Goal: Information Seeking & Learning: Learn about a topic

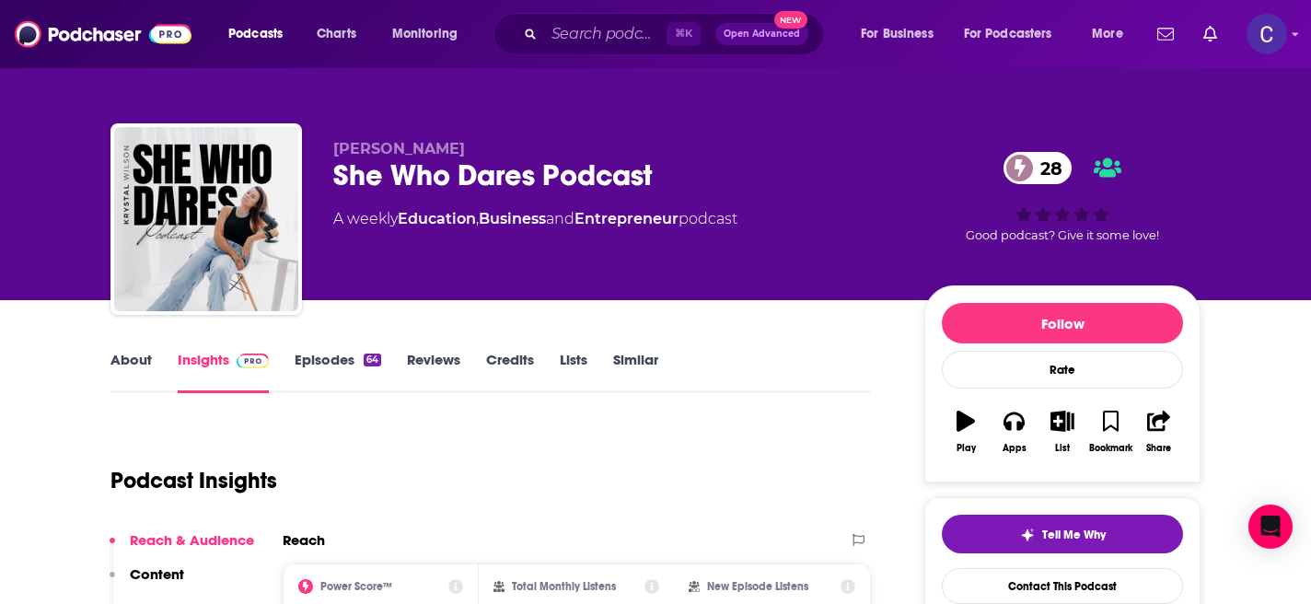
click at [140, 360] on link "About" at bounding box center [130, 372] width 41 height 42
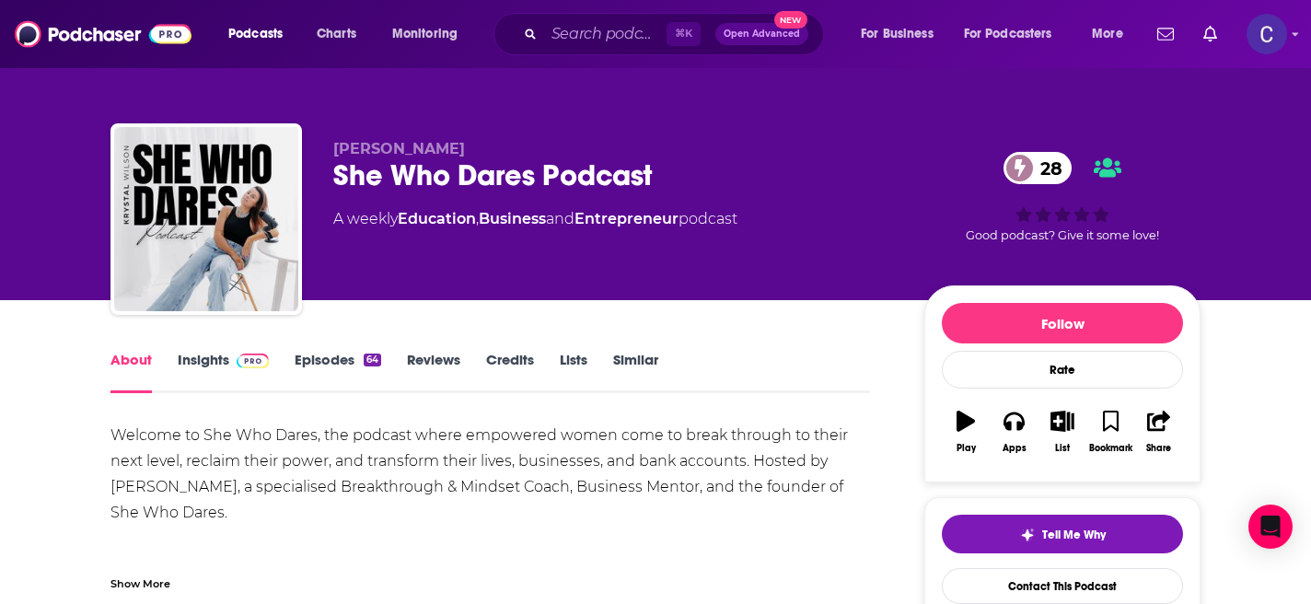
click at [335, 358] on link "Episodes 64" at bounding box center [338, 372] width 87 height 42
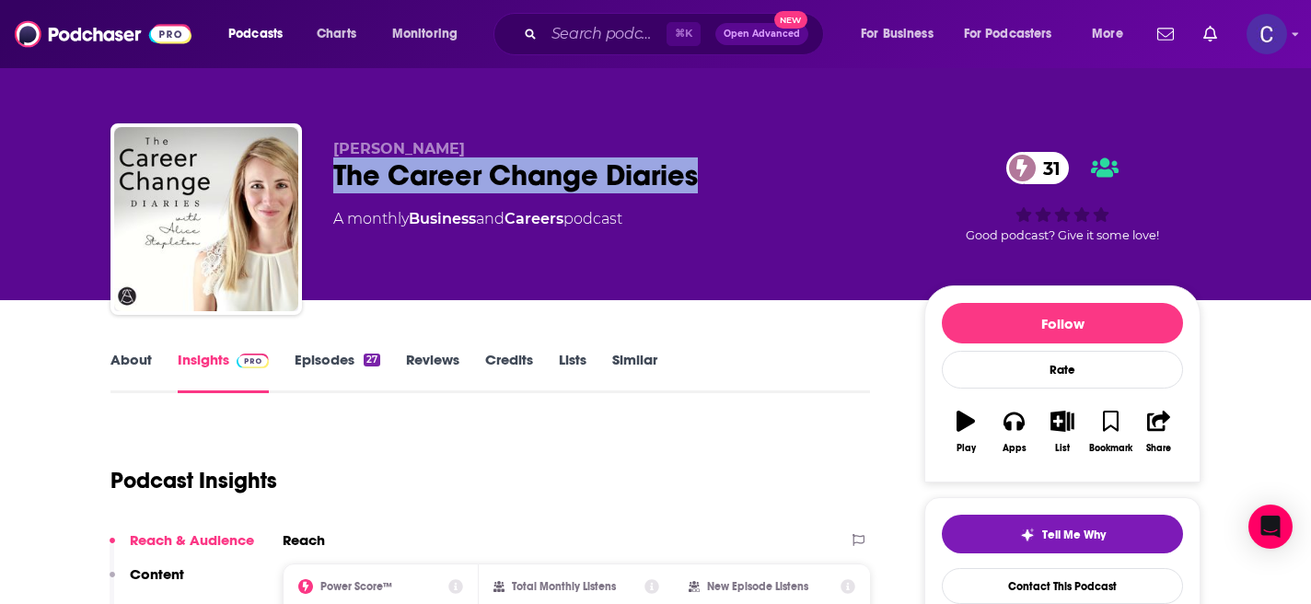
drag, startPoint x: 719, startPoint y: 179, endPoint x: 337, endPoint y: 177, distance: 382.0
click at [337, 177] on div "The Career Change Diaries 31" at bounding box center [613, 175] width 561 height 36
copy h2 "The Career Change Diaries"
click at [330, 355] on link "Episodes 27" at bounding box center [338, 372] width 86 height 42
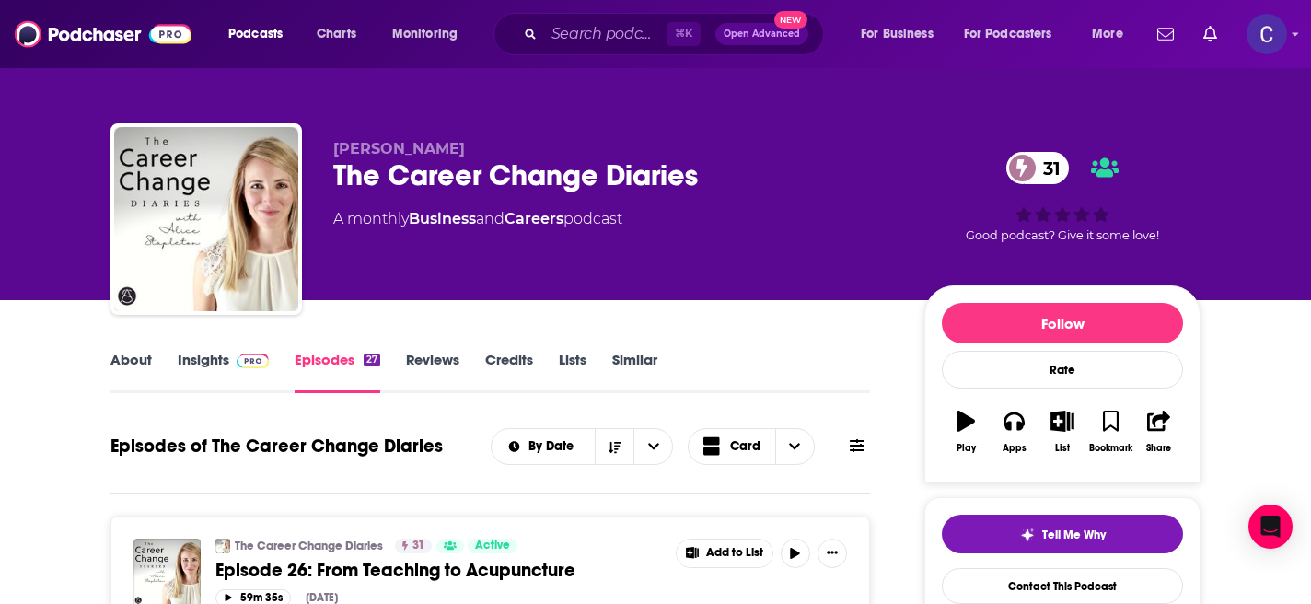
drag, startPoint x: 313, startPoint y: 147, endPoint x: 549, endPoint y: 147, distance: 235.6
click at [552, 147] on div "Alice Stapleton The Career Change Diaries 31 A monthly Business and Careers pod…" at bounding box center [655, 222] width 1090 height 199
copy span "Alice Stapleton"
click at [199, 367] on link "Insights" at bounding box center [223, 372] width 91 height 42
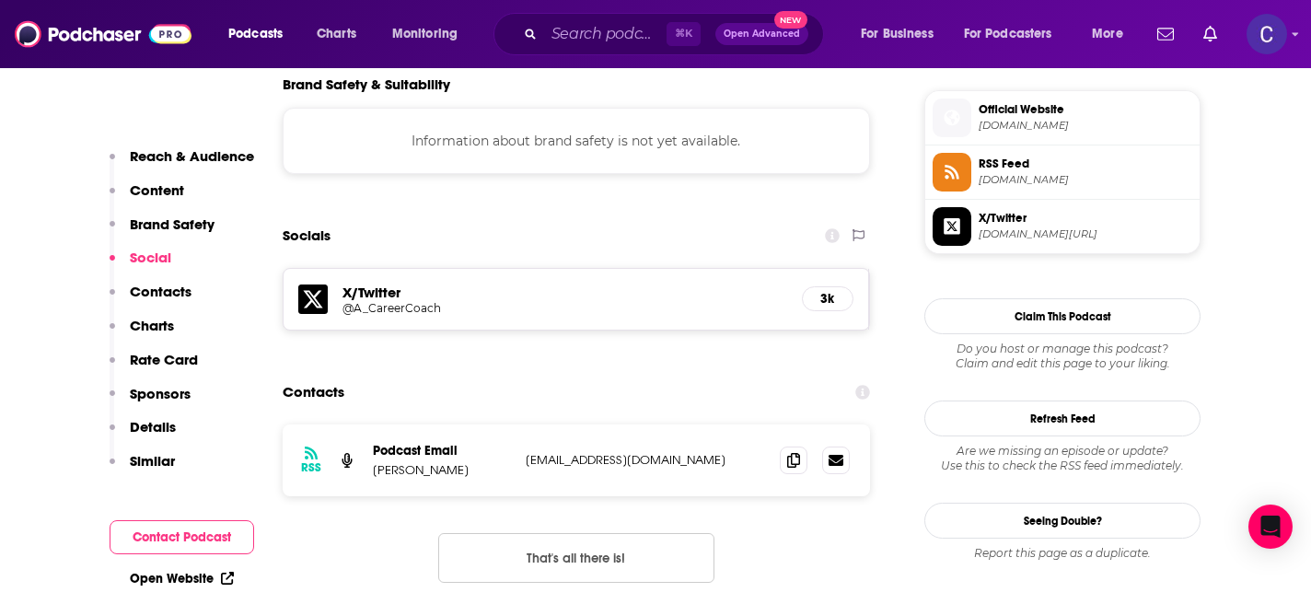
scroll to position [1332, 0]
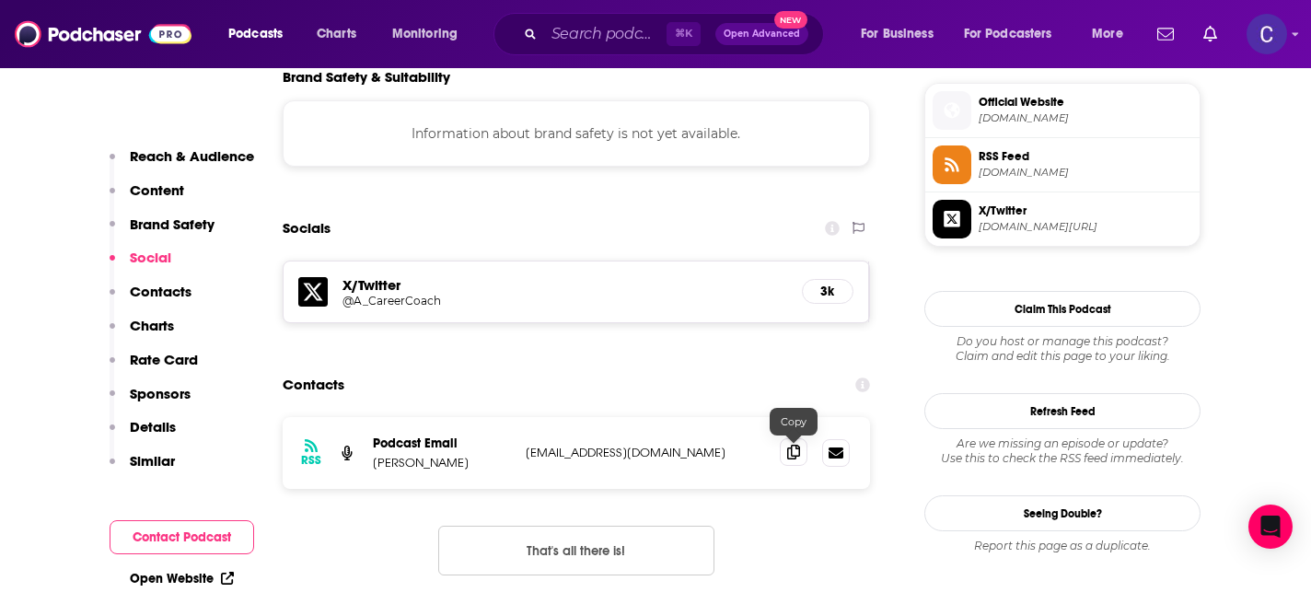
click at [798, 456] on icon at bounding box center [793, 452] width 13 height 15
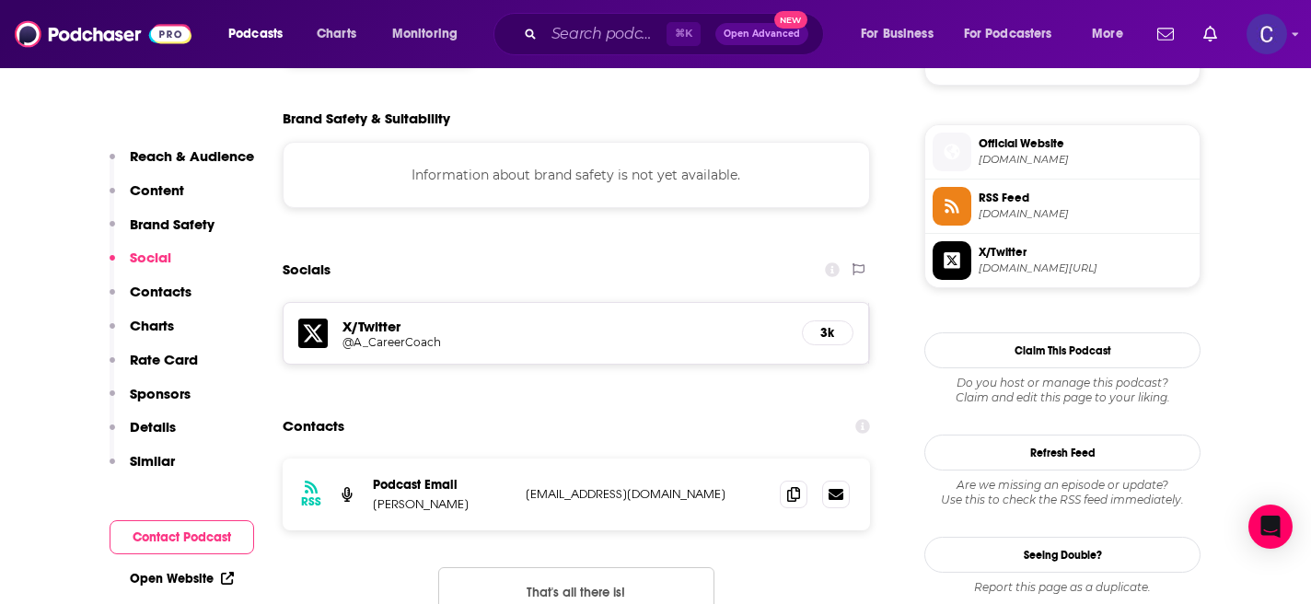
scroll to position [0, 0]
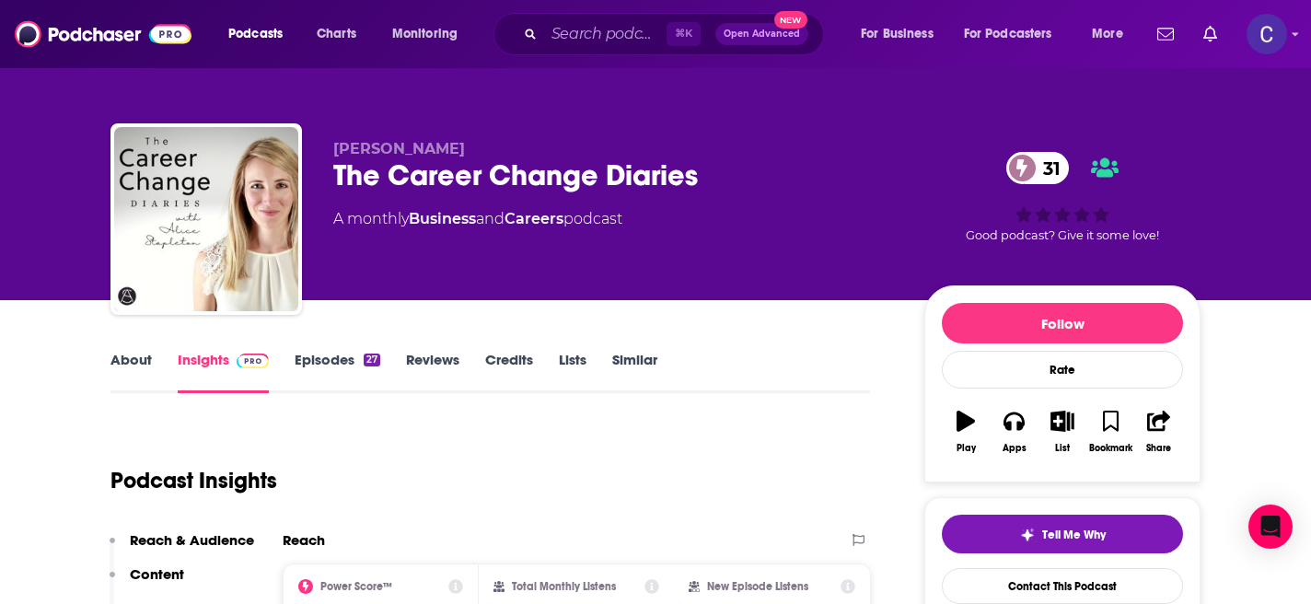
click at [626, 363] on link "Similar" at bounding box center [634, 372] width 45 height 42
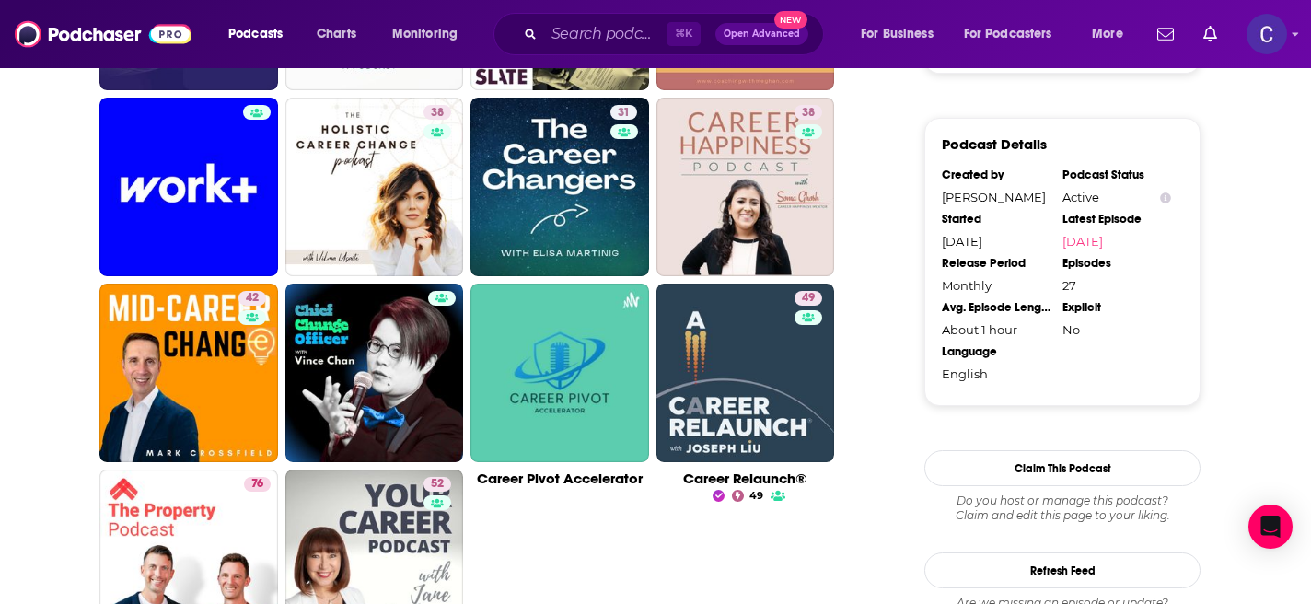
scroll to position [1623, 0]
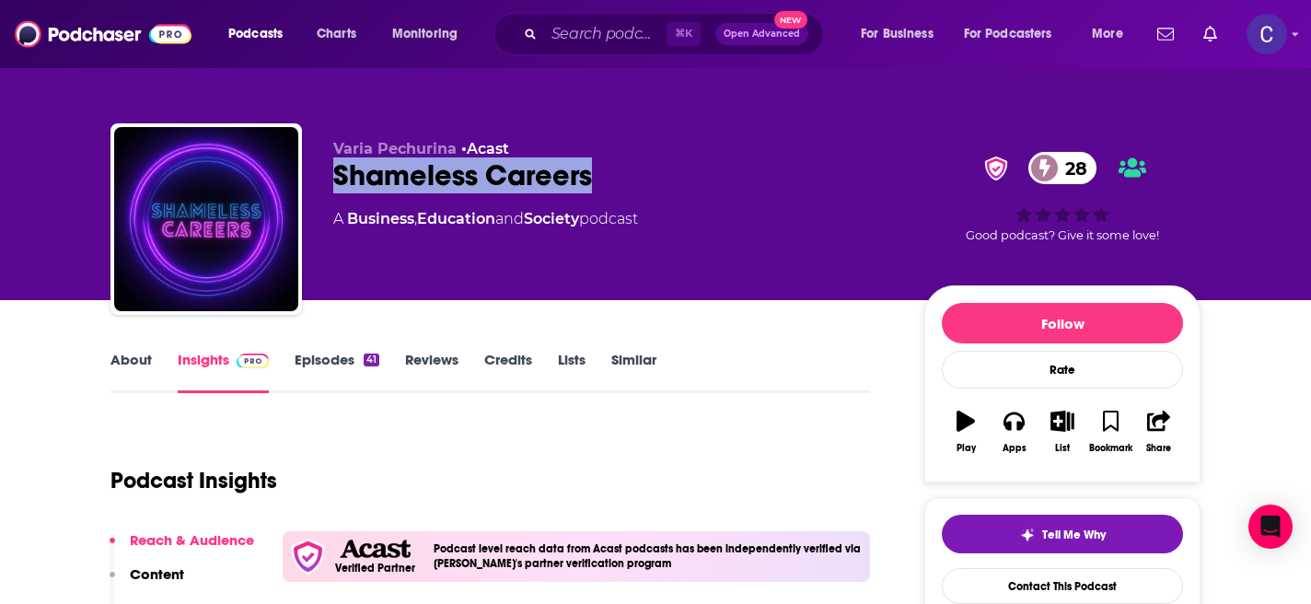
drag, startPoint x: 639, startPoint y: 178, endPoint x: 330, endPoint y: 168, distance: 308.5
click at [330, 168] on div "Varia Pechurina • Acast Shameless Careers 28 A Business , Education and Society…" at bounding box center [655, 222] width 1090 height 199
copy h2 "Shameless Careers"
click at [317, 368] on link "Episodes 41" at bounding box center [337, 372] width 85 height 42
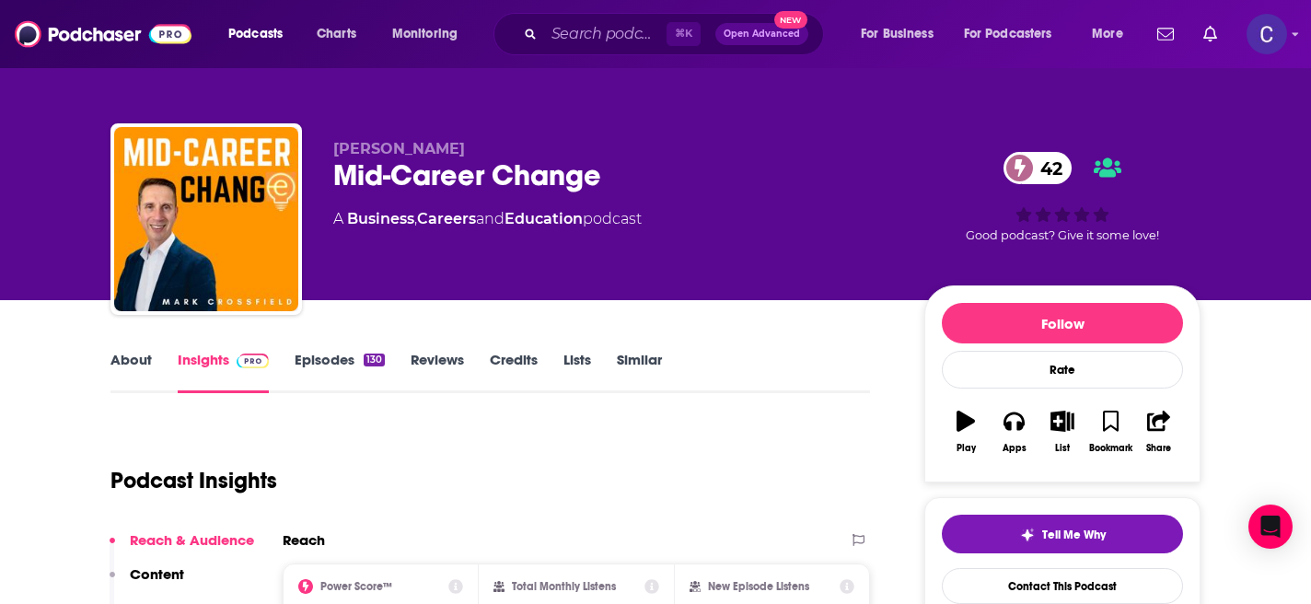
click at [129, 372] on link "About" at bounding box center [130, 372] width 41 height 42
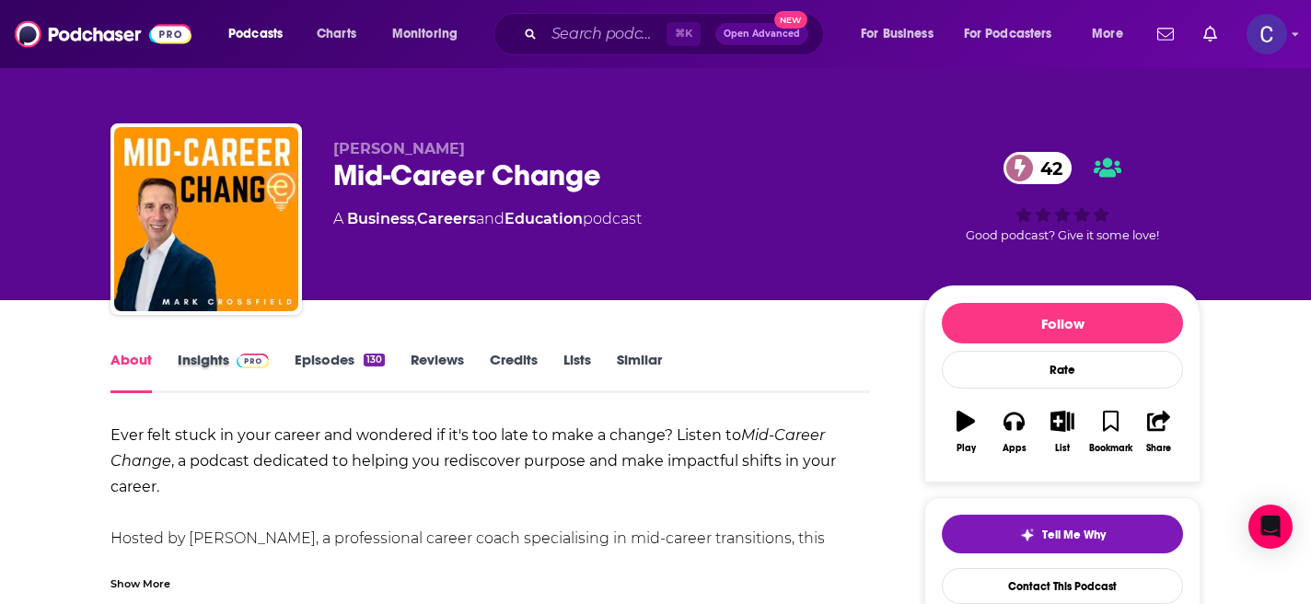
click at [288, 371] on div "Insights" at bounding box center [236, 372] width 117 height 42
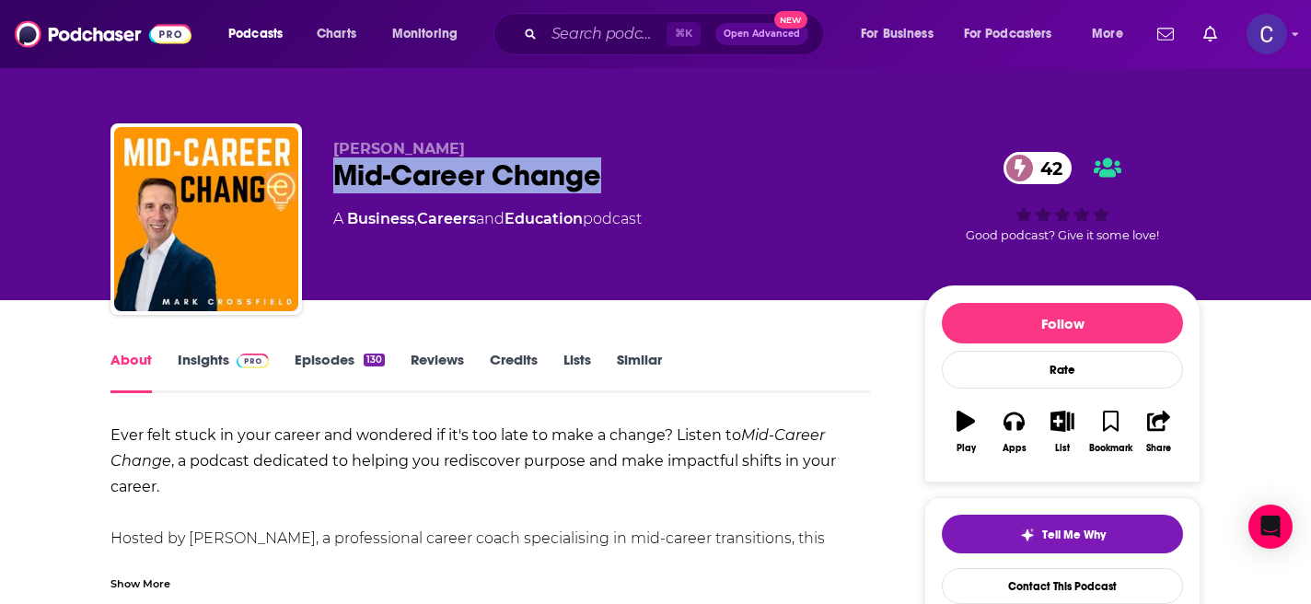
drag, startPoint x: 632, startPoint y: 186, endPoint x: 333, endPoint y: 178, distance: 299.2
click at [333, 178] on div "Mid-Career Change 42" at bounding box center [613, 175] width 561 height 36
copy h1 "Mid-Career Change"
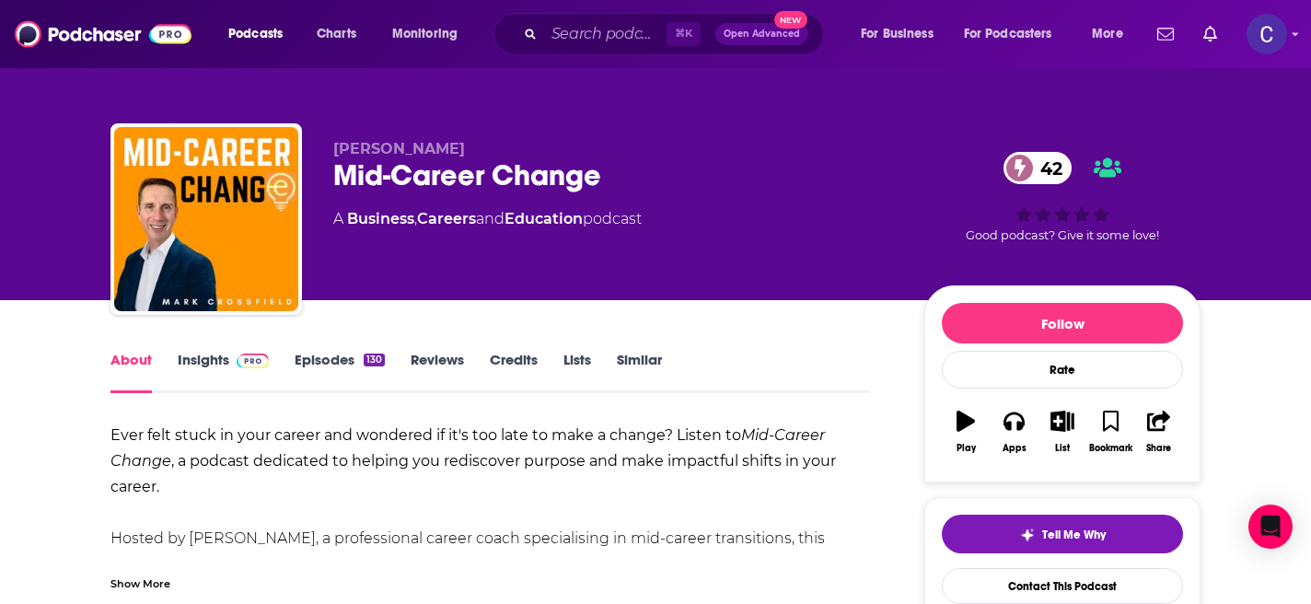
drag, startPoint x: 335, startPoint y: 135, endPoint x: 514, endPoint y: 136, distance: 179.5
click at [514, 136] on div "[PERSON_NAME] Mid-Career Change 42 A Business , Careers and Education podcast 4…" at bounding box center [655, 222] width 1090 height 199
drag, startPoint x: 481, startPoint y: 148, endPoint x: 331, endPoint y: 148, distance: 150.0
click at [331, 148] on div "[PERSON_NAME] Mid-Career Change 42 A Business , Careers and Education podcast 4…" at bounding box center [655, 222] width 1090 height 199
copy span "[PERSON_NAME]"
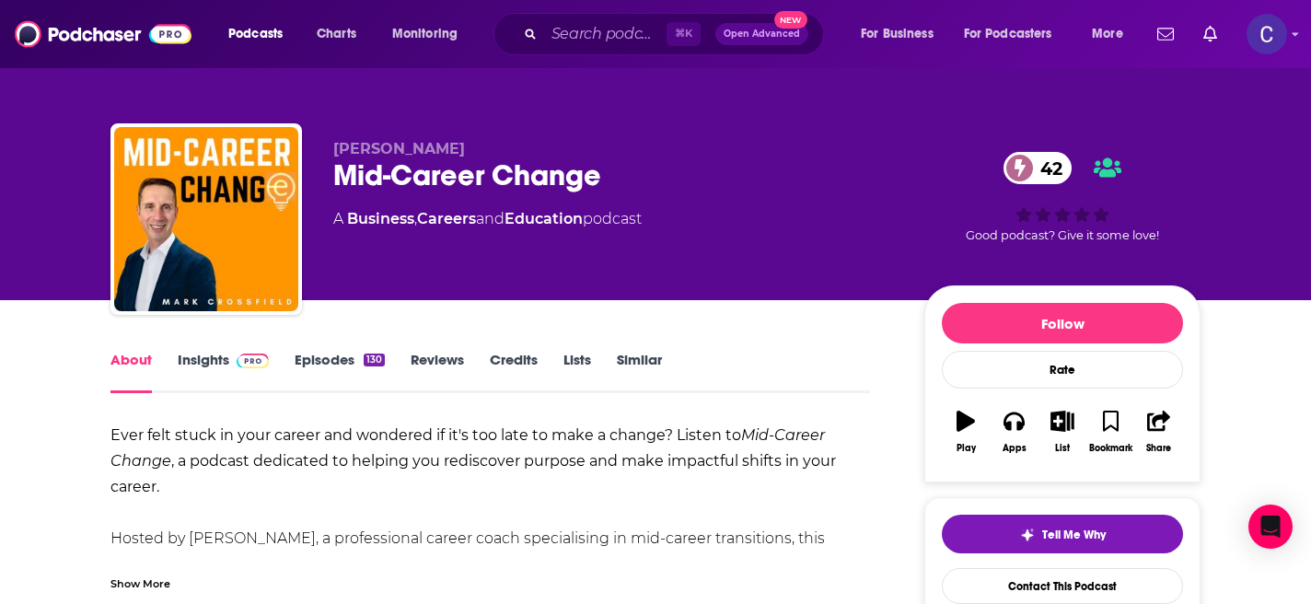
click at [179, 365] on link "Insights" at bounding box center [223, 372] width 91 height 42
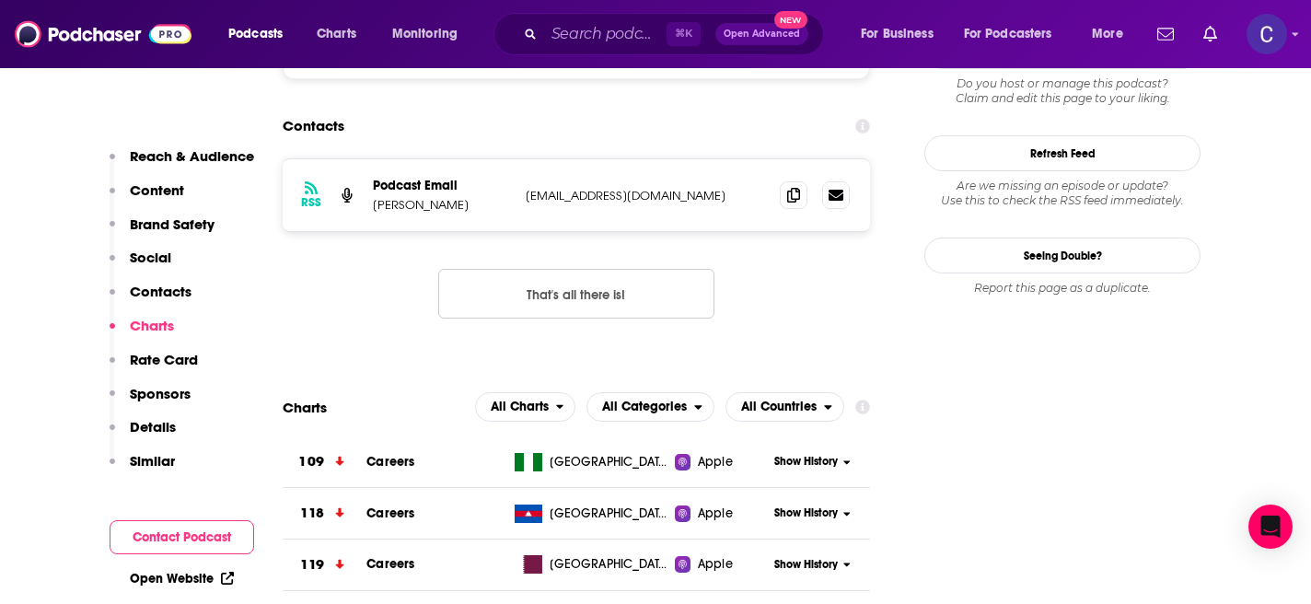
scroll to position [1871, 0]
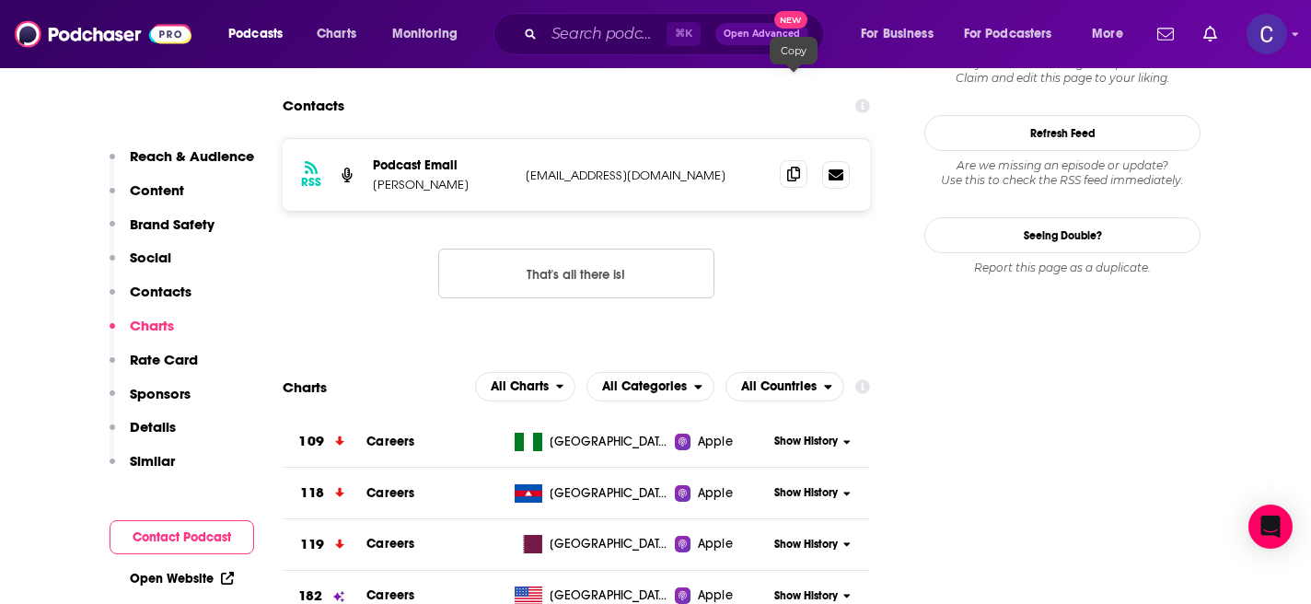
click at [786, 160] on span at bounding box center [794, 174] width 28 height 28
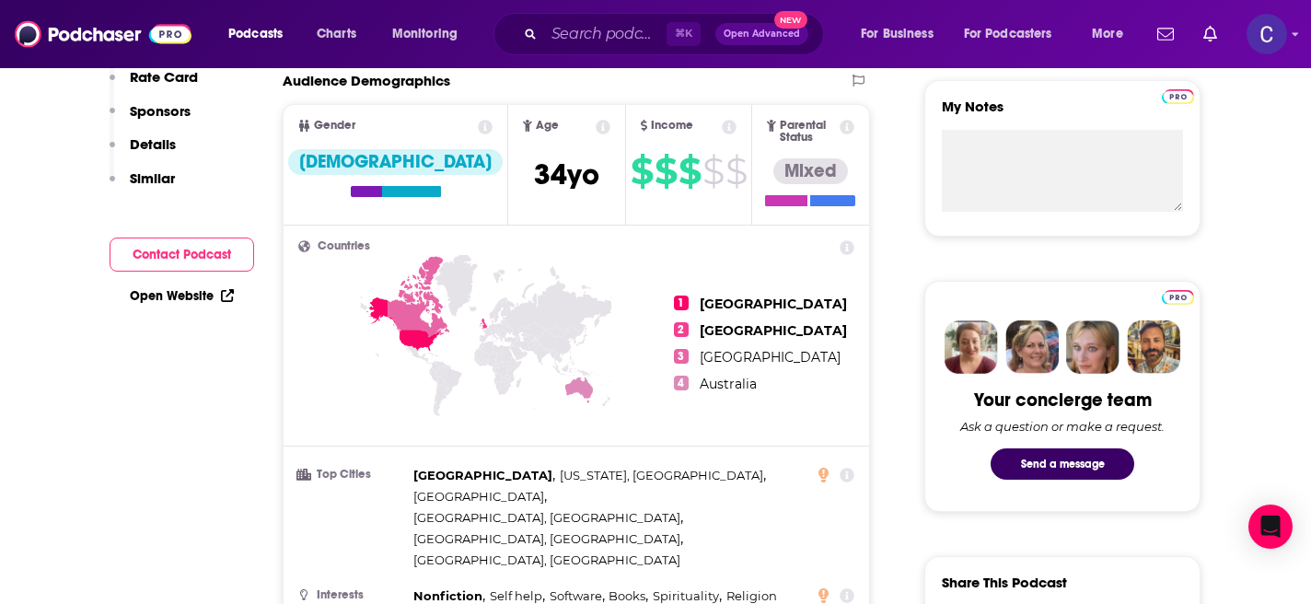
scroll to position [0, 0]
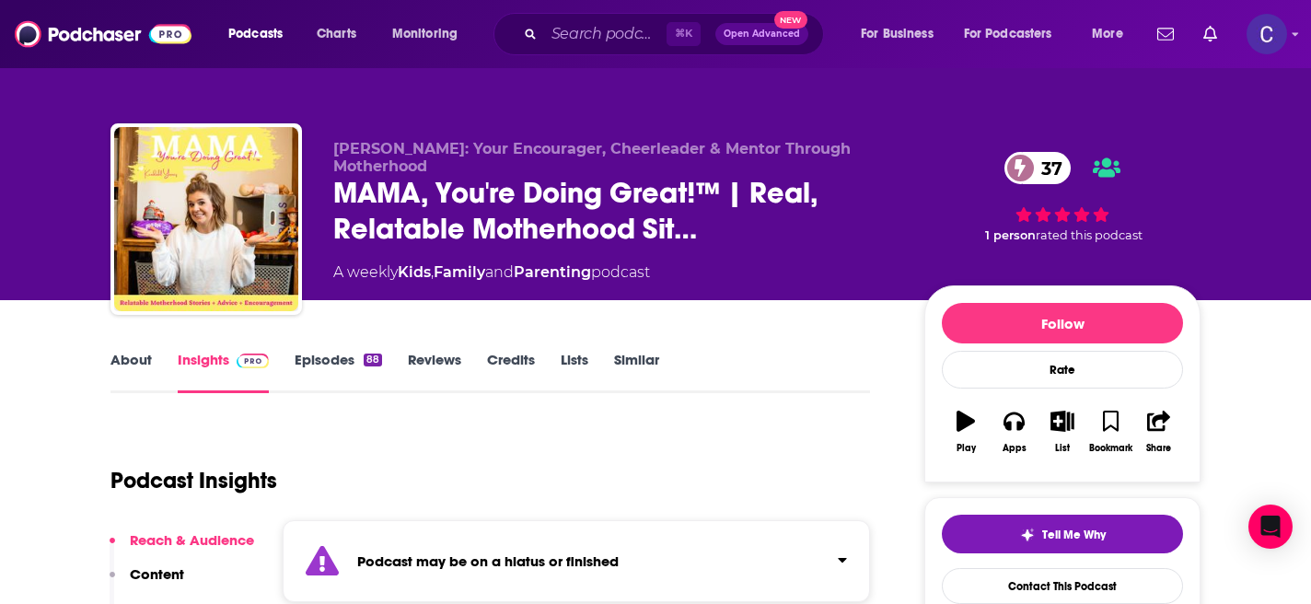
click at [641, 356] on link "Similar" at bounding box center [636, 372] width 45 height 42
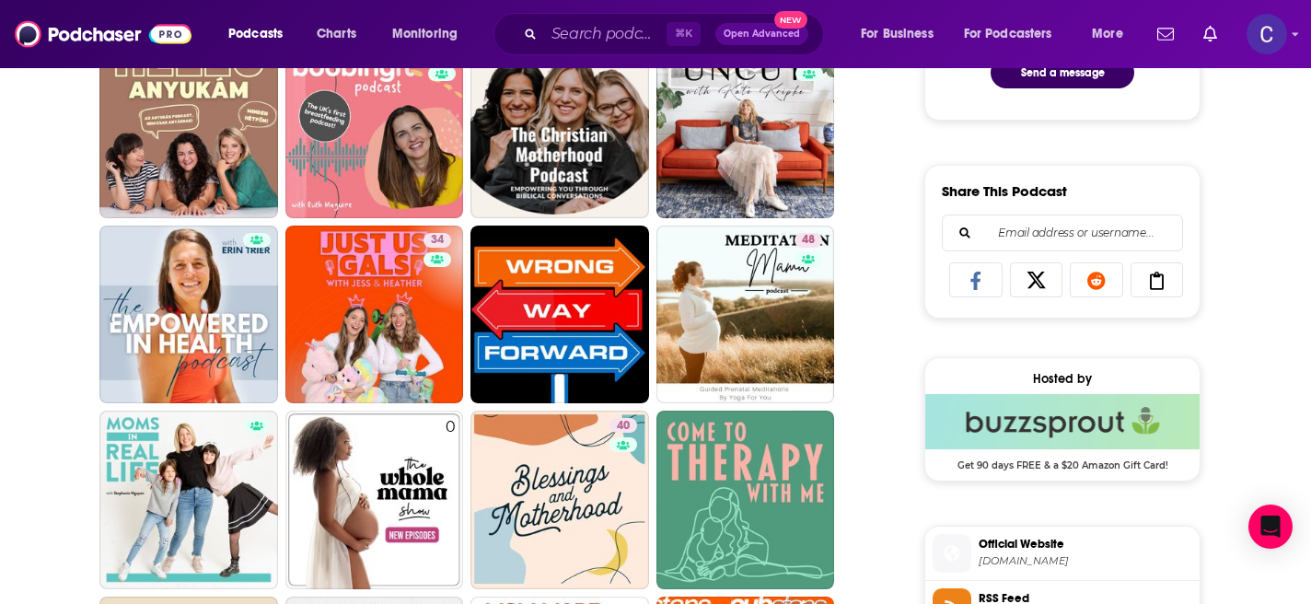
scroll to position [1062, 0]
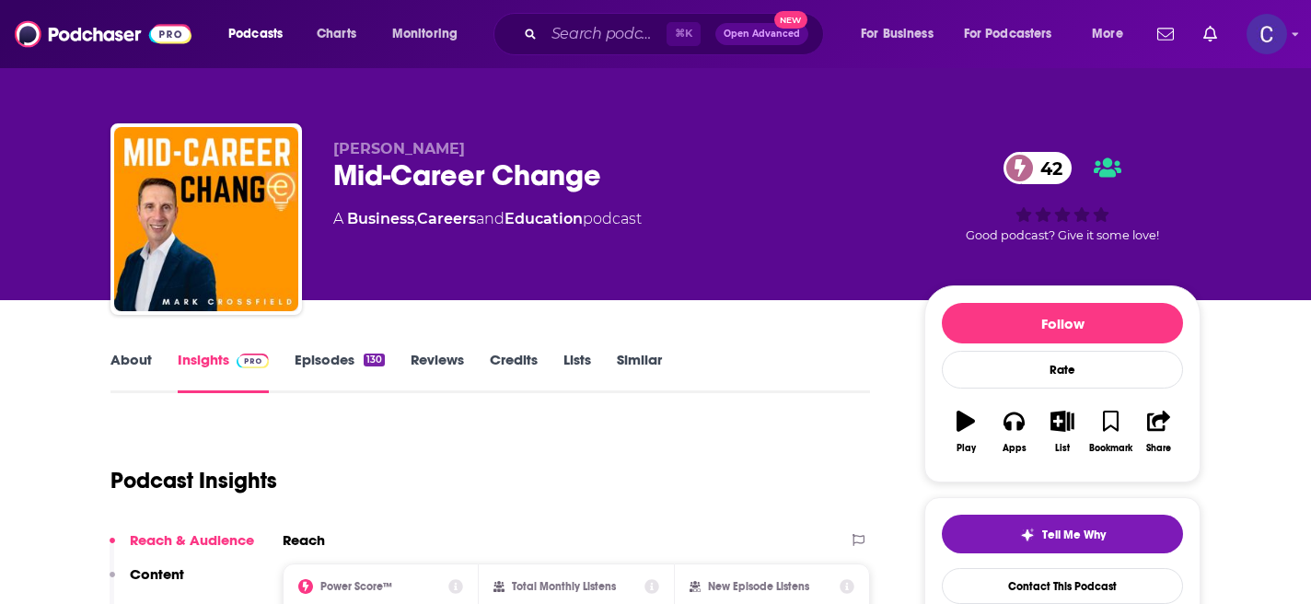
click at [636, 365] on link "Similar" at bounding box center [639, 372] width 45 height 42
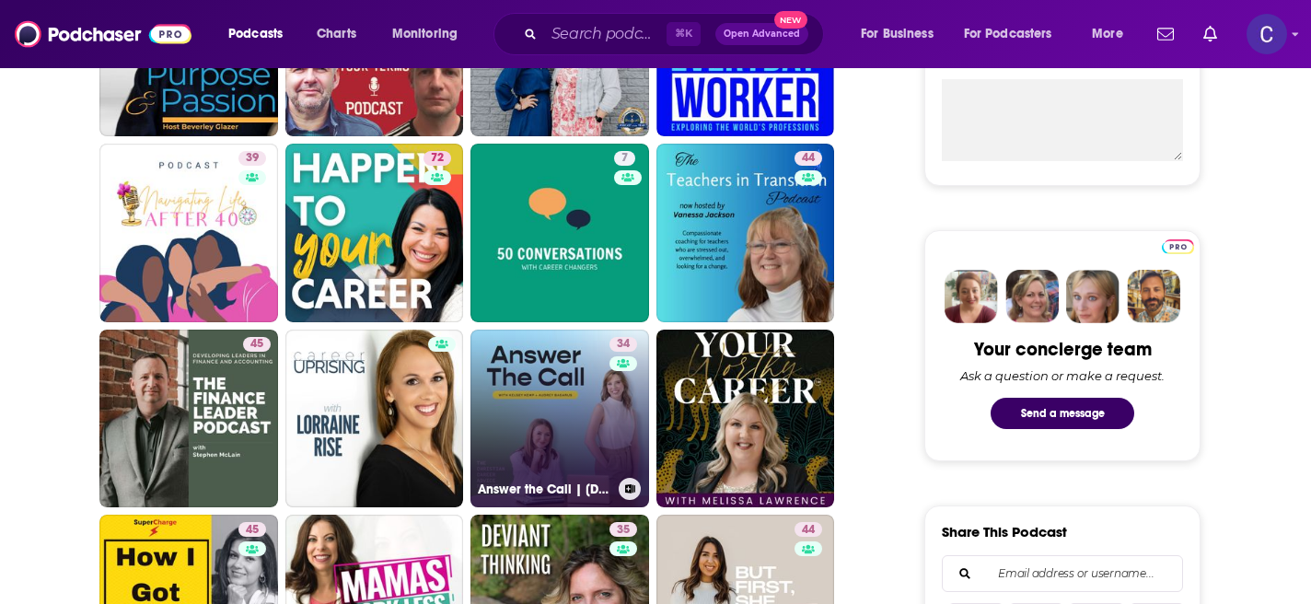
scroll to position [744, 0]
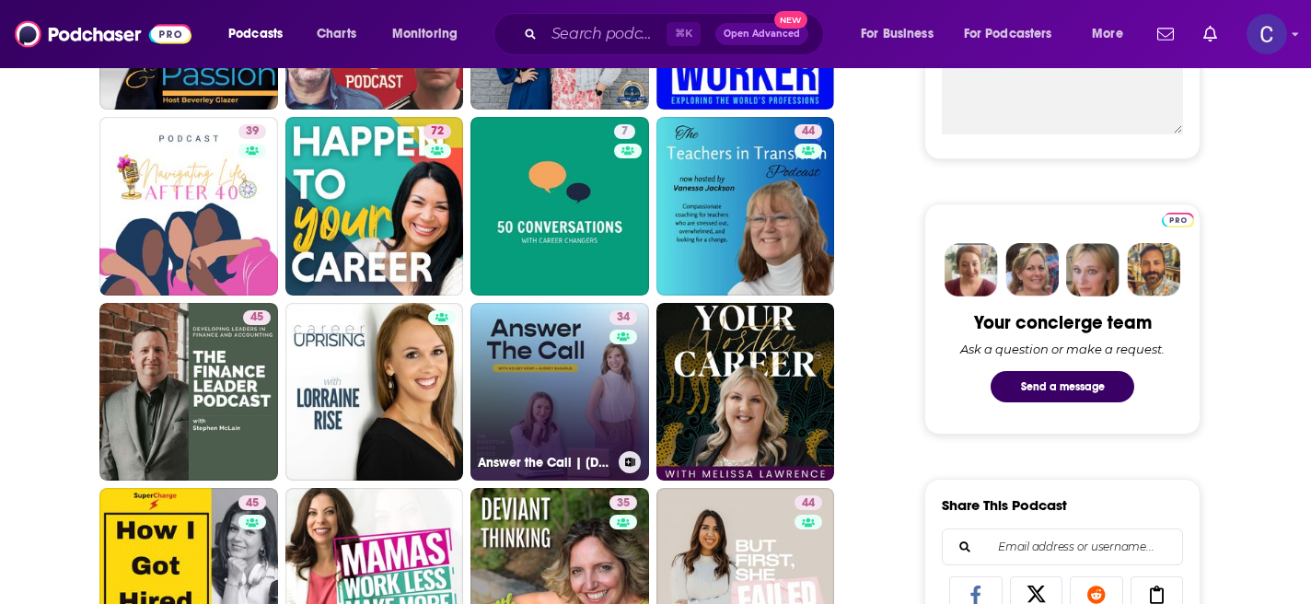
click at [528, 411] on link "34 Answer the Call | [DEMOGRAPHIC_DATA] Career Coaching" at bounding box center [559, 392] width 179 height 179
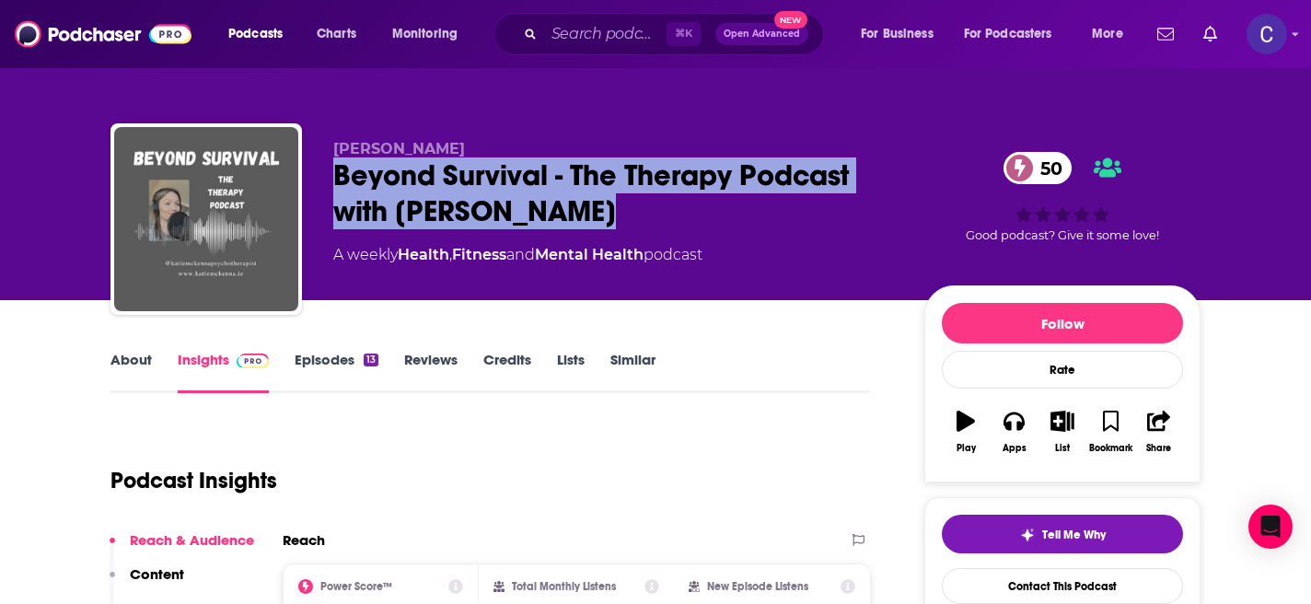
drag, startPoint x: 334, startPoint y: 174, endPoint x: 639, endPoint y: 204, distance: 306.1
click at [639, 204] on div "Beyond Survival - The Therapy Podcast with [PERSON_NAME] 50" at bounding box center [613, 193] width 561 height 72
copy h2 "Beyond Survival - The Therapy Podcast with [PERSON_NAME]"
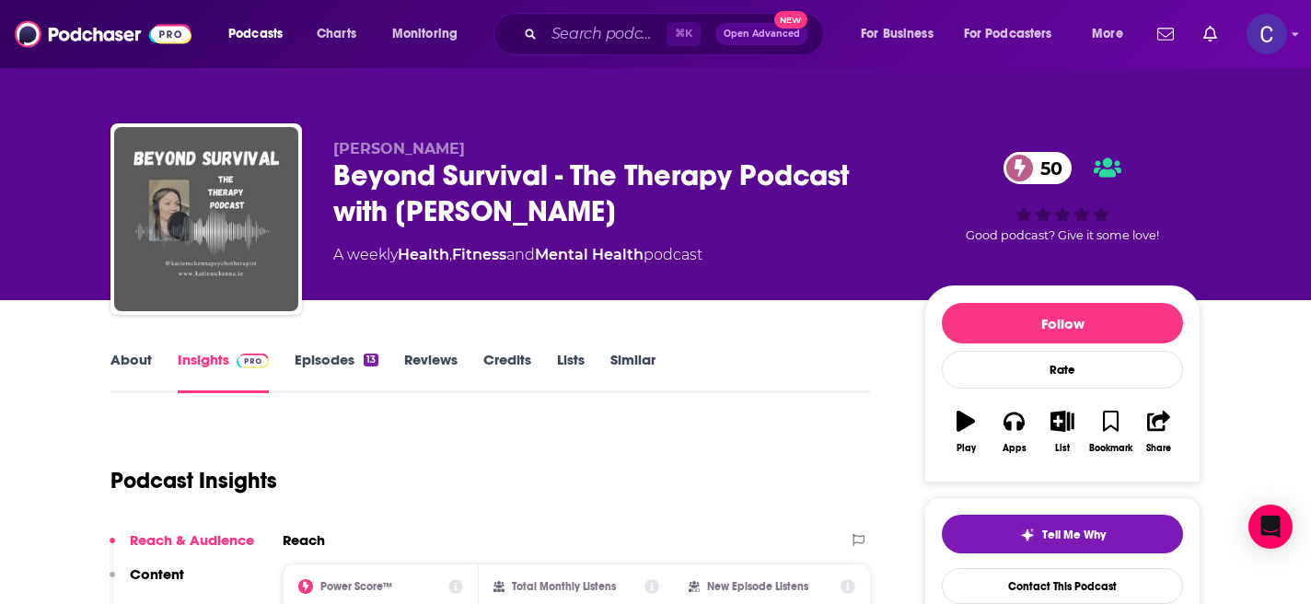
click at [635, 199] on div "Beyond Survival - The Therapy Podcast with [PERSON_NAME] 50" at bounding box center [613, 193] width 561 height 72
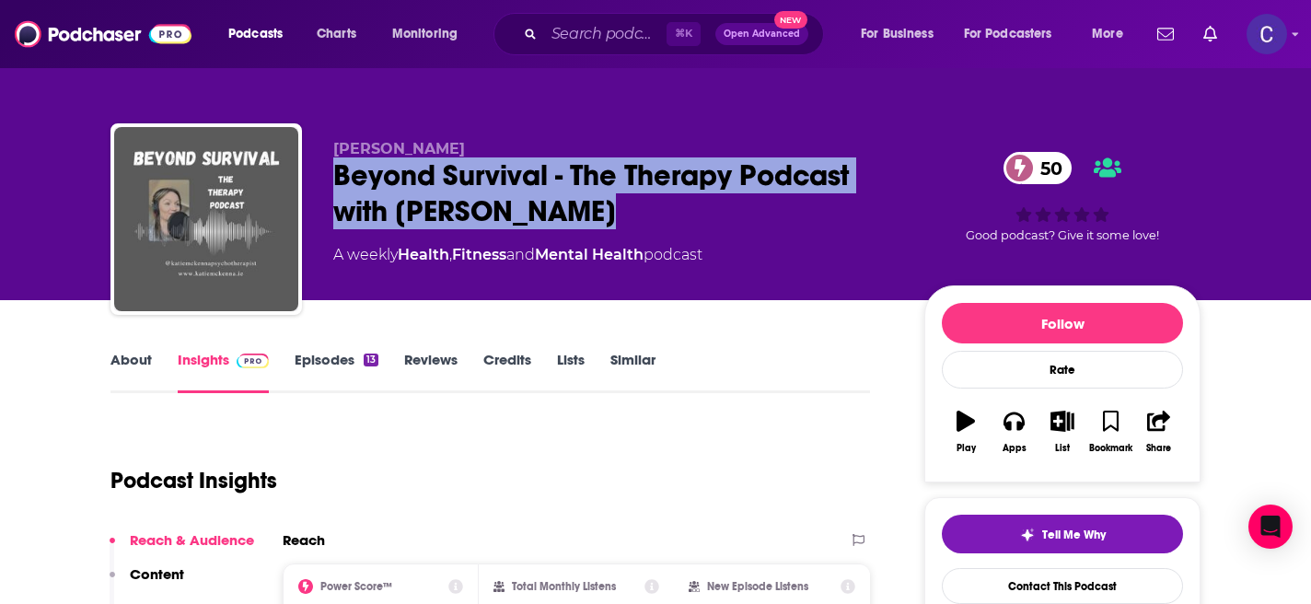
drag, startPoint x: 639, startPoint y: 213, endPoint x: 328, endPoint y: 168, distance: 314.3
click at [327, 168] on div "Katie McKenna Beyond Survival - The Therapy Podcast with Katie McKenna 50 A wee…" at bounding box center [655, 222] width 1090 height 199
copy h2 "Beyond Survival - The Therapy Podcast with Katie McKenna"
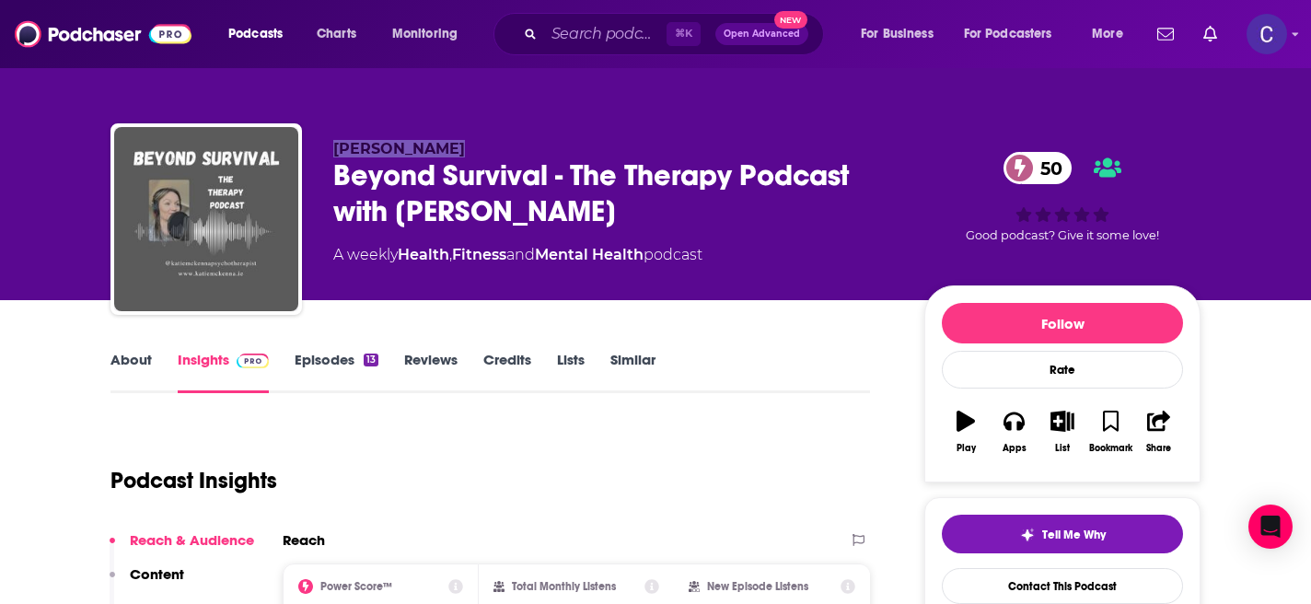
drag, startPoint x: 330, startPoint y: 144, endPoint x: 535, endPoint y: 144, distance: 204.3
click at [535, 144] on div "Katie McKenna Beyond Survival - The Therapy Podcast with Katie McKenna 50 A wee…" at bounding box center [655, 222] width 1090 height 199
copy span "Katie McKenna"
click at [143, 373] on link "About" at bounding box center [130, 372] width 41 height 42
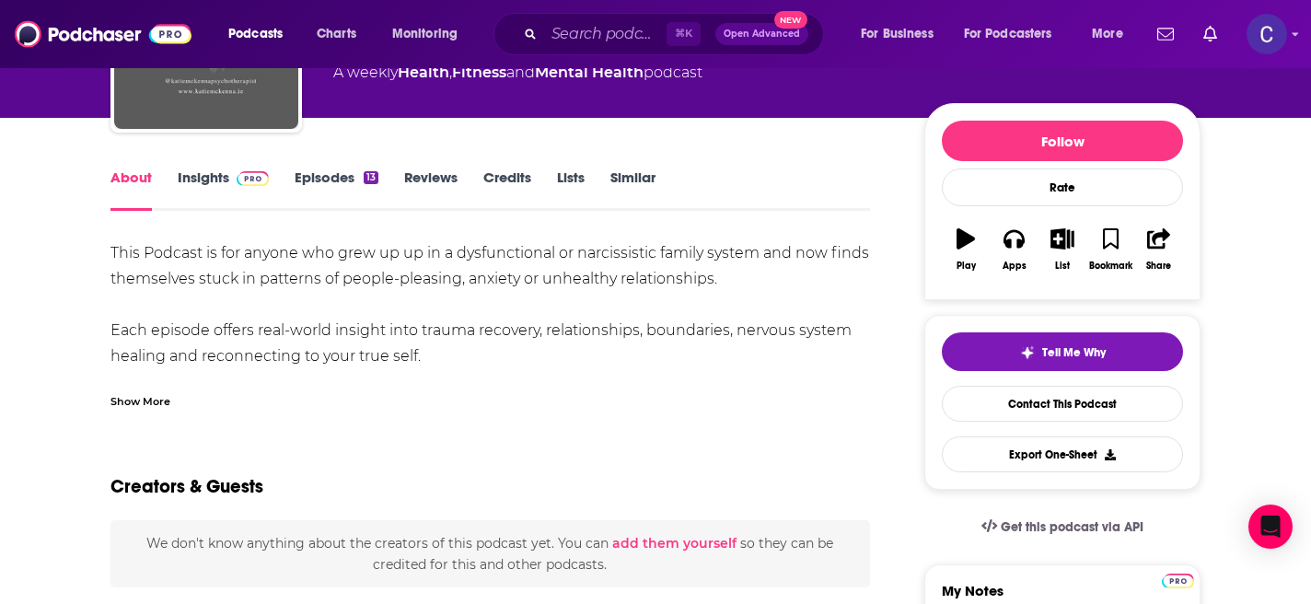
scroll to position [226, 0]
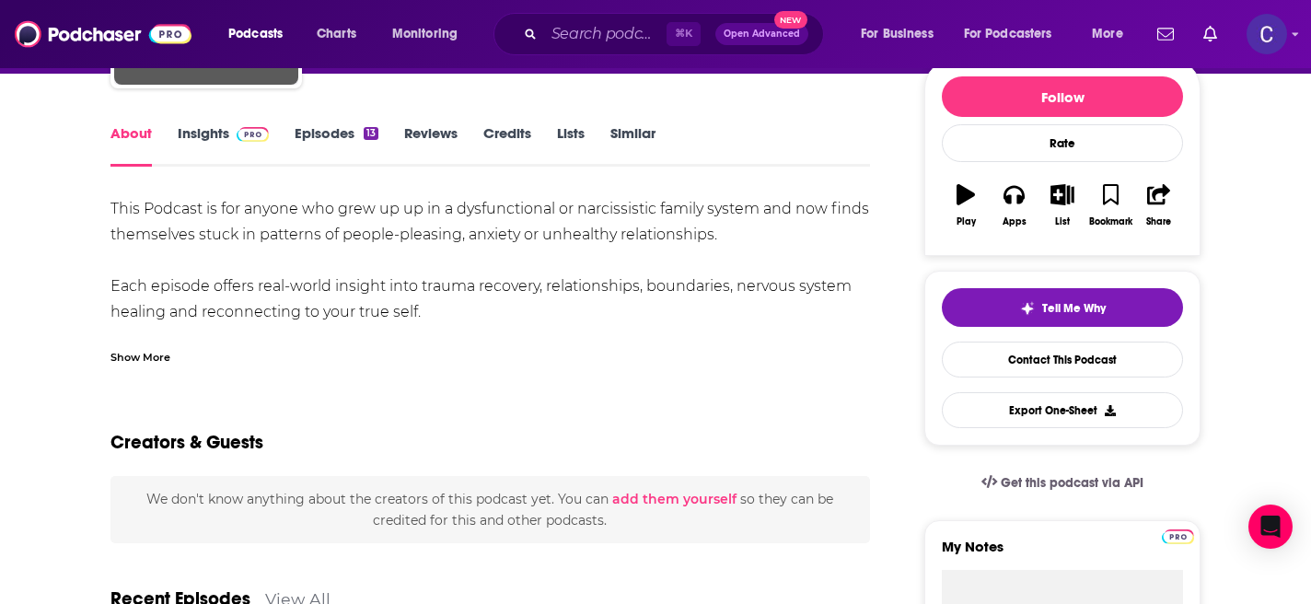
click at [157, 359] on div "Show More" at bounding box center [140, 355] width 60 height 17
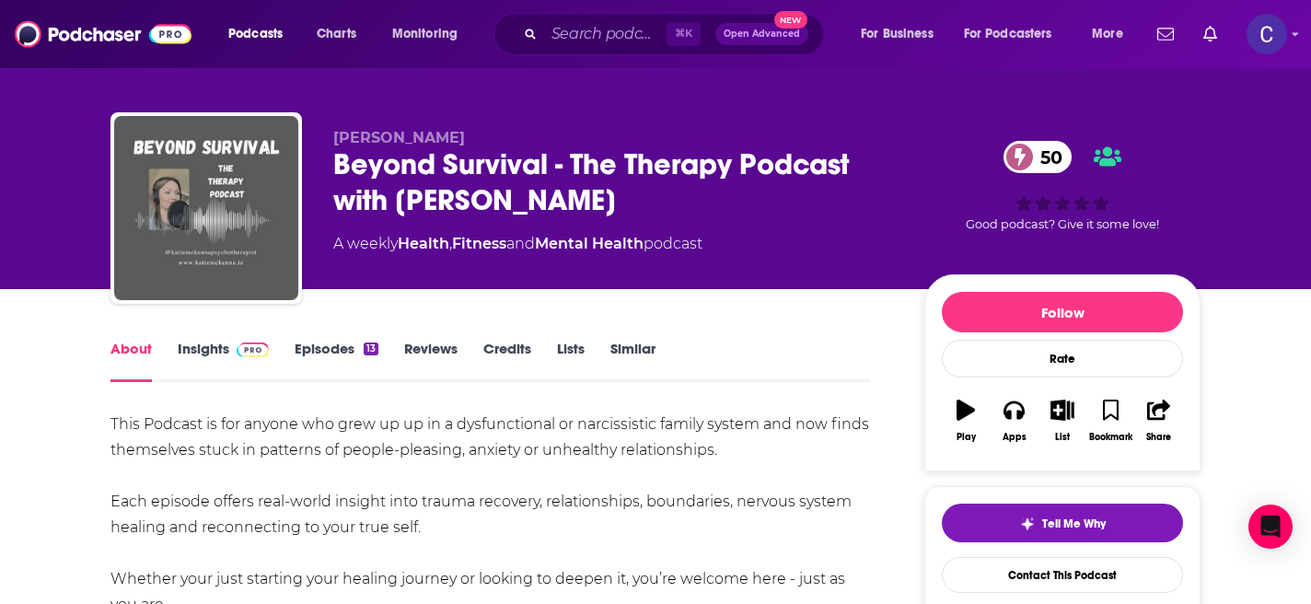
scroll to position [10, 0]
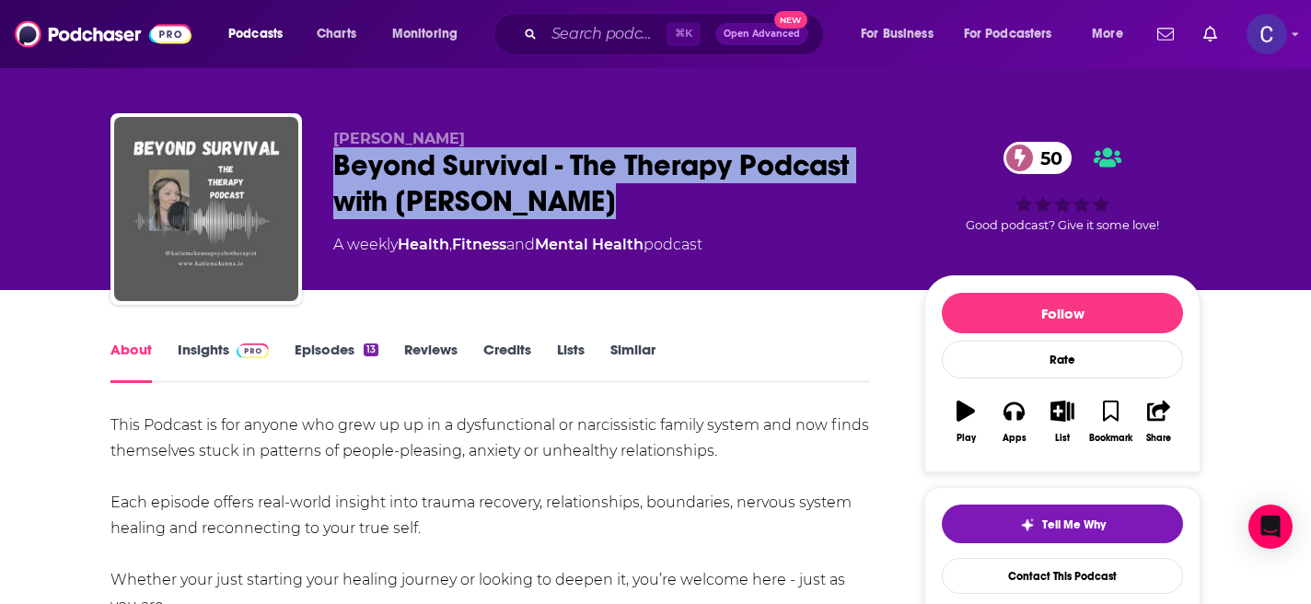
drag, startPoint x: 610, startPoint y: 199, endPoint x: 331, endPoint y: 165, distance: 280.9
click at [331, 165] on div "Katie McKenna Beyond Survival - The Therapy Podcast with Katie McKenna 50 A wee…" at bounding box center [655, 212] width 1090 height 199
copy h1 "Beyond Survival - The Therapy Podcast with Katie McKenna"
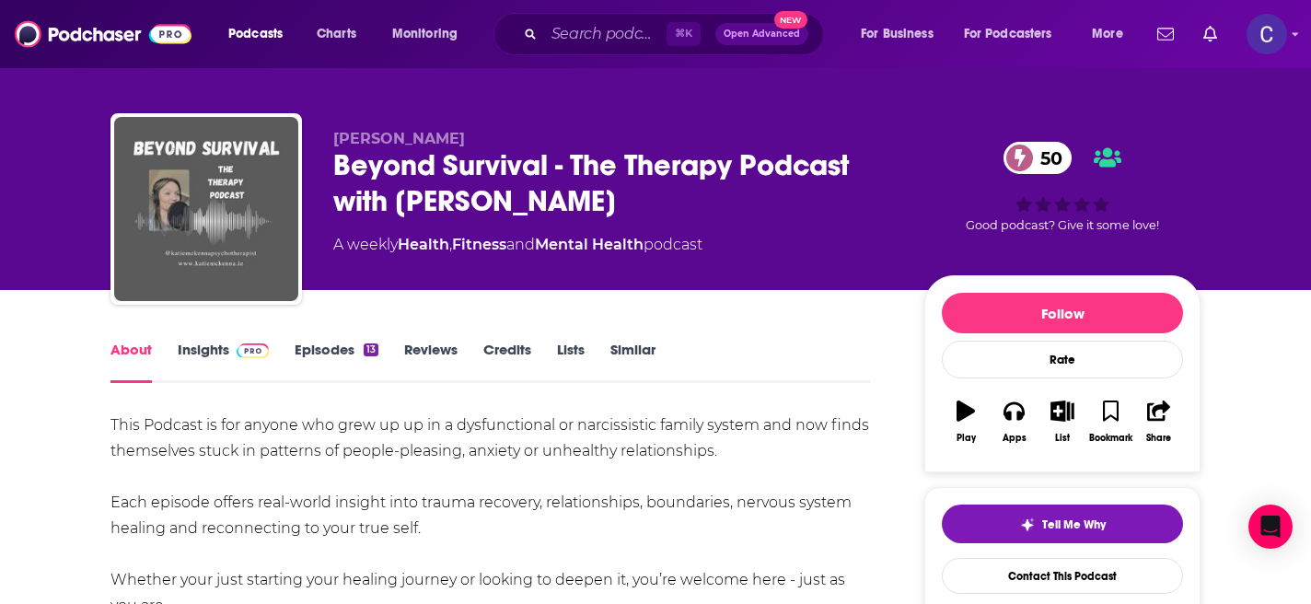
click at [652, 343] on link "Similar" at bounding box center [632, 362] width 45 height 42
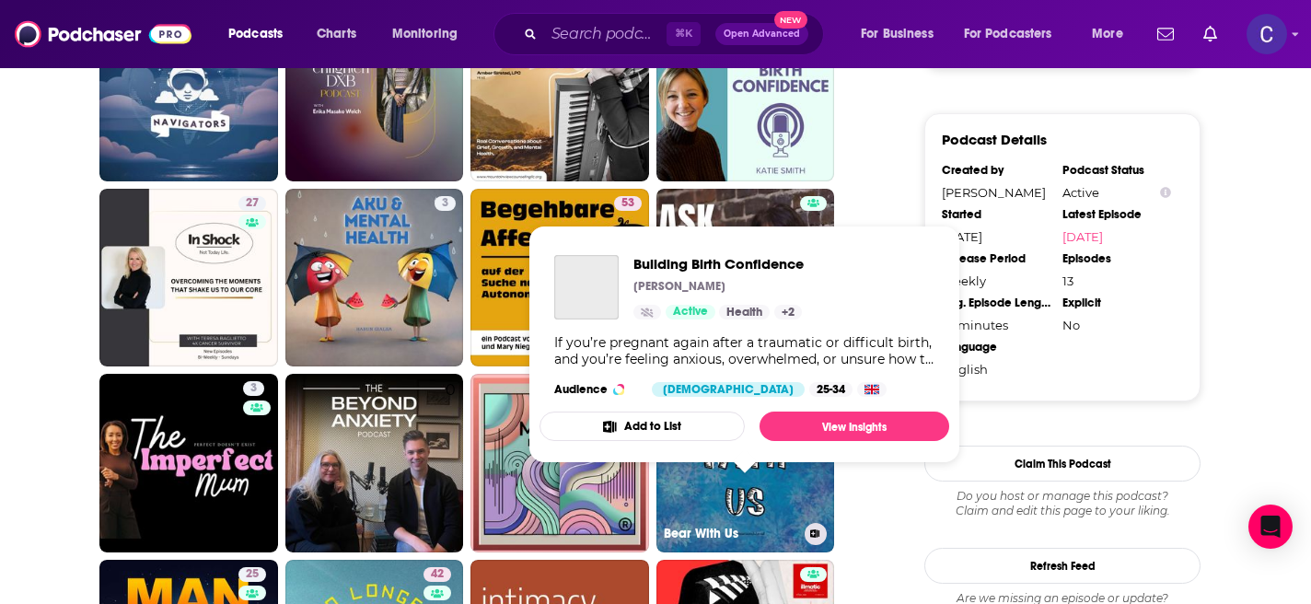
scroll to position [1625, 0]
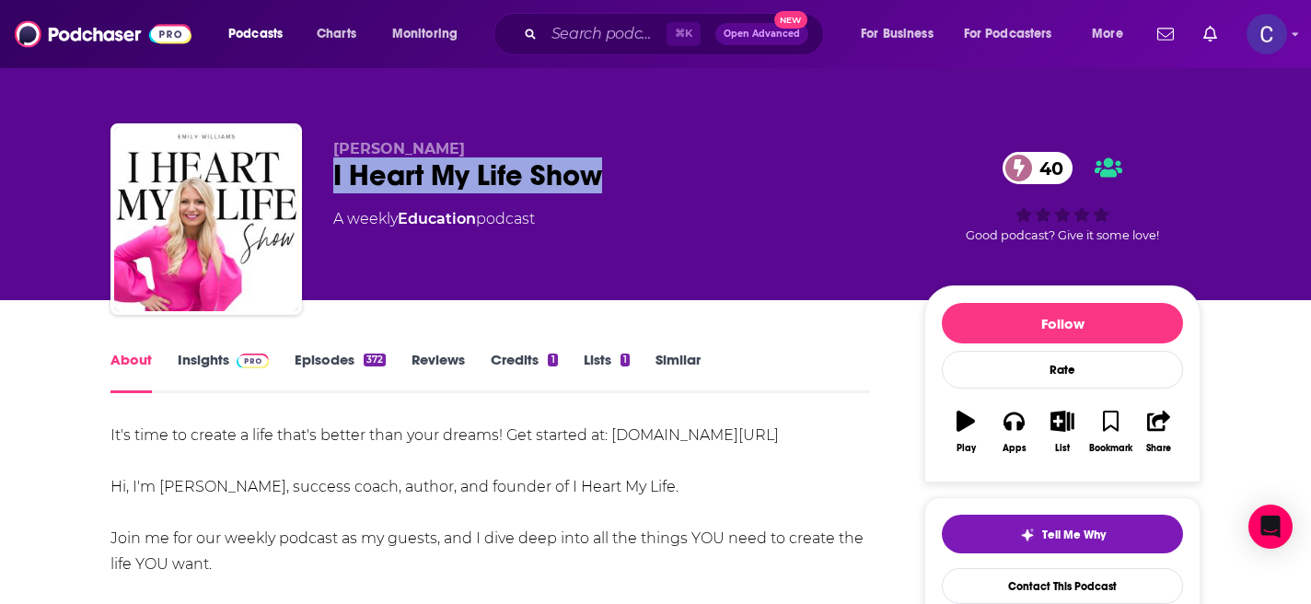
drag, startPoint x: 614, startPoint y: 167, endPoint x: 329, endPoint y: 168, distance: 285.3
click at [329, 168] on div "Emily Williams I Heart My Life Show 40 A weekly Education podcast 40 Good podca…" at bounding box center [655, 222] width 1090 height 199
copy h1 "I Heart My Life Show"
drag, startPoint x: 313, startPoint y: 136, endPoint x: 465, endPoint y: 149, distance: 152.4
click at [466, 149] on div "Emily Williams I Heart My Life Show 40 A weekly Education podcast 40 Good podca…" at bounding box center [655, 222] width 1090 height 199
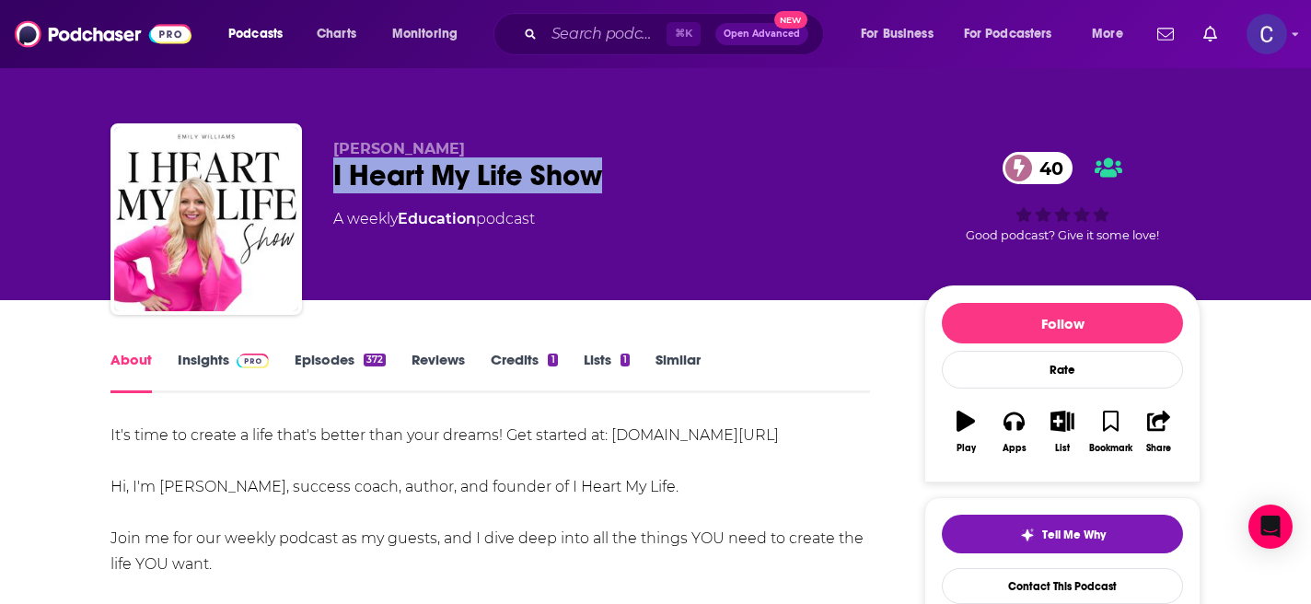
copy span "Emily Williams"
click at [199, 359] on link "Insights" at bounding box center [223, 372] width 91 height 42
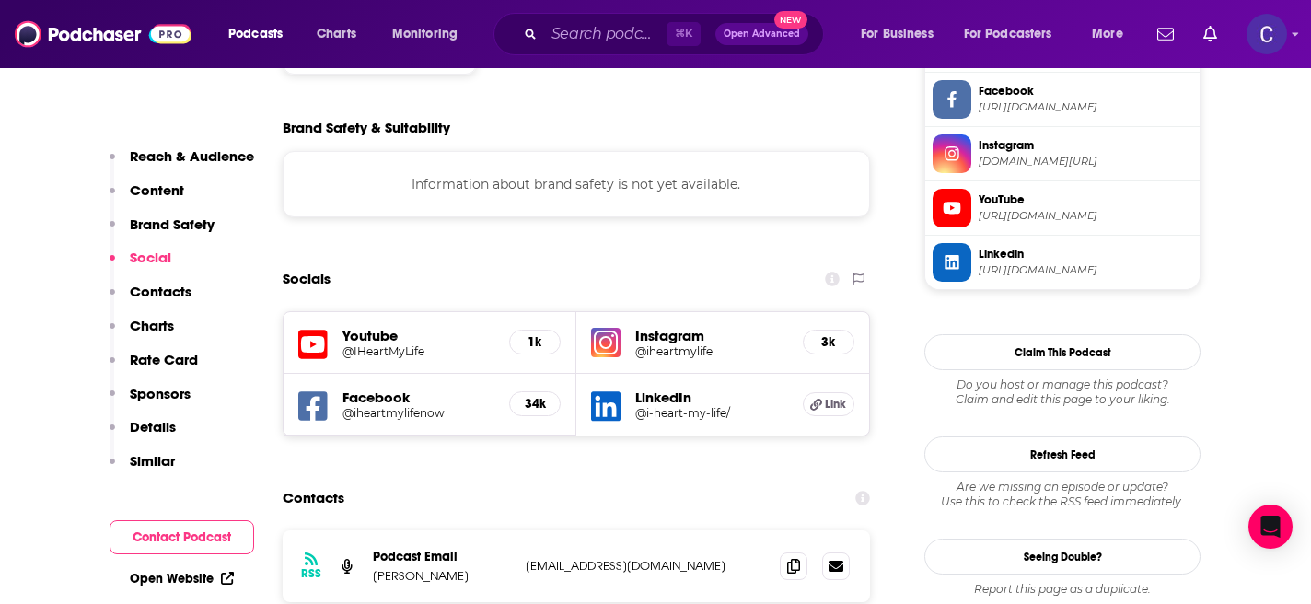
scroll to position [1600, 0]
click at [792, 550] on span at bounding box center [794, 564] width 28 height 28
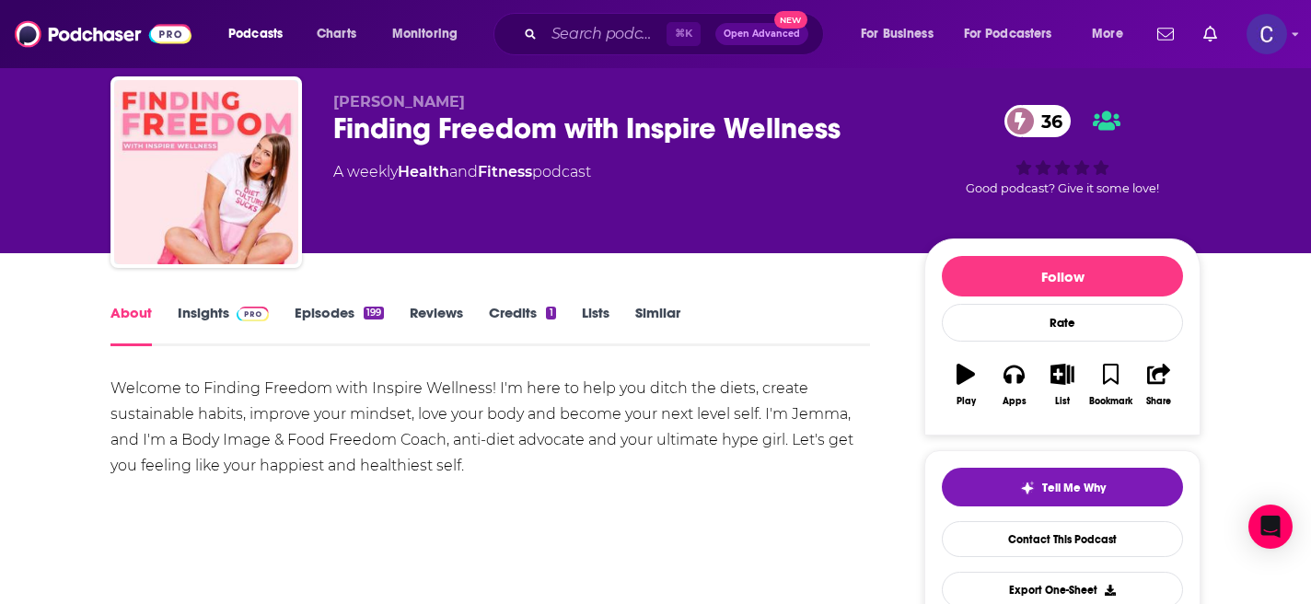
scroll to position [35, 0]
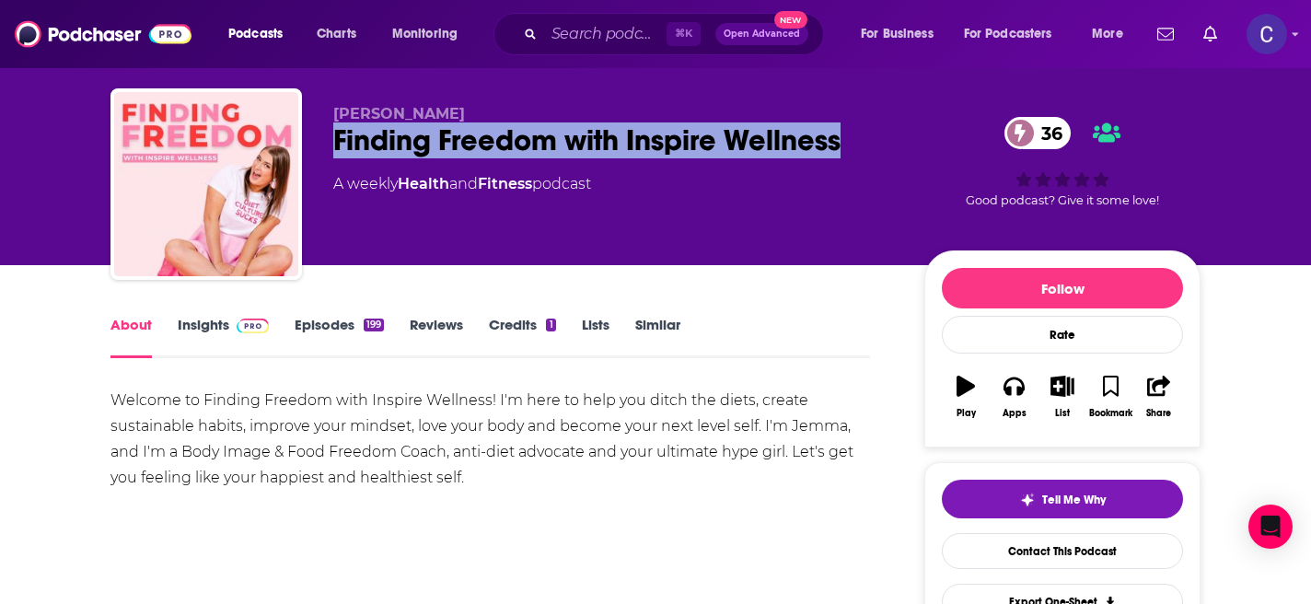
drag, startPoint x: 858, startPoint y: 150, endPoint x: 310, endPoint y: 142, distance: 547.7
click at [310, 142] on div "Jemma Haythorne Finding Freedom with Inspire Wellness 36 A weekly Health and Fi…" at bounding box center [655, 187] width 1090 height 199
copy h1 "Finding Freedom with Inspire Wellness"
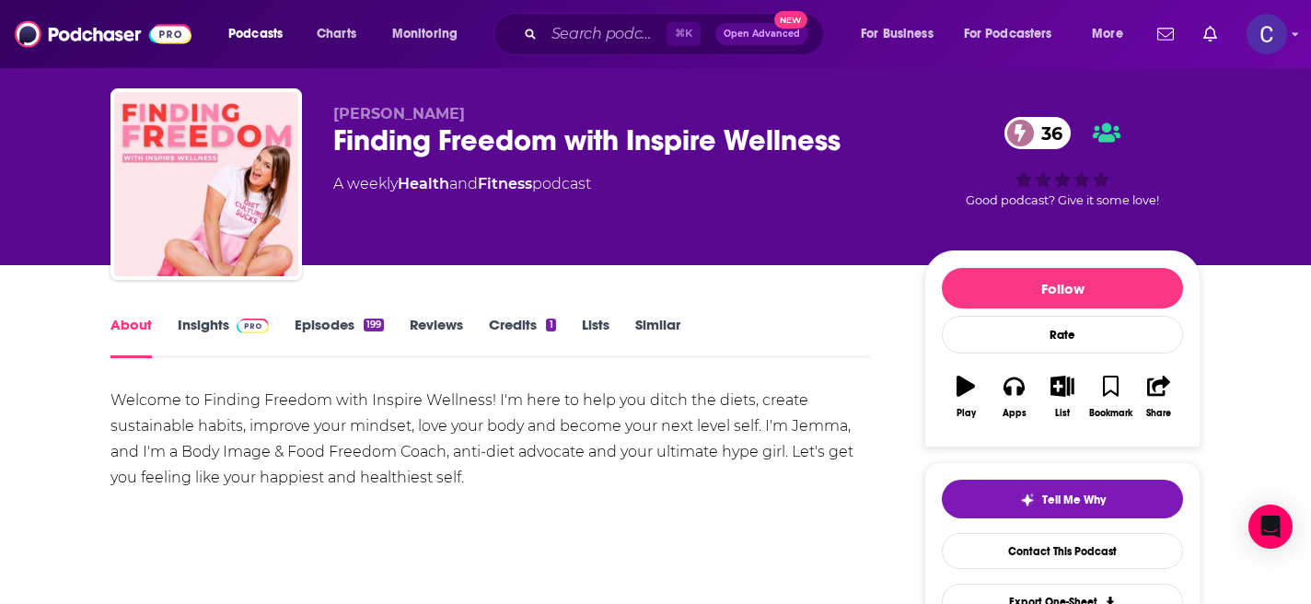
drag, startPoint x: 332, startPoint y: 103, endPoint x: 523, endPoint y: 103, distance: 190.5
click at [523, 103] on div "Jemma Haythorne Finding Freedom with Inspire Wellness 36 A weekly Health and Fi…" at bounding box center [655, 187] width 1090 height 199
drag, startPoint x: 509, startPoint y: 111, endPoint x: 328, endPoint y: 110, distance: 181.3
click at [328, 110] on div "Jemma Haythorne Finding Freedom with Inspire Wellness 36 A weekly Health and Fi…" at bounding box center [655, 187] width 1090 height 199
copy span "Jemma Haythorne"
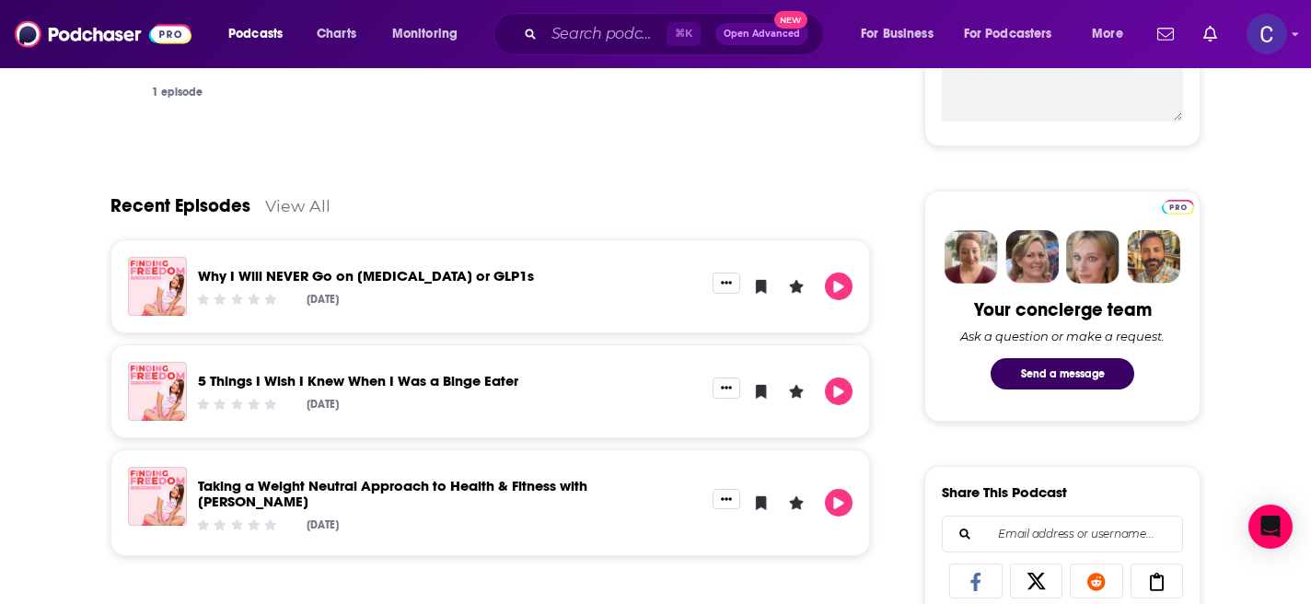
scroll to position [0, 0]
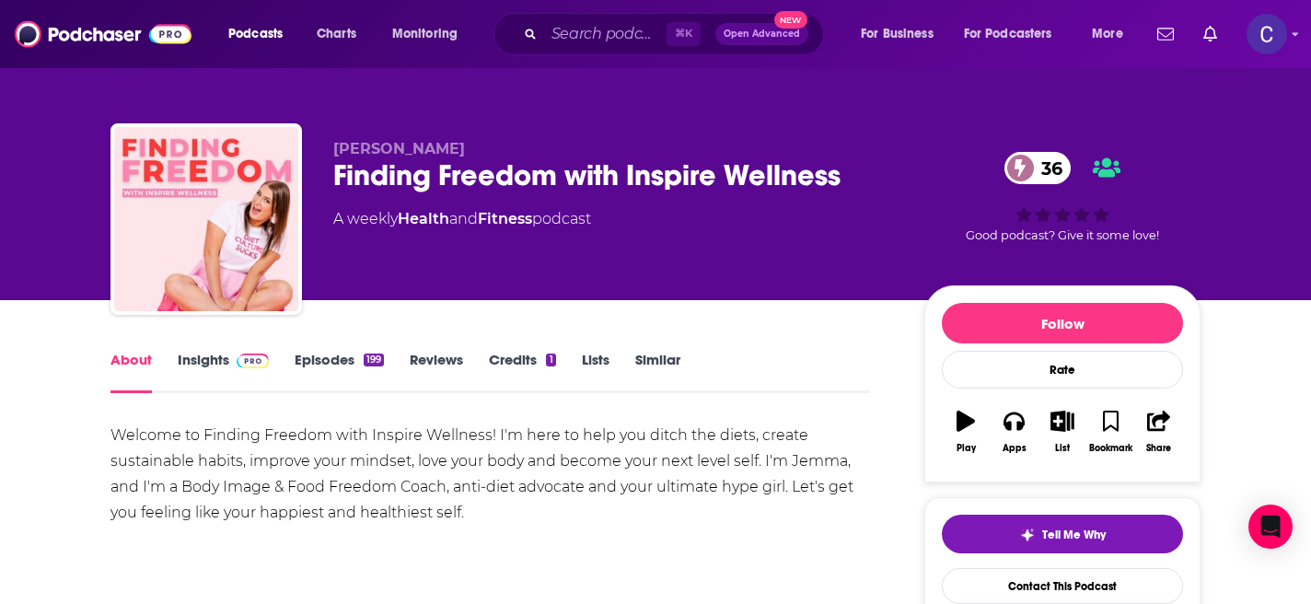
click at [214, 362] on link "Insights" at bounding box center [223, 372] width 91 height 42
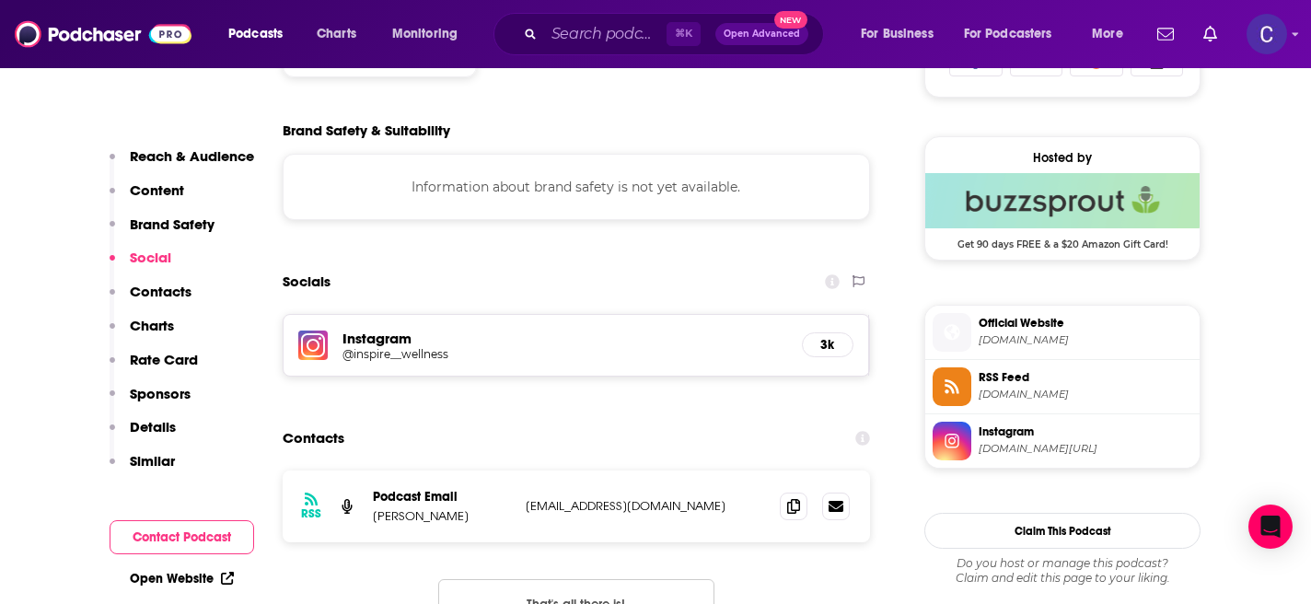
scroll to position [1286, 0]
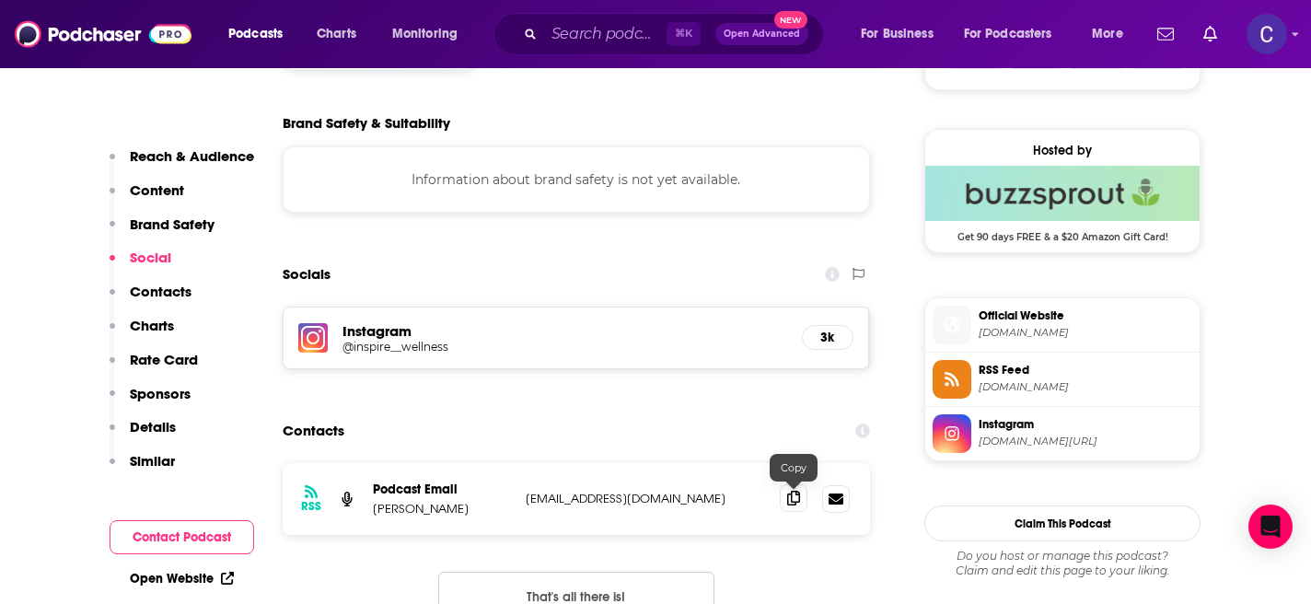
click at [791, 502] on icon at bounding box center [793, 498] width 13 height 15
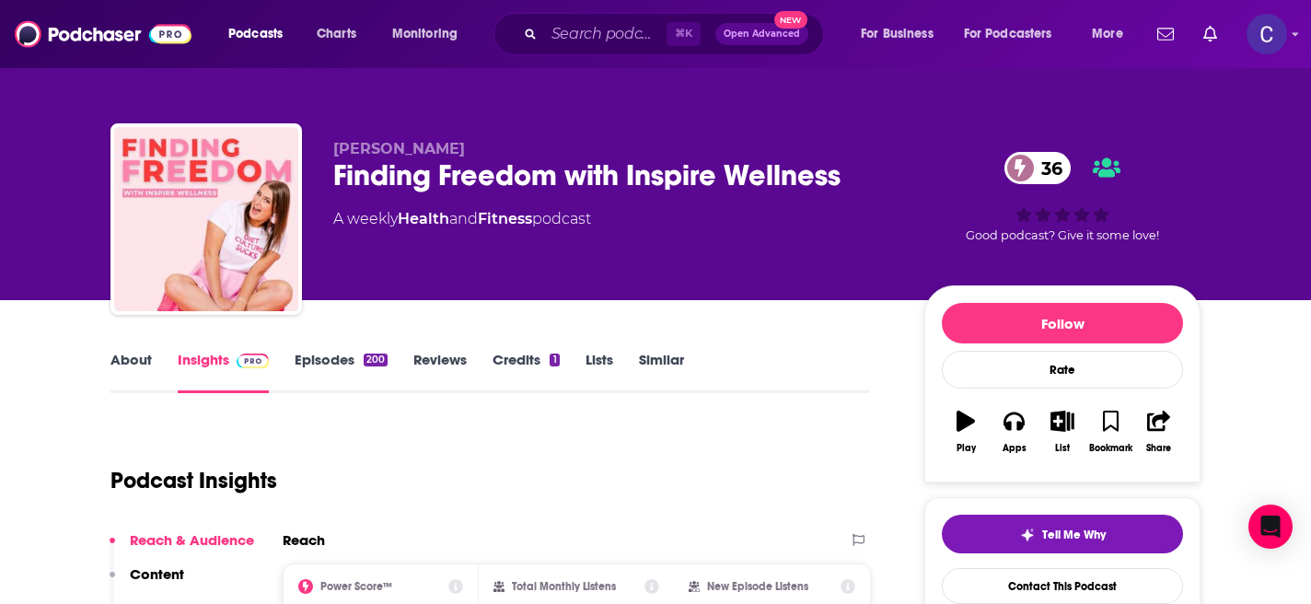
click at [662, 364] on link "Similar" at bounding box center [661, 372] width 45 height 42
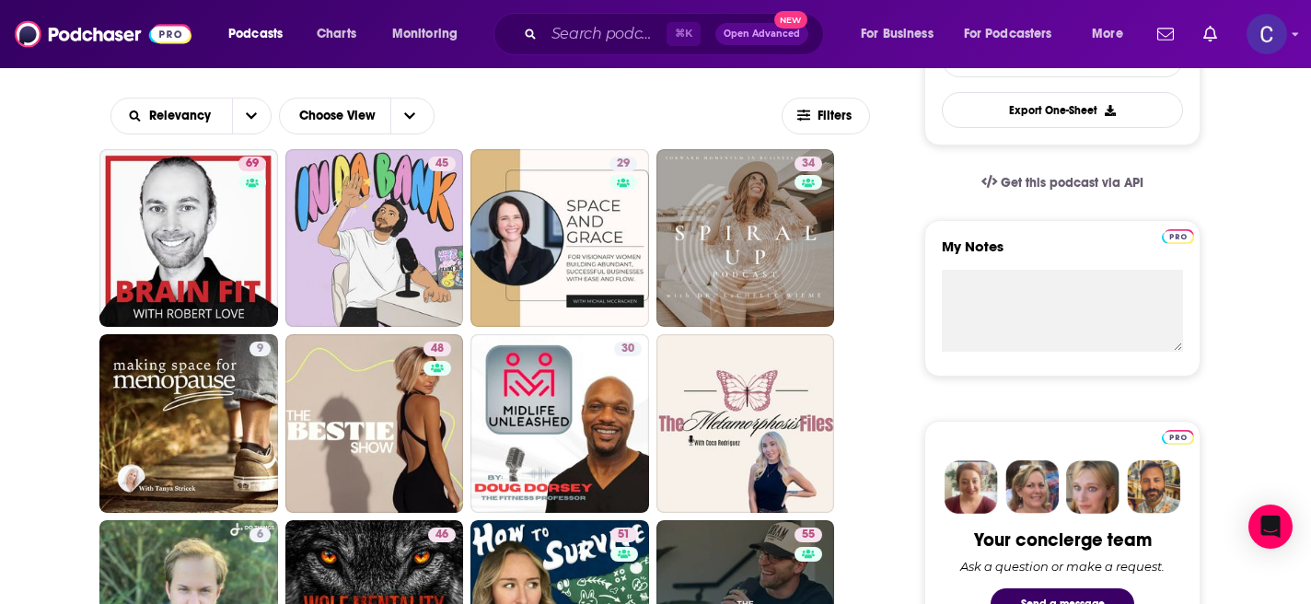
scroll to position [544, 0]
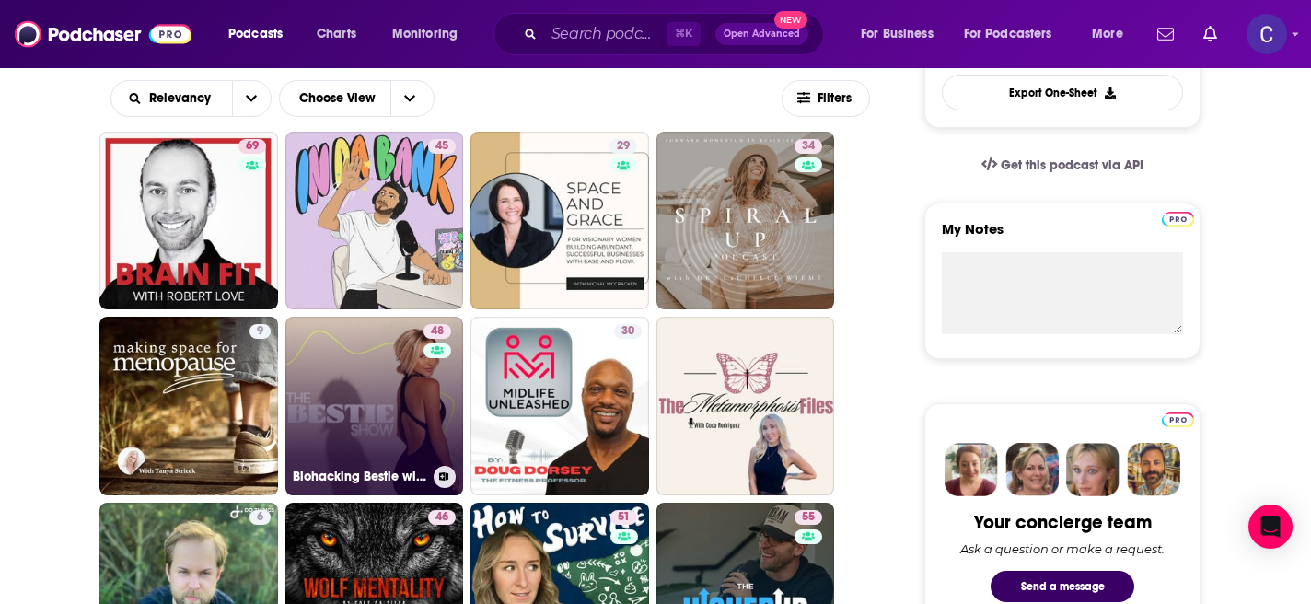
click at [347, 387] on link "48 Biohacking Bestie with Aggie Lal" at bounding box center [374, 406] width 179 height 179
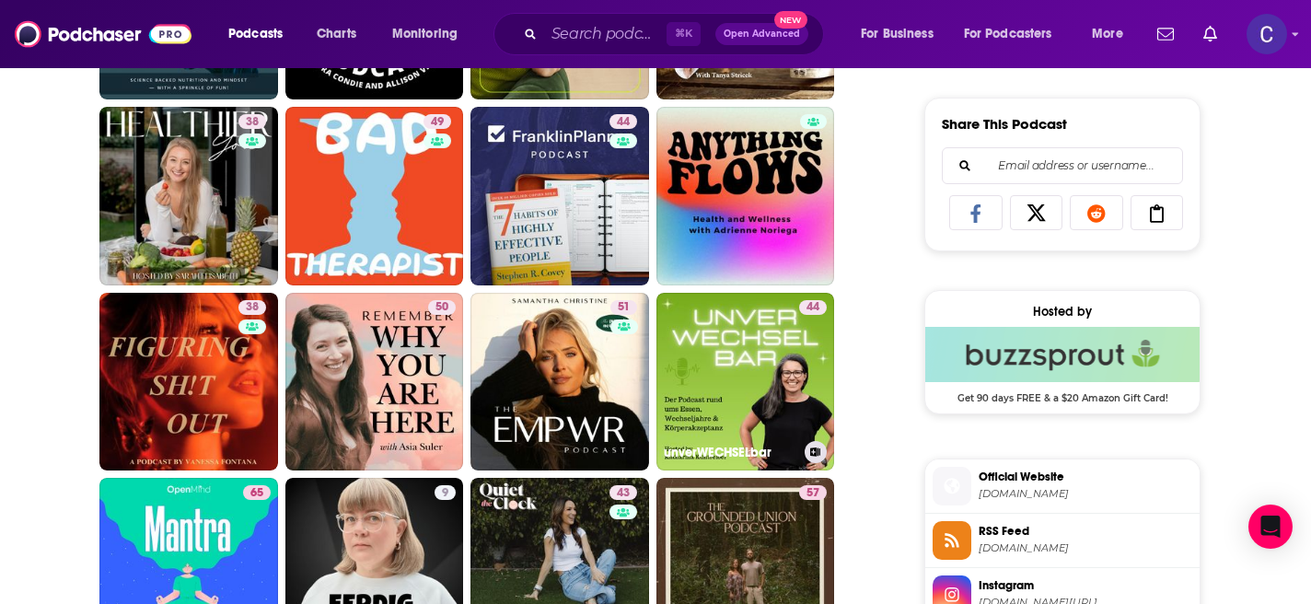
scroll to position [1174, 0]
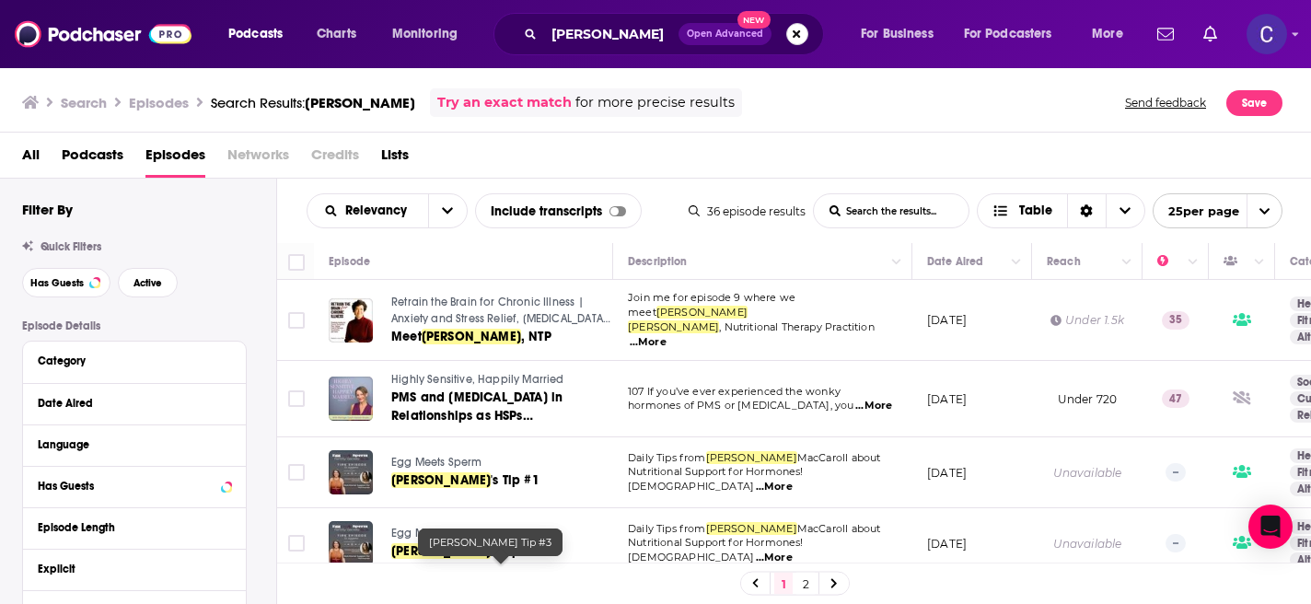
click at [795, 37] on button "Search podcasts, credits, & more..." at bounding box center [797, 34] width 22 height 22
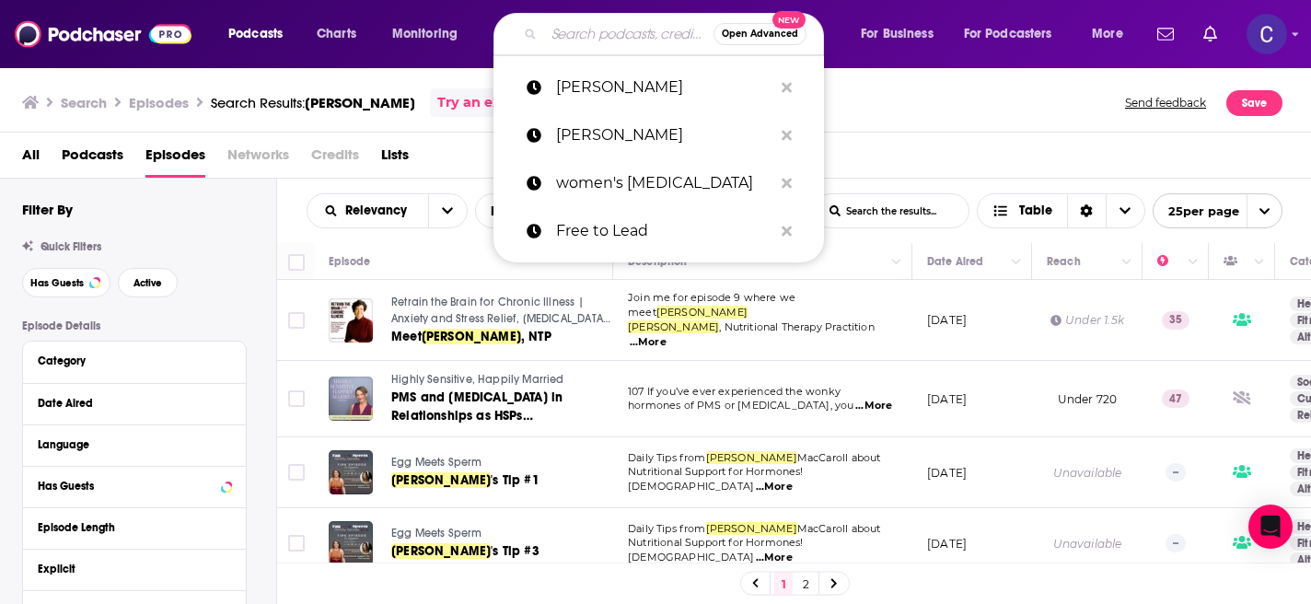
click at [650, 40] on input "Search podcasts, credits, & more..." at bounding box center [628, 33] width 169 height 29
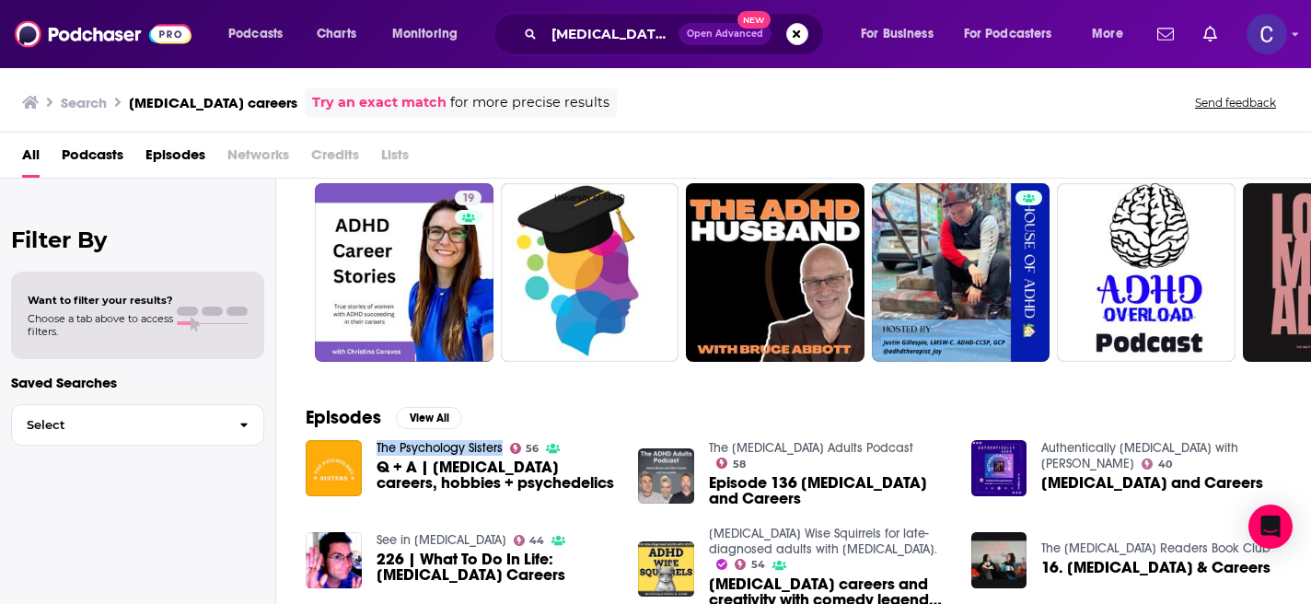
scroll to position [18, 0]
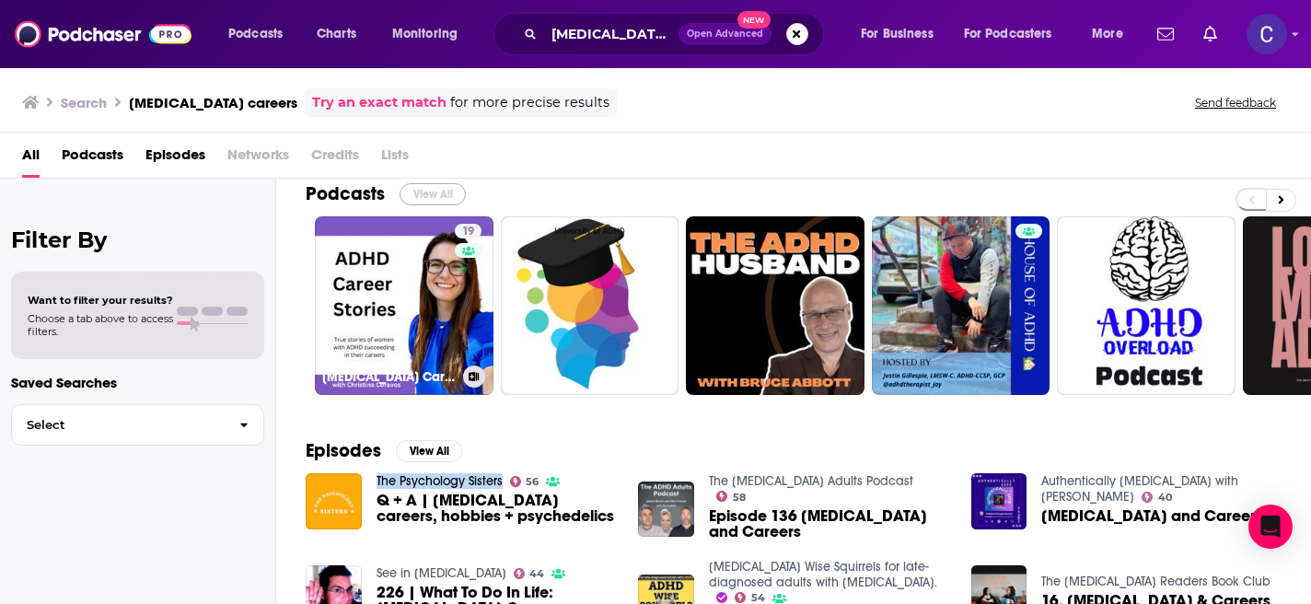
click at [420, 192] on button "View All" at bounding box center [432, 194] width 66 height 22
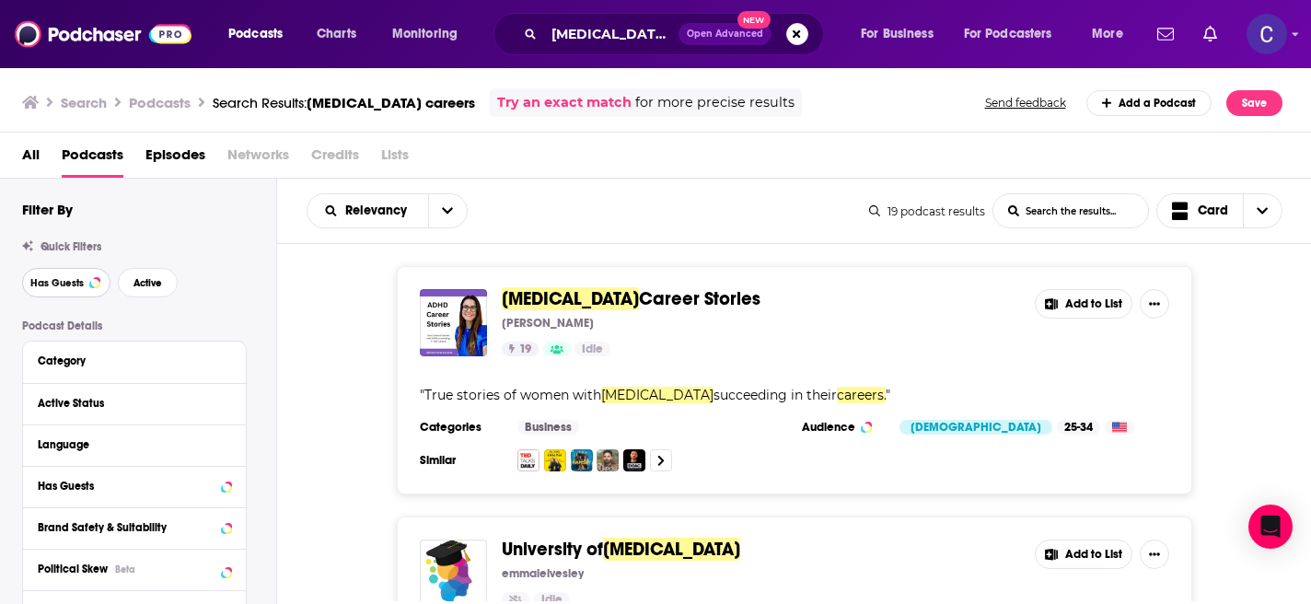
click at [55, 288] on span "Has Guests" at bounding box center [56, 283] width 53 height 10
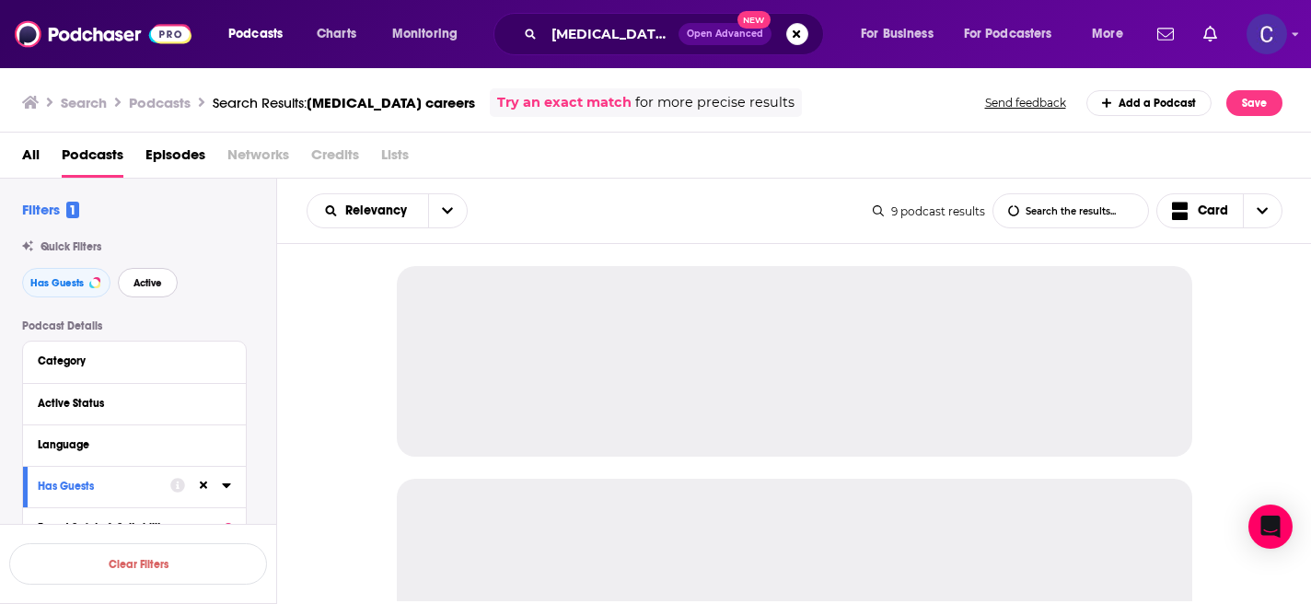
click at [157, 286] on span "Active" at bounding box center [147, 283] width 29 height 10
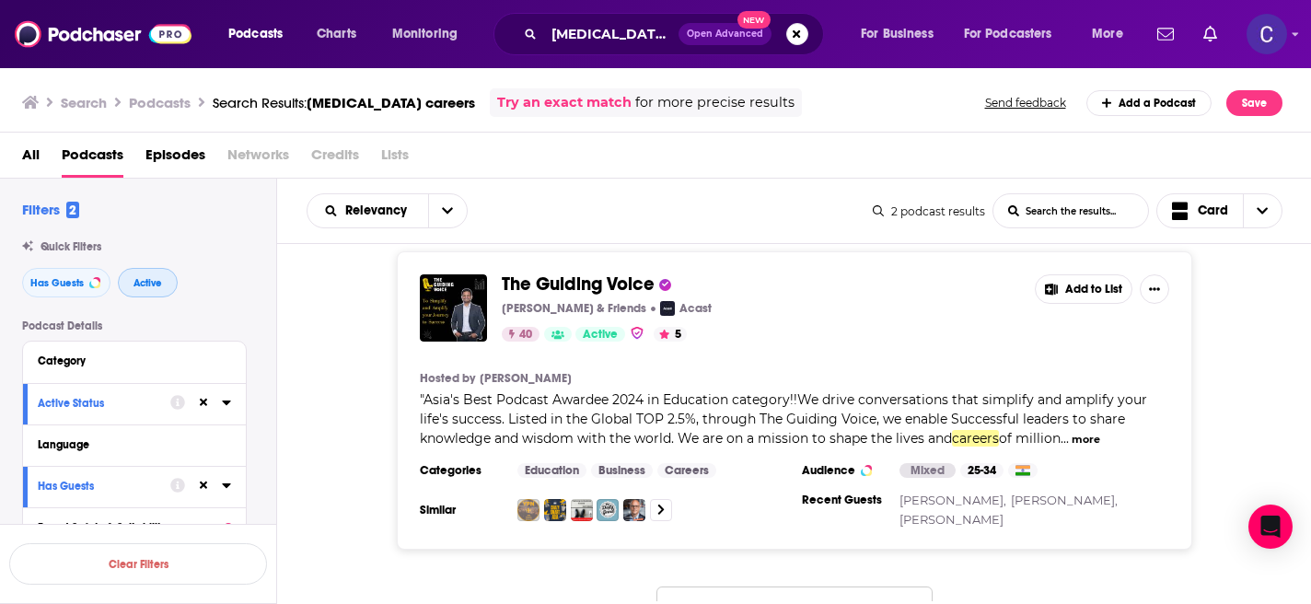
scroll to position [290, 0]
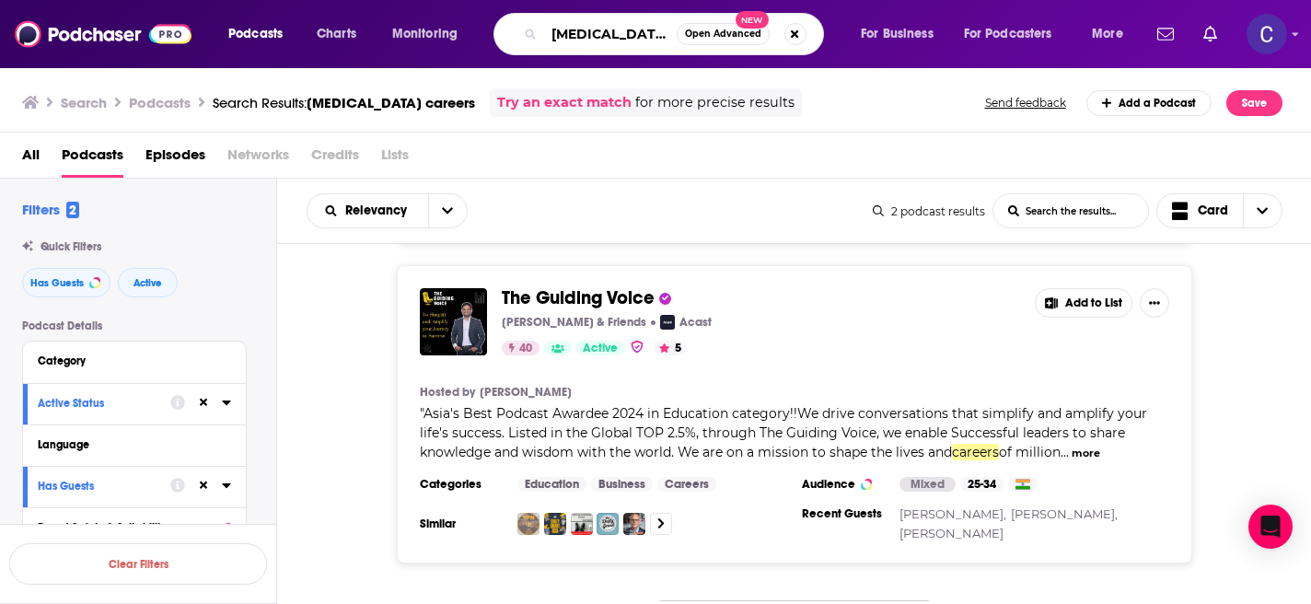
drag, startPoint x: 587, startPoint y: 36, endPoint x: 529, endPoint y: 36, distance: 58.0
click at [529, 36] on div "adhd careers Open Advanced New" at bounding box center [658, 34] width 330 height 42
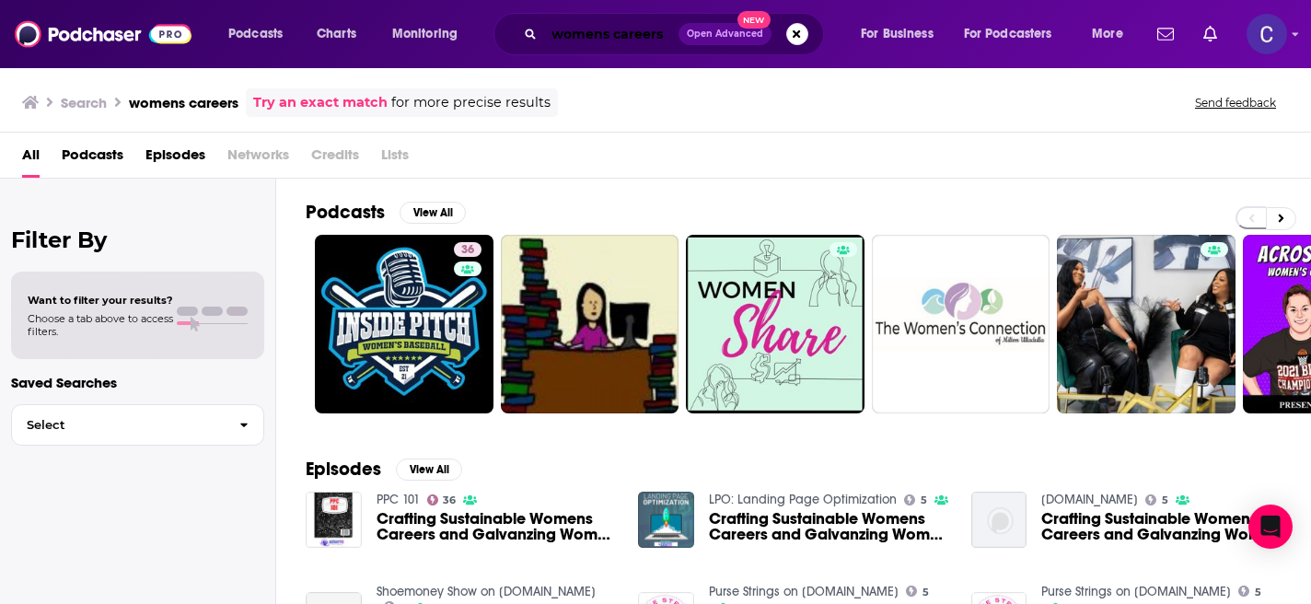
click at [595, 39] on input "womens careers" at bounding box center [611, 33] width 134 height 29
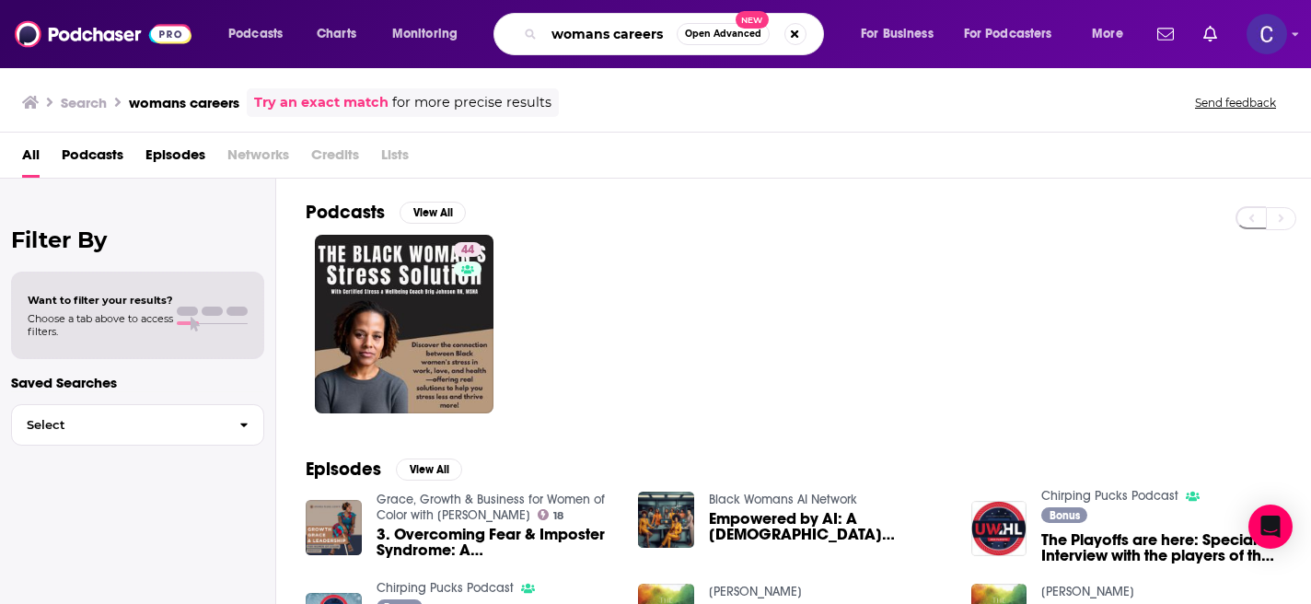
drag, startPoint x: 610, startPoint y: 39, endPoint x: 513, endPoint y: 34, distance: 97.7
click at [513, 34] on div "womans careers Open Advanced New" at bounding box center [658, 34] width 330 height 42
click at [643, 31] on input "careers" at bounding box center [610, 33] width 133 height 29
type input "career growth"
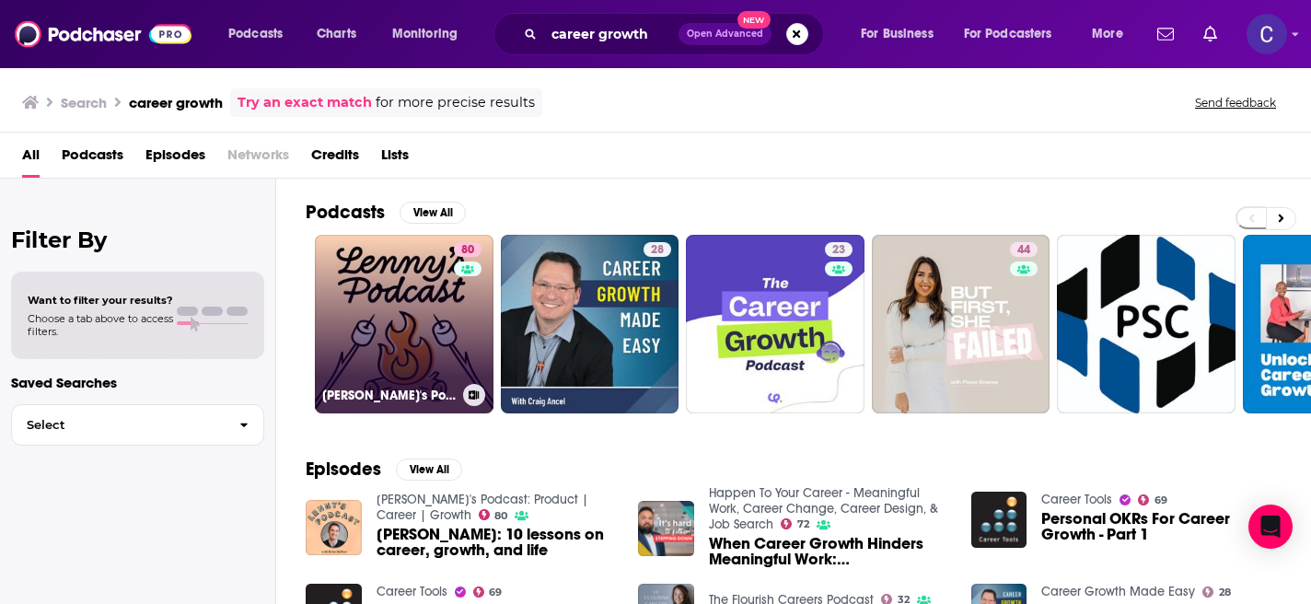
click at [364, 303] on link "80 Lenny's Podcast: Product | Career | Growth" at bounding box center [404, 324] width 179 height 179
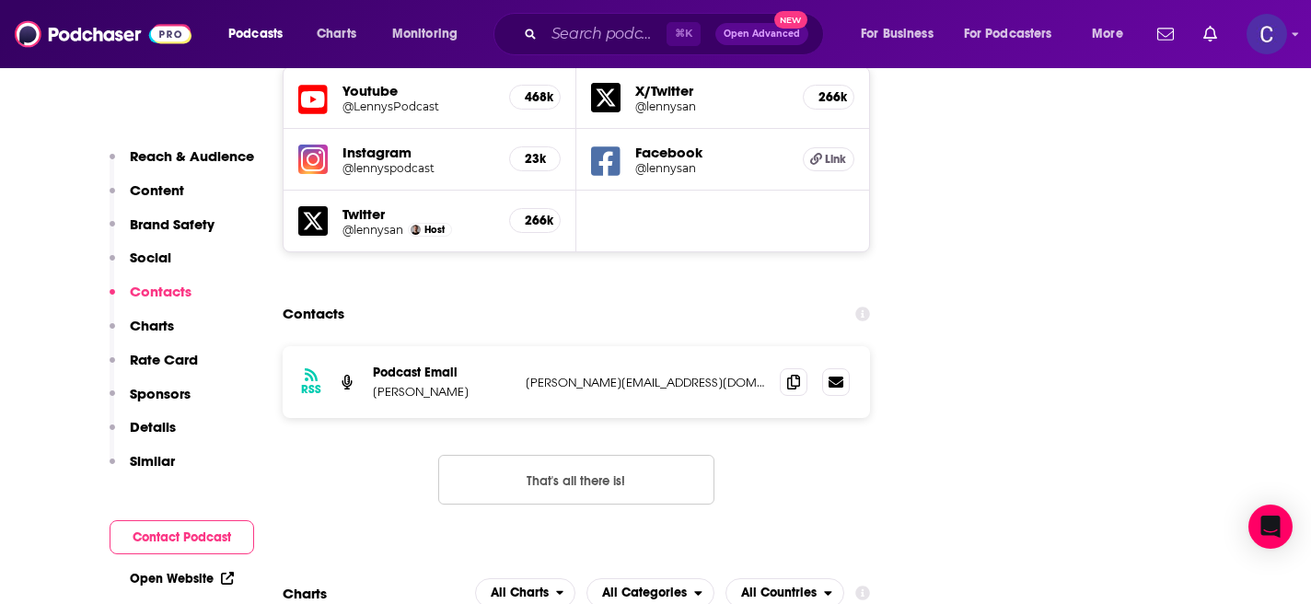
scroll to position [2212, 0]
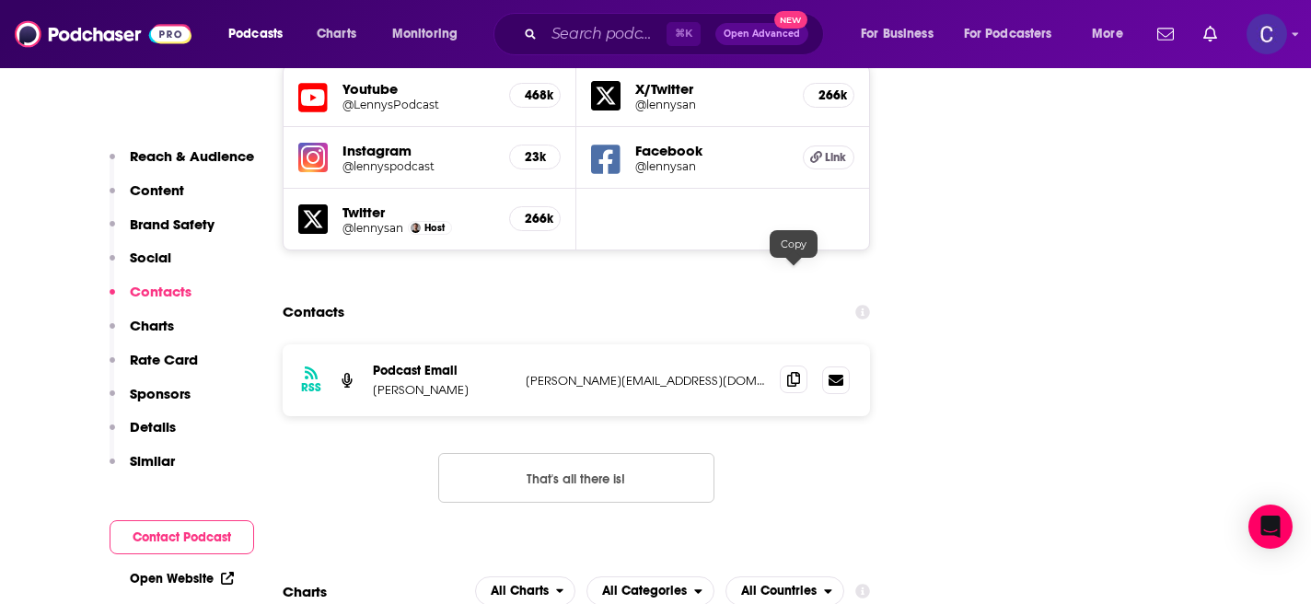
click at [795, 372] on icon at bounding box center [793, 379] width 13 height 15
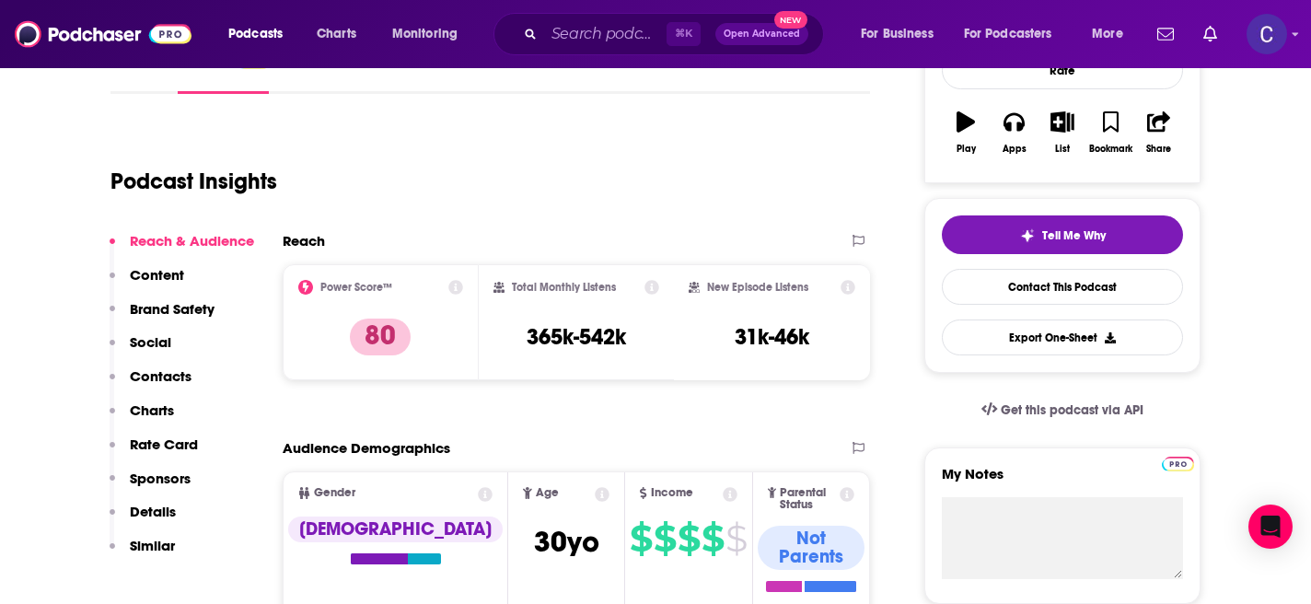
scroll to position [0, 0]
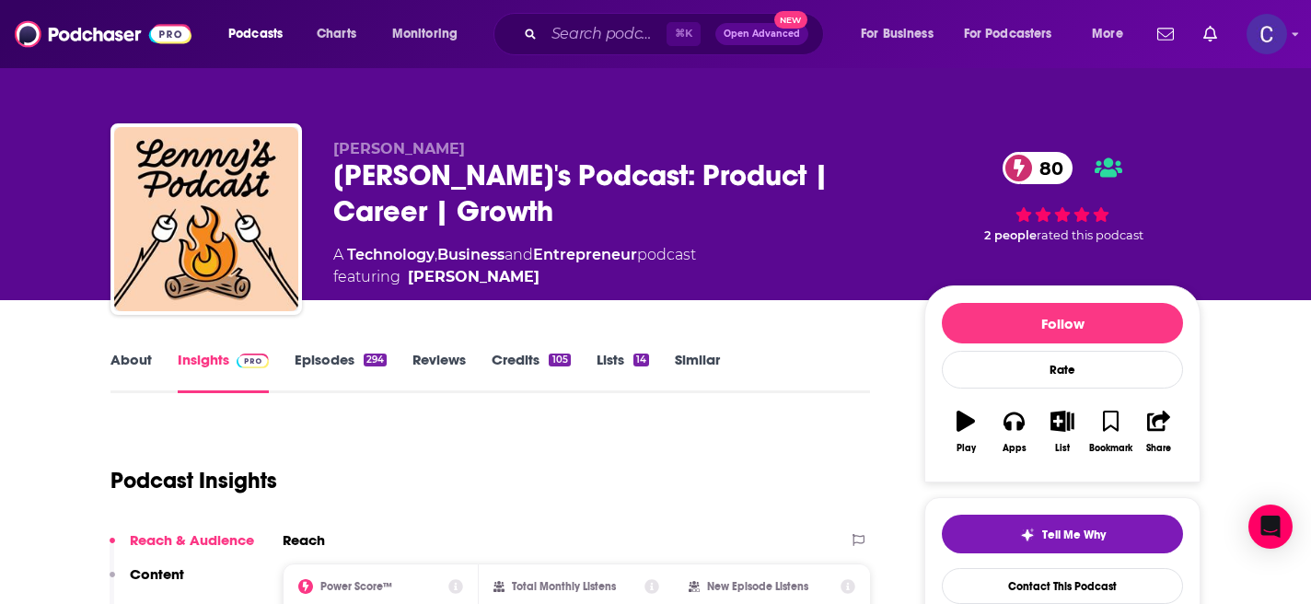
click at [690, 358] on link "Similar" at bounding box center [697, 372] width 45 height 42
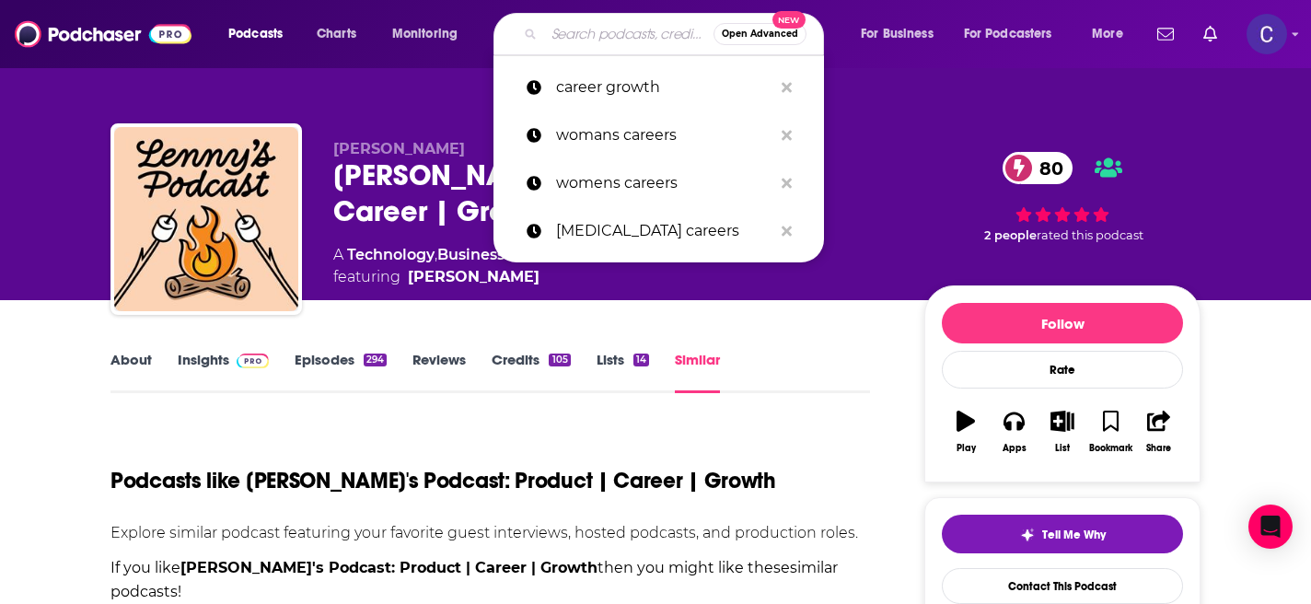
click at [570, 43] on input "Search podcasts, credits, & more..." at bounding box center [628, 33] width 169 height 29
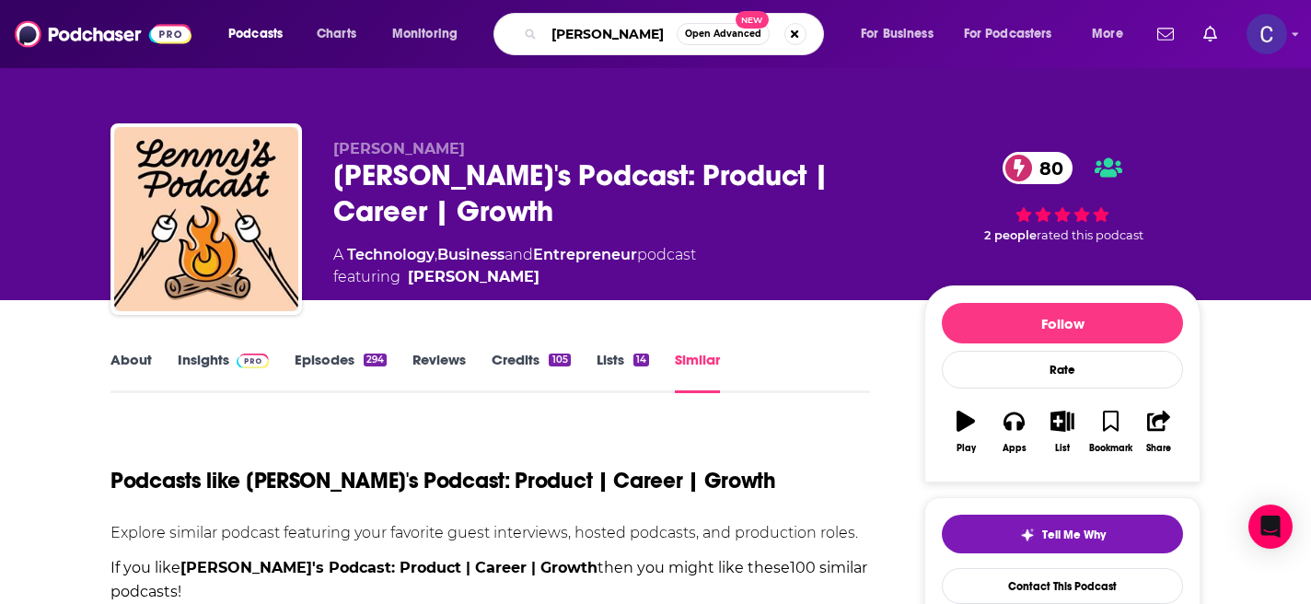
type input "tracy oskata"
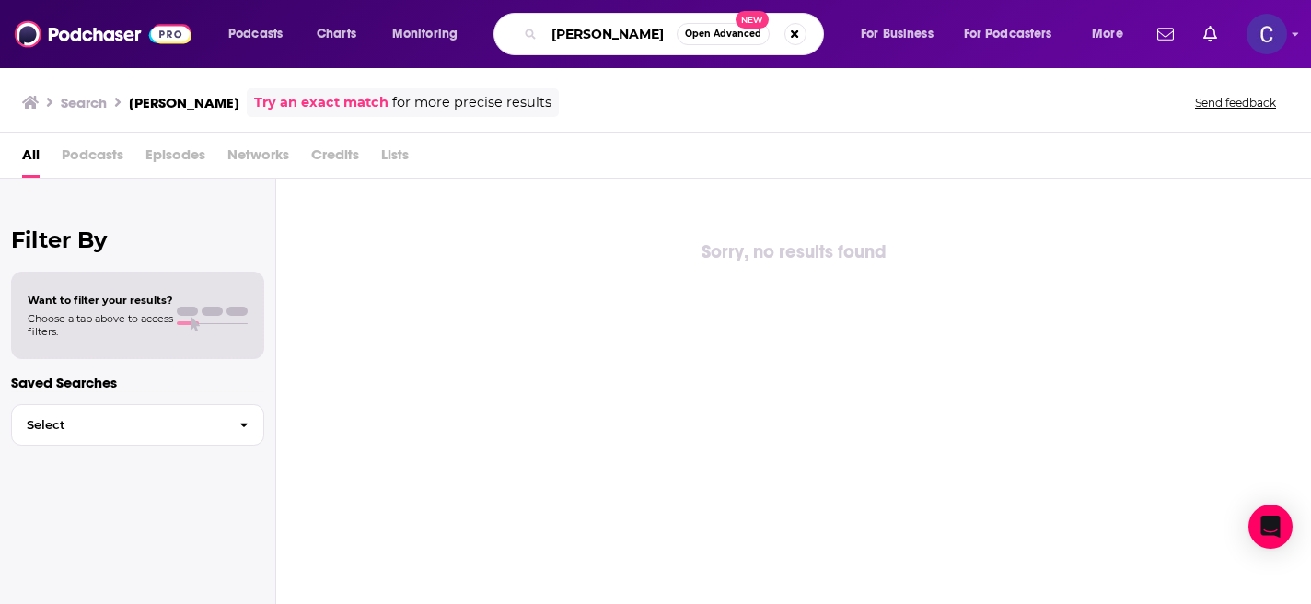
drag, startPoint x: 628, startPoint y: 39, endPoint x: 494, endPoint y: 39, distance: 133.4
click at [494, 39] on div "tracy oskata Open Advanced New" at bounding box center [658, 34] width 330 height 42
click at [609, 42] on input "tracy oskata" at bounding box center [610, 33] width 133 height 29
click at [617, 39] on input "tracy oskata" at bounding box center [610, 33] width 133 height 29
drag, startPoint x: 656, startPoint y: 39, endPoint x: 604, endPoint y: 37, distance: 52.5
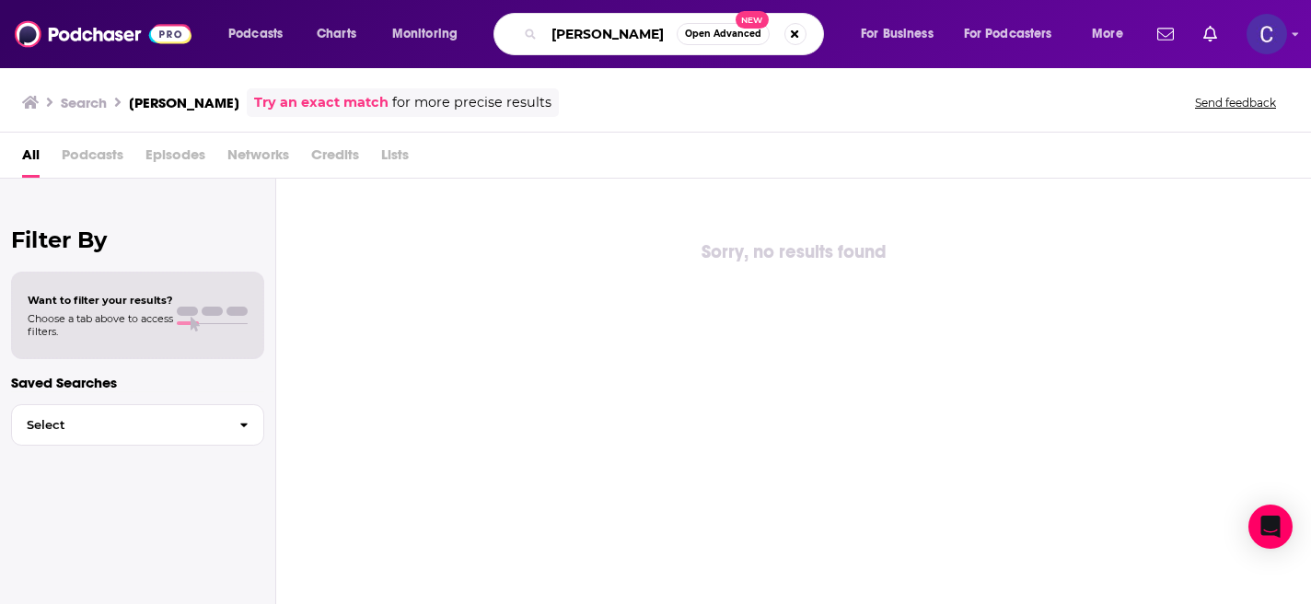
click at [604, 37] on input "tracy osyukata" at bounding box center [610, 33] width 133 height 29
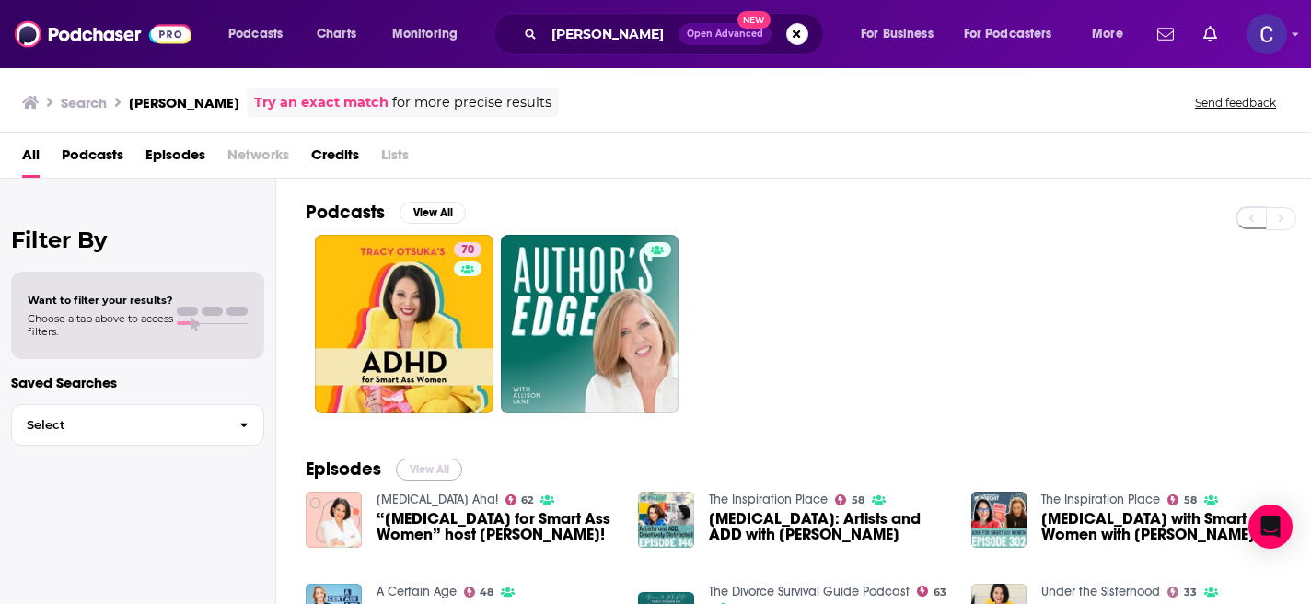
click at [408, 471] on button "View All" at bounding box center [429, 469] width 66 height 22
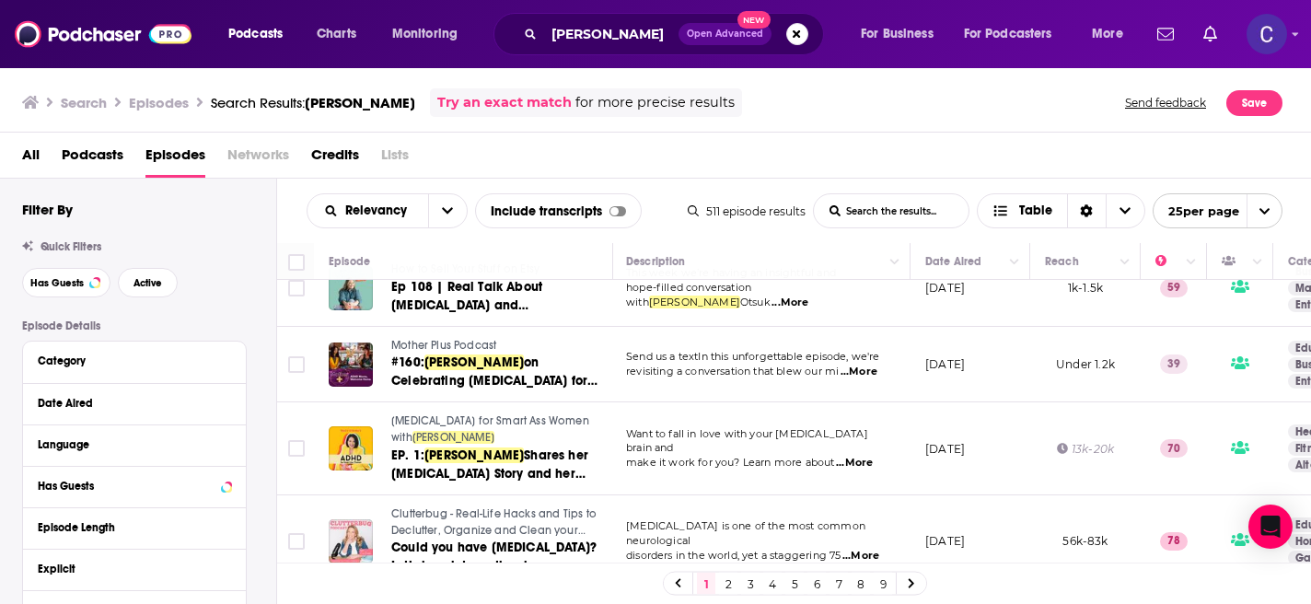
scroll to position [0, 2]
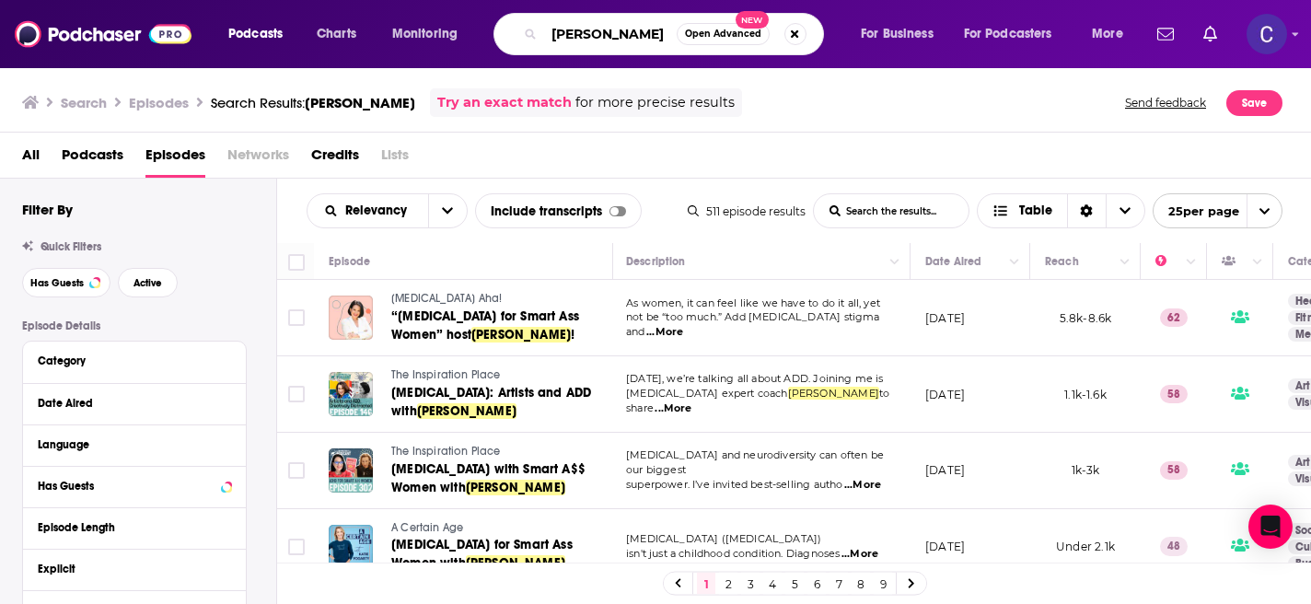
drag, startPoint x: 646, startPoint y: 34, endPoint x: 519, endPoint y: 34, distance: 127.0
click at [519, 34] on div "tracy otsuka Open Advanced New" at bounding box center [658, 34] width 330 height 42
type input "katy mcfee"
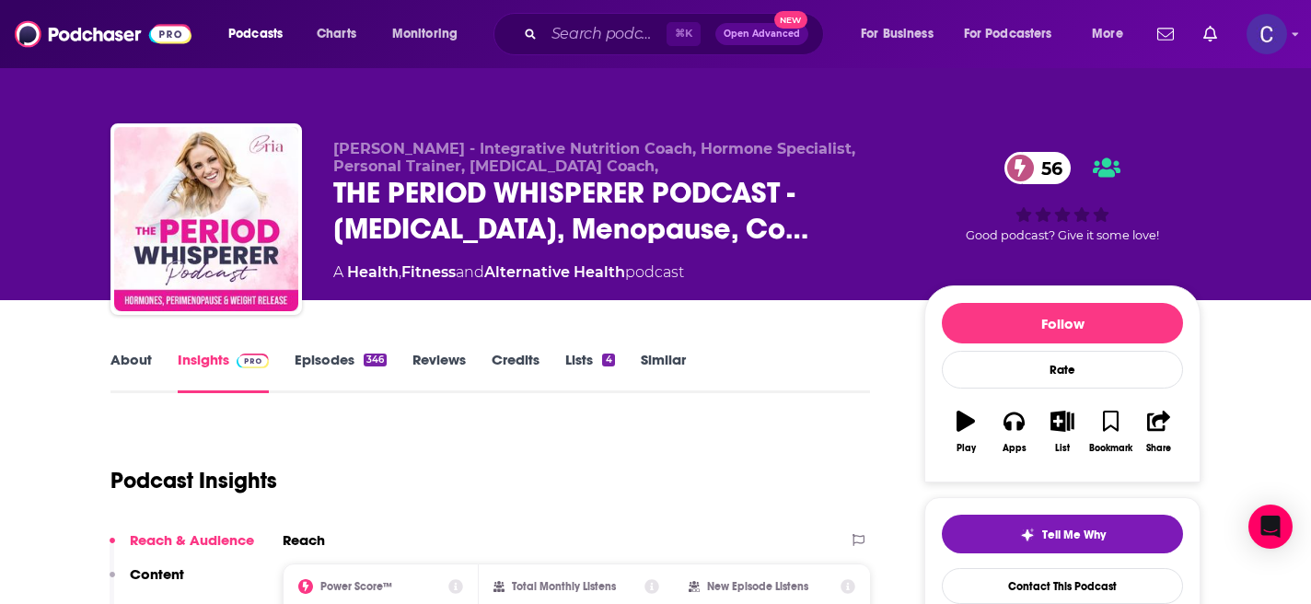
click at [128, 362] on link "About" at bounding box center [130, 372] width 41 height 42
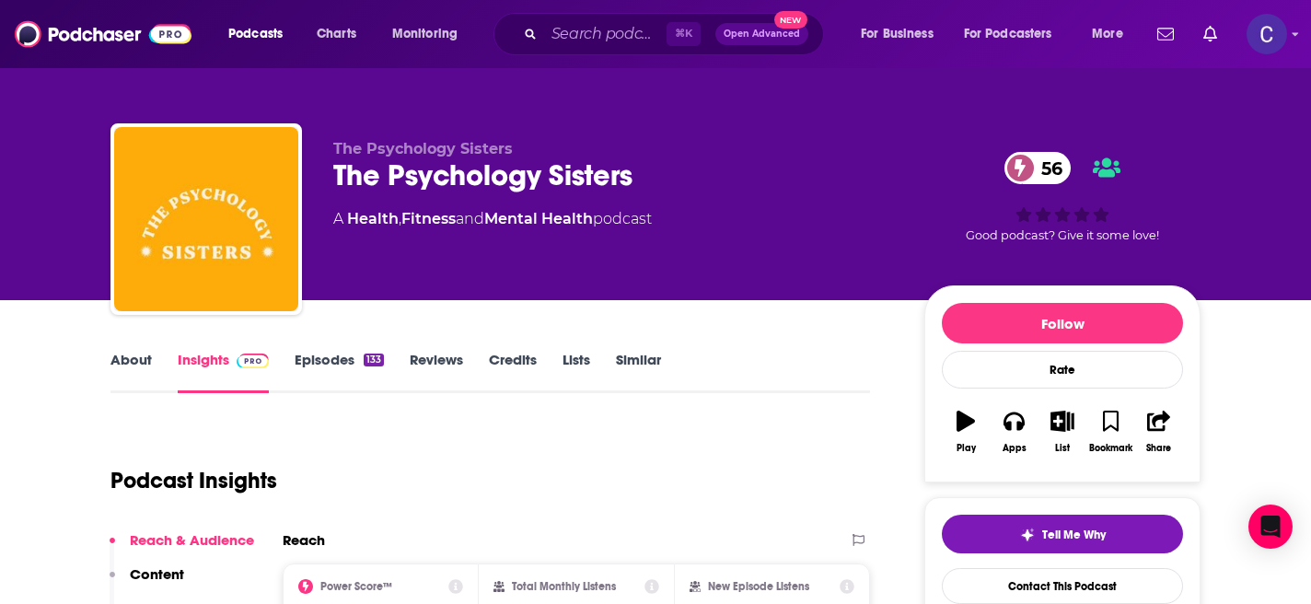
click at [121, 365] on link "About" at bounding box center [130, 372] width 41 height 42
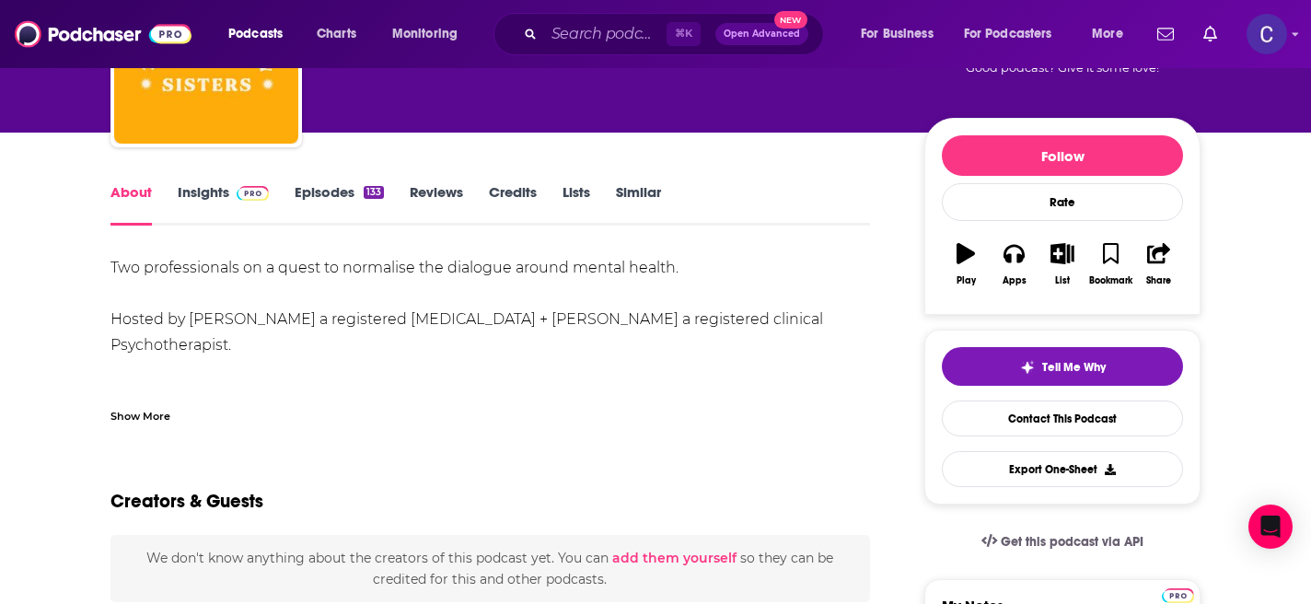
scroll to position [168, 0]
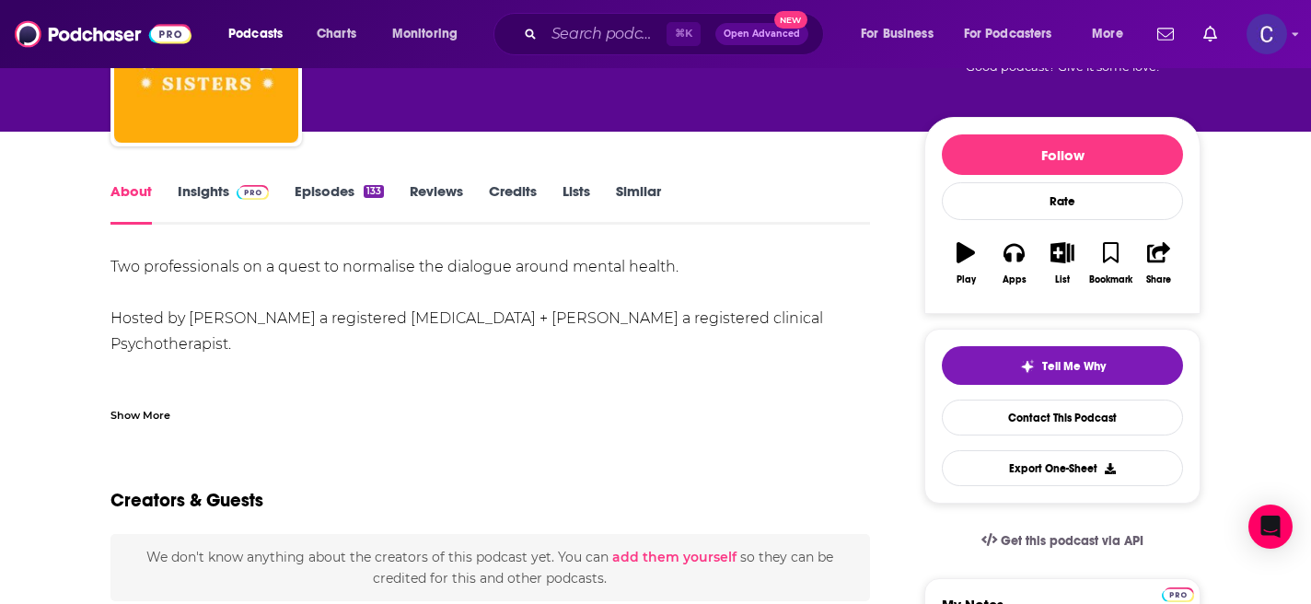
click at [120, 407] on div "Show More" at bounding box center [140, 413] width 60 height 17
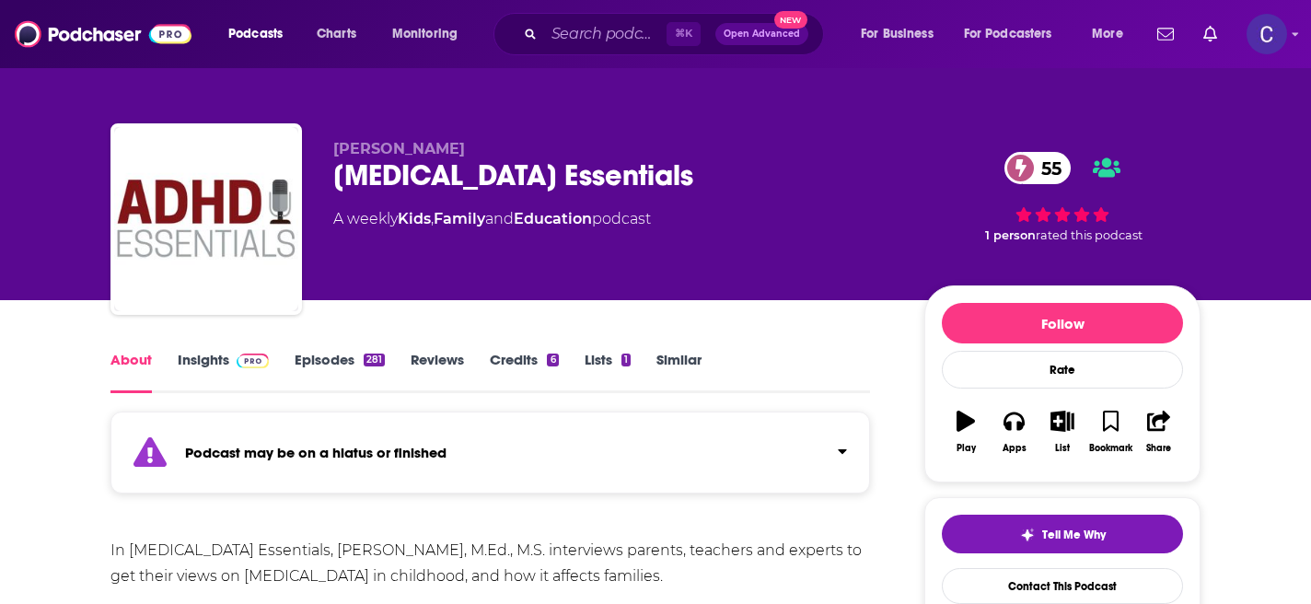
scroll to position [17, 0]
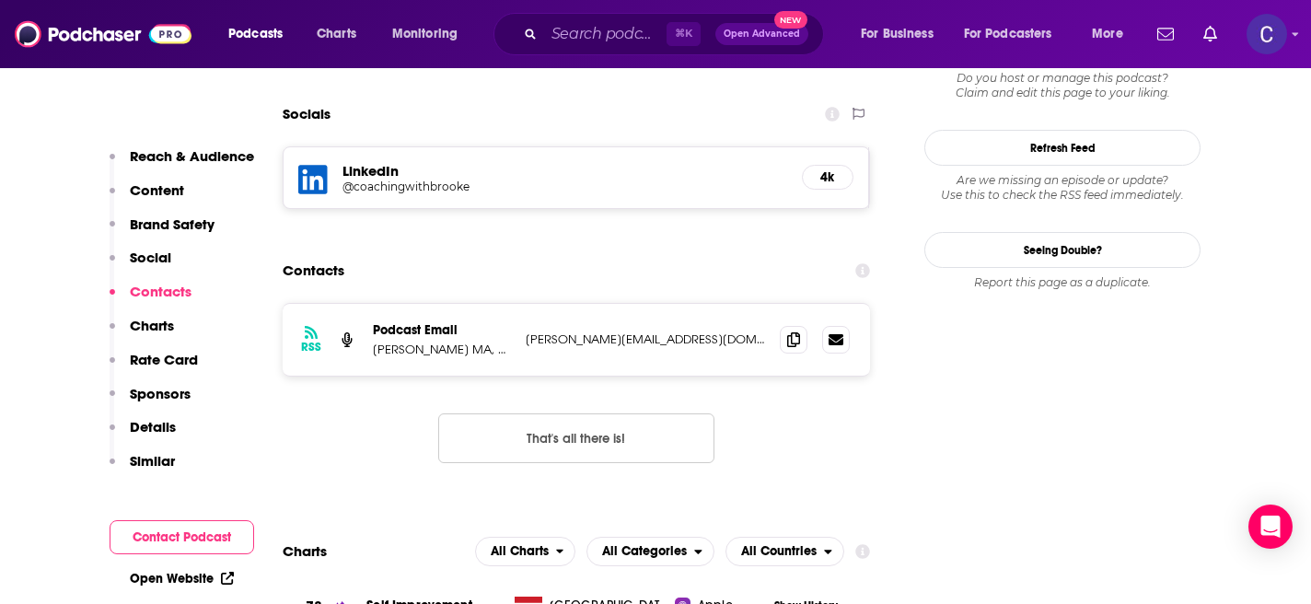
scroll to position [1791, 0]
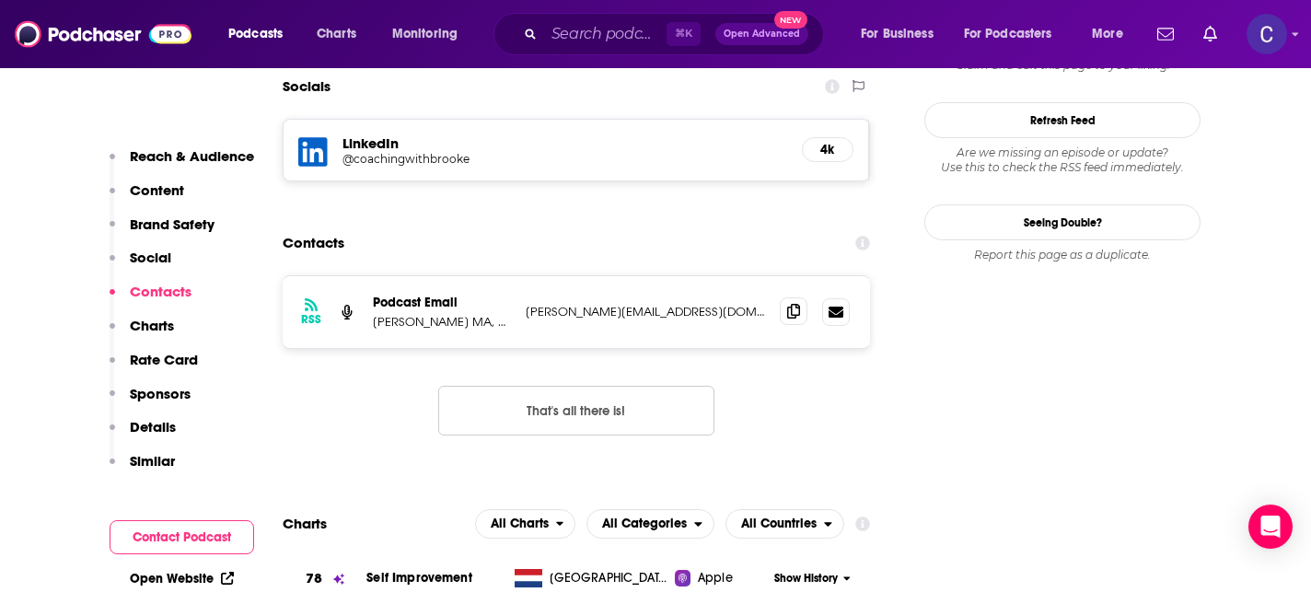
click at [788, 304] on icon at bounding box center [793, 311] width 13 height 15
click at [792, 304] on icon at bounding box center [793, 311] width 13 height 15
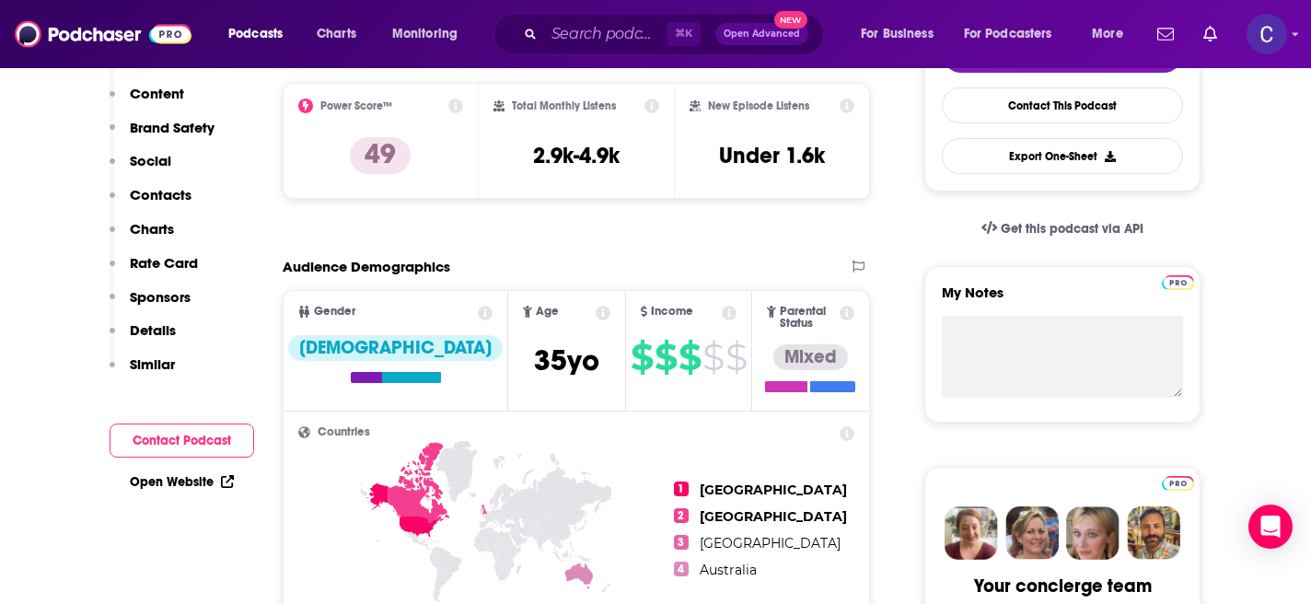
scroll to position [0, 0]
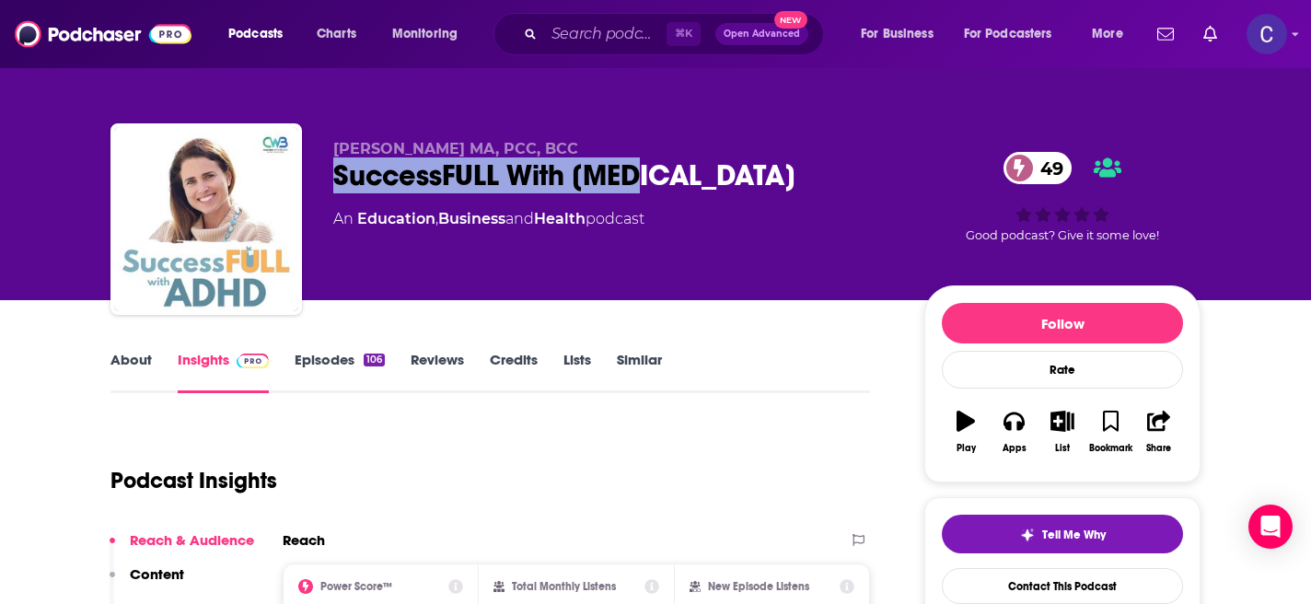
drag, startPoint x: 334, startPoint y: 167, endPoint x: 739, endPoint y: 167, distance: 405.0
click at [739, 167] on div "SuccessFULL With ADHD 49" at bounding box center [613, 175] width 561 height 36
copy h2 "SuccessFULL With ADHD"
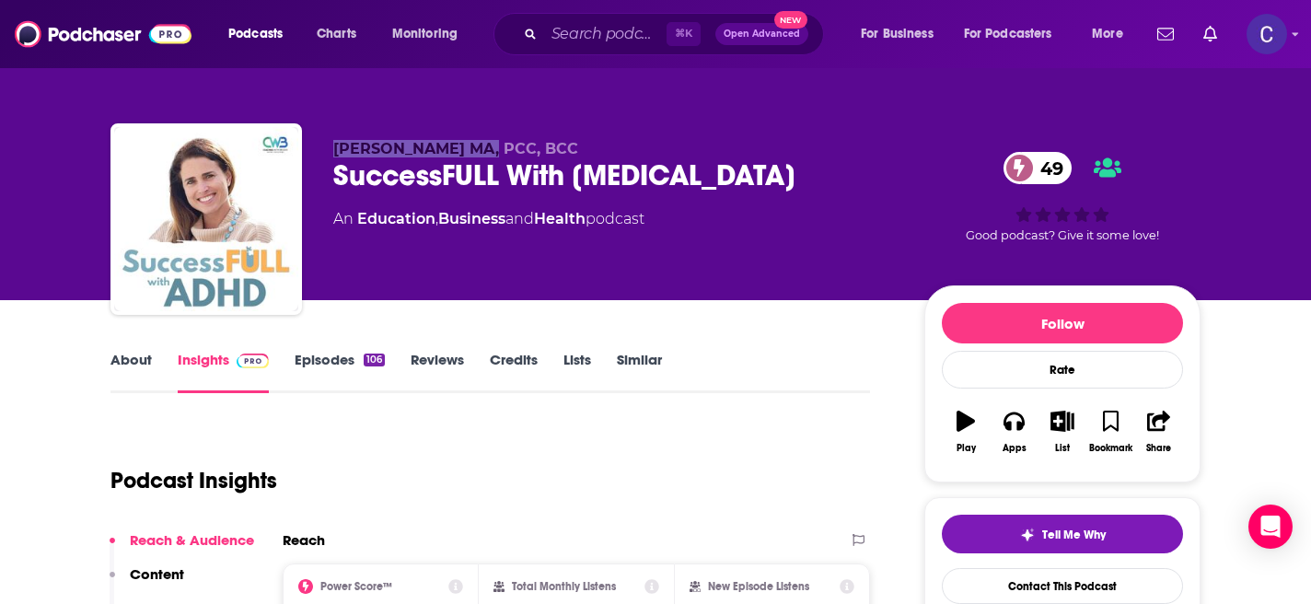
drag, startPoint x: 331, startPoint y: 146, endPoint x: 481, endPoint y: 150, distance: 150.1
click at [481, 150] on div "Brooke Schnittman MA, PCC, BCC SuccessFULL With ADHD 49 An Education , Business…" at bounding box center [655, 222] width 1090 height 199
copy span "Brooke Schnittman"
click at [616, 30] on input "Search podcasts, credits, & more..." at bounding box center [605, 33] width 122 height 29
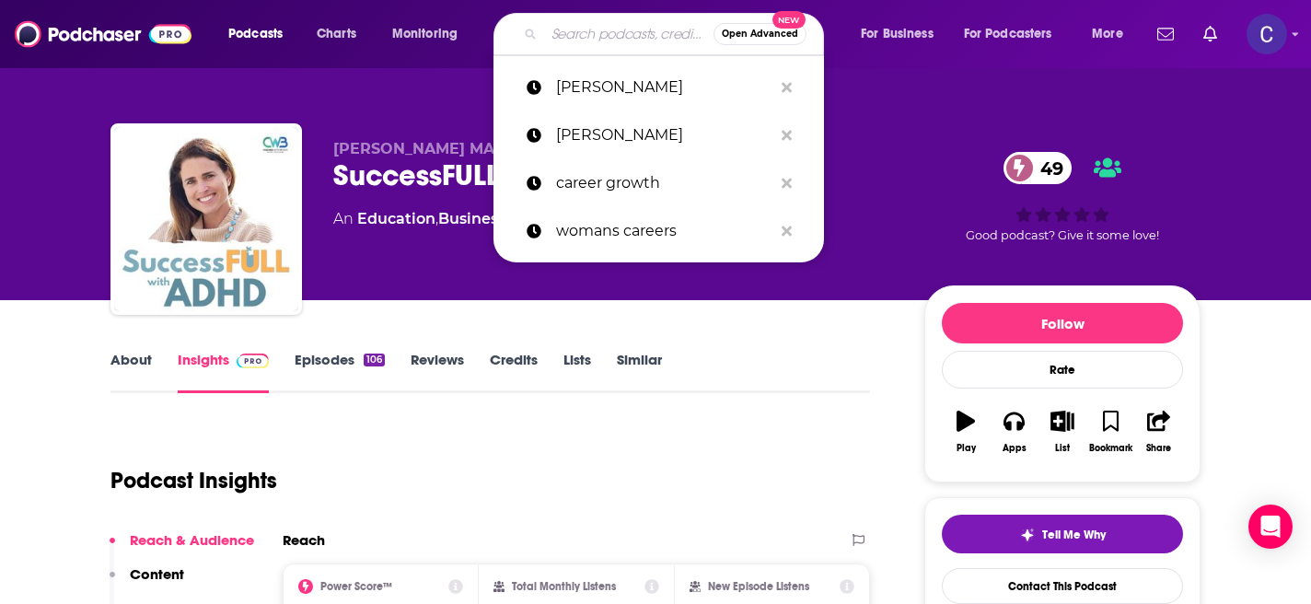
paste input "Brooke Schnittman"
type input "Brooke Schnittman"
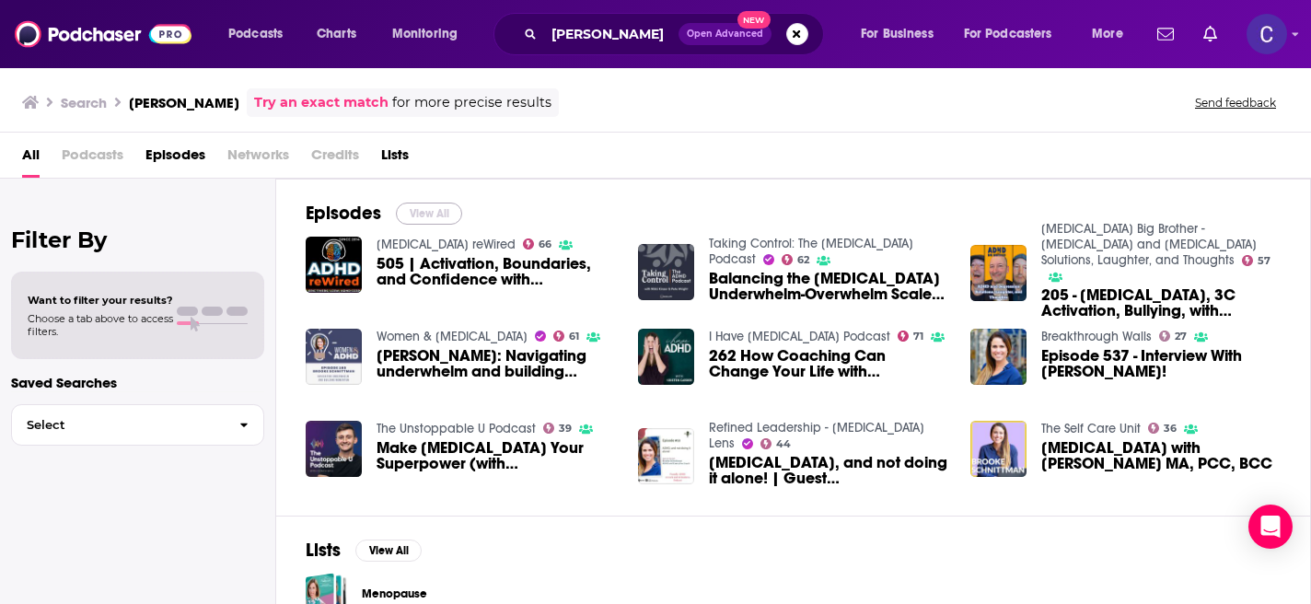
click at [430, 203] on button "View All" at bounding box center [429, 213] width 66 height 22
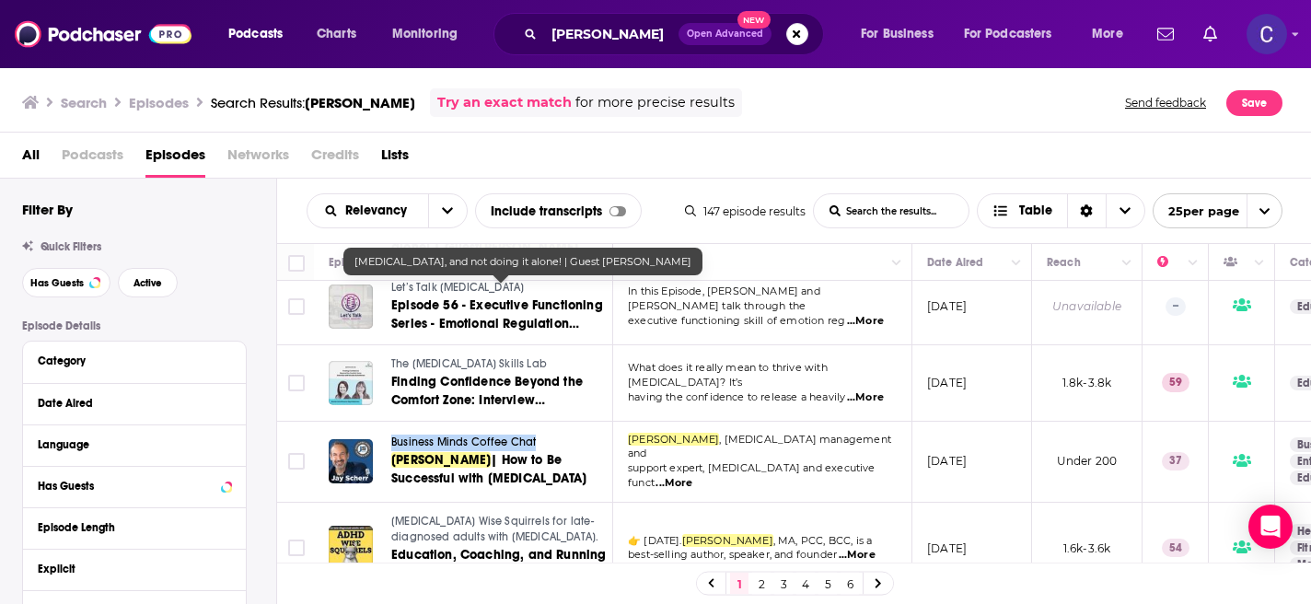
scroll to position [939, 0]
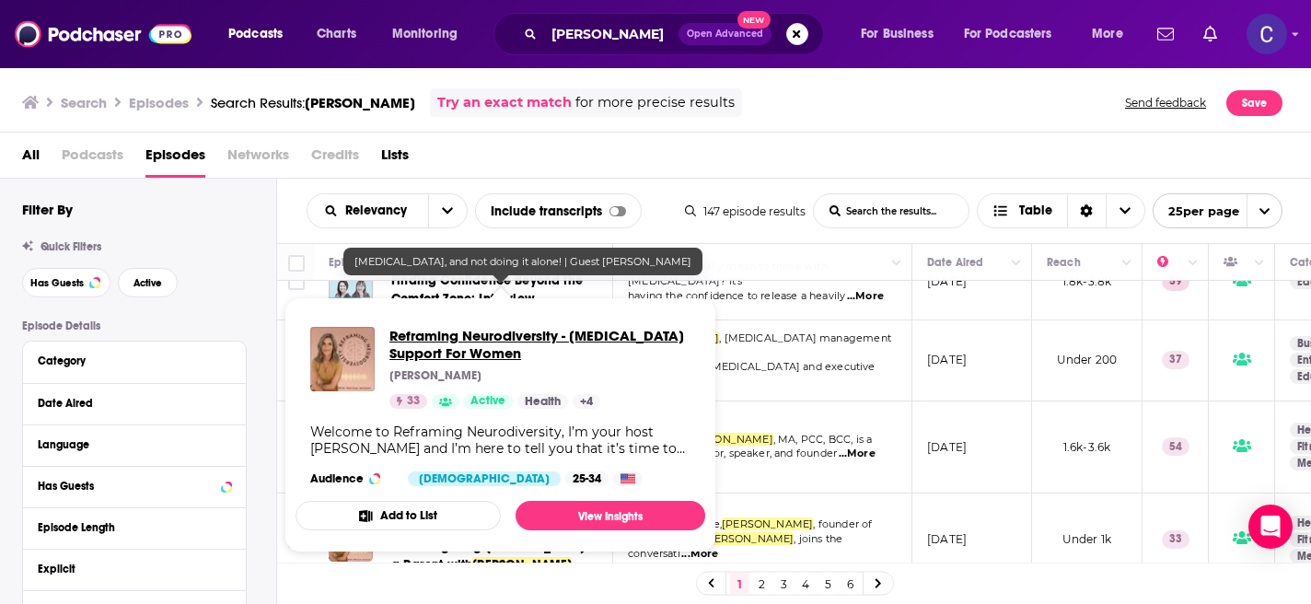
click at [441, 340] on span "Reframing Neurodiversity - ADHD Support For Women" at bounding box center [539, 344] width 301 height 35
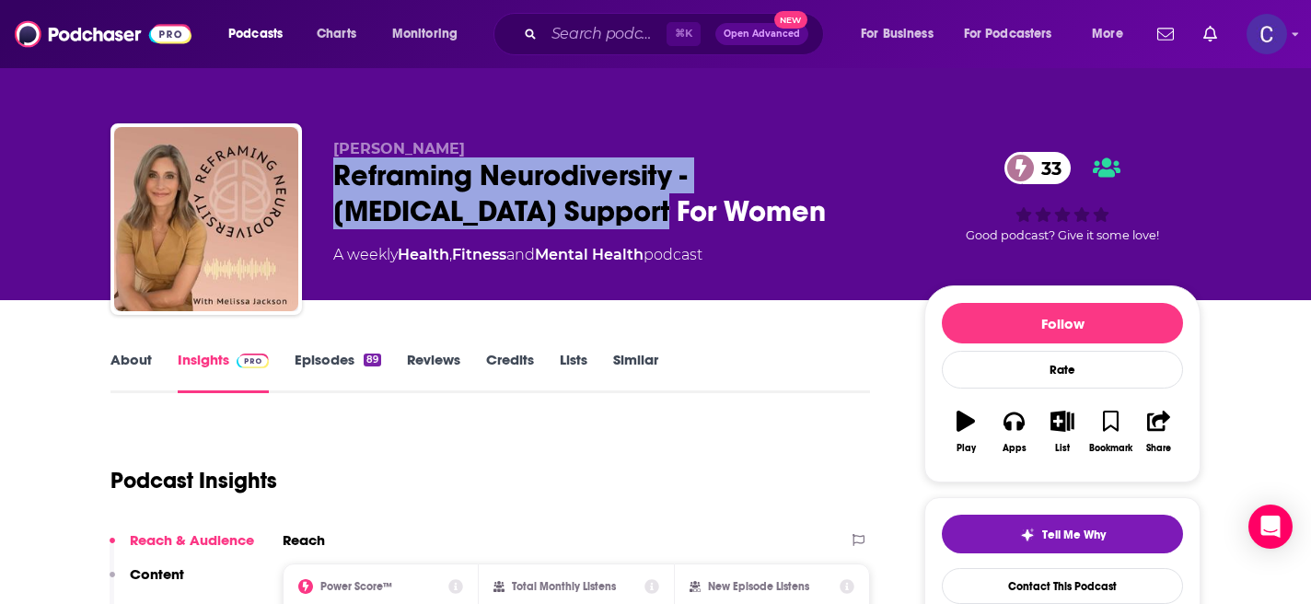
drag, startPoint x: 332, startPoint y: 174, endPoint x: 647, endPoint y: 213, distance: 317.1
click at [647, 214] on div "Melissa Jackson Reframing Neurodiversity - ADHD Support For Women 33 A weekly H…" at bounding box center [655, 222] width 1090 height 199
copy h2 "Reframing Neurodiversity - ADHD Support For Women"
drag, startPoint x: 336, startPoint y: 146, endPoint x: 578, endPoint y: 146, distance: 242.1
click at [578, 146] on p "Melissa Jackson" at bounding box center [613, 148] width 561 height 17
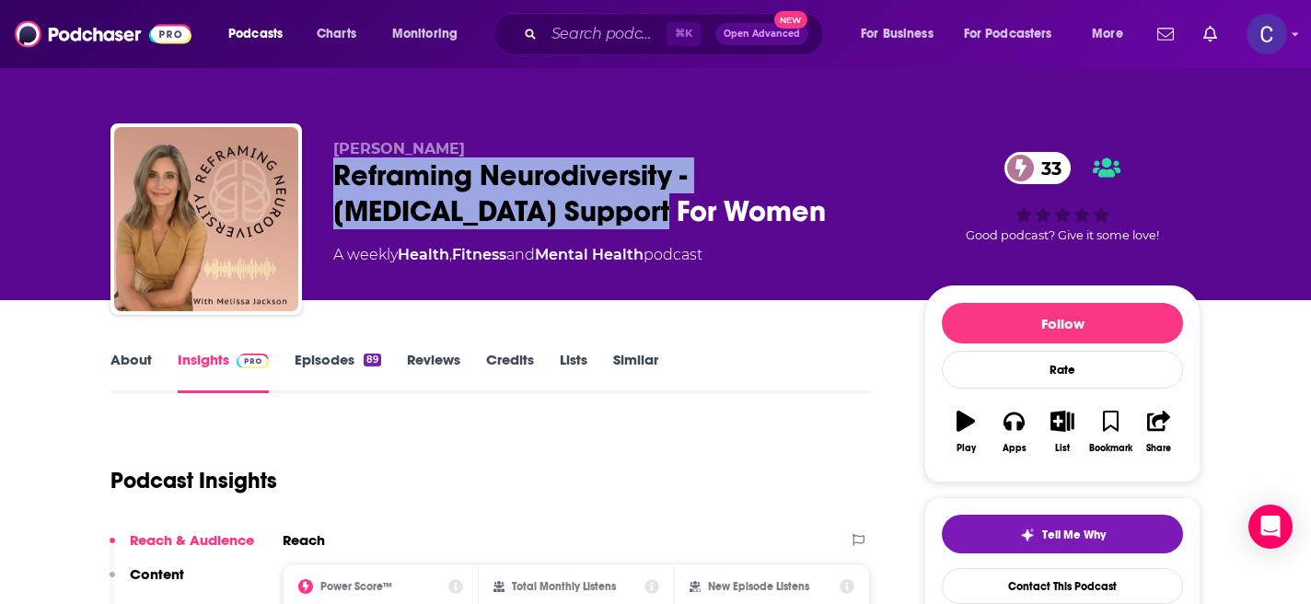
copy span "Melissa Jackson"
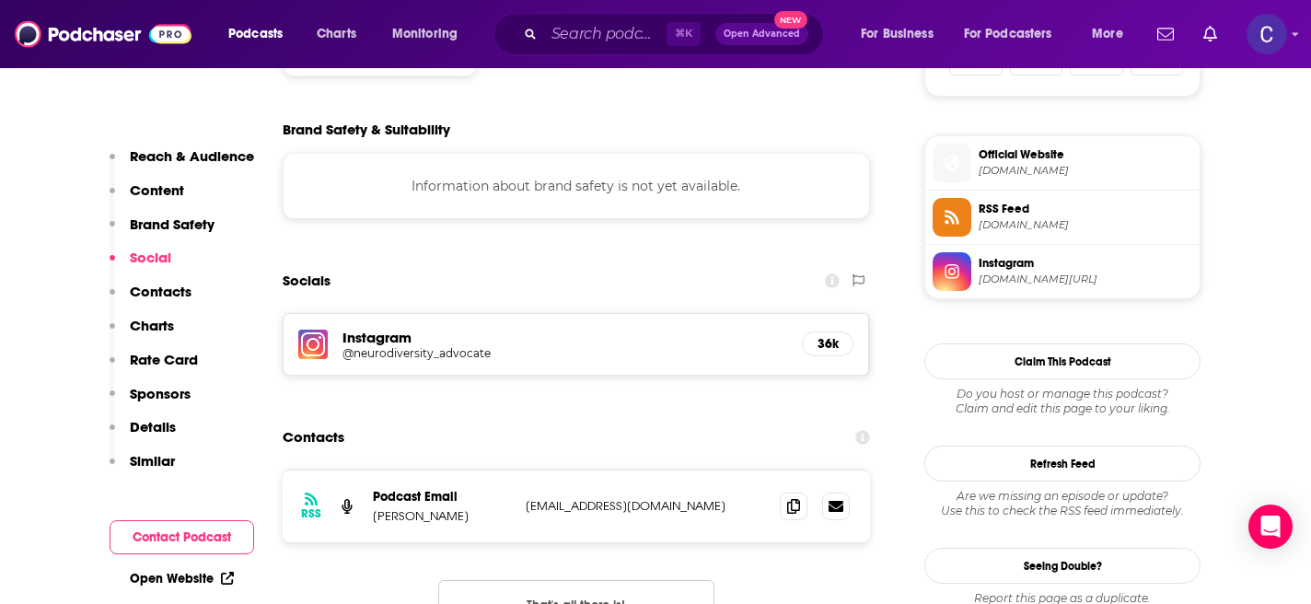
scroll to position [1317, 0]
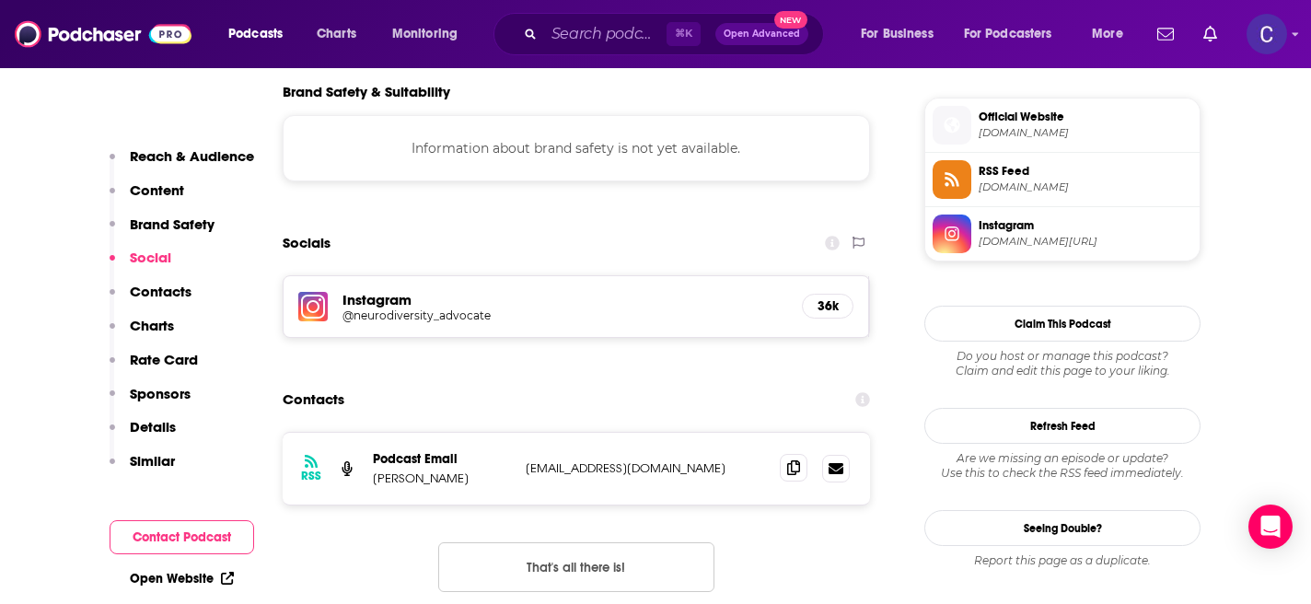
click at [782, 473] on span at bounding box center [794, 468] width 28 height 28
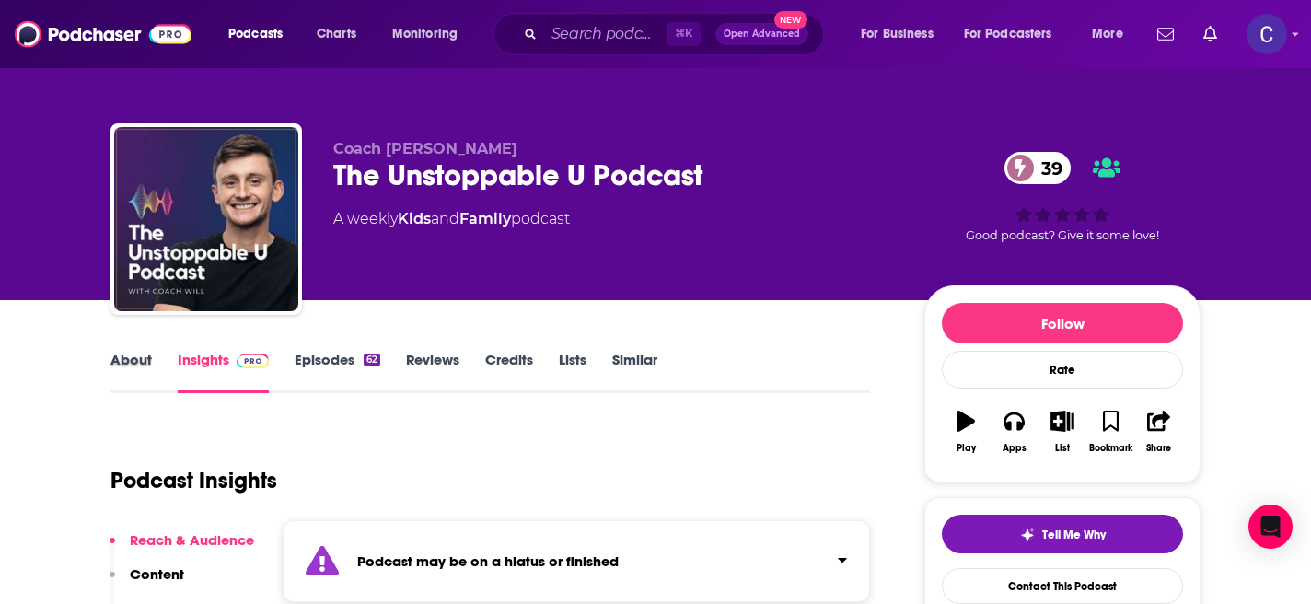
click at [158, 352] on div "About" at bounding box center [143, 372] width 67 height 42
click at [144, 352] on link "About" at bounding box center [130, 372] width 41 height 42
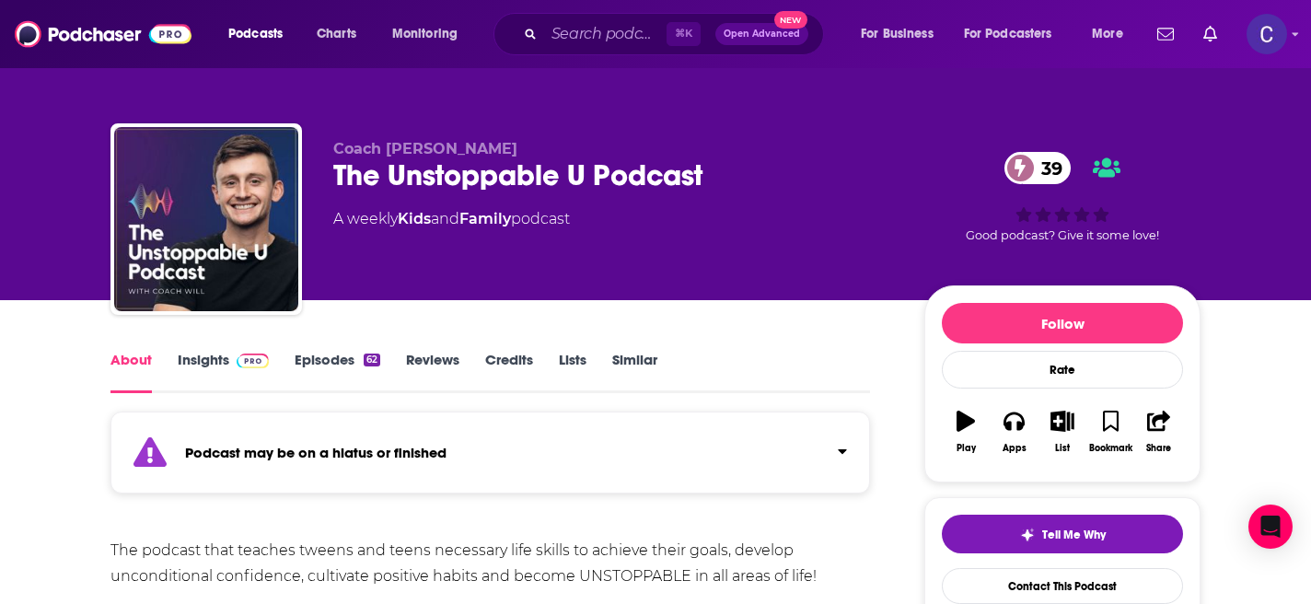
click at [632, 362] on link "Similar" at bounding box center [634, 372] width 45 height 42
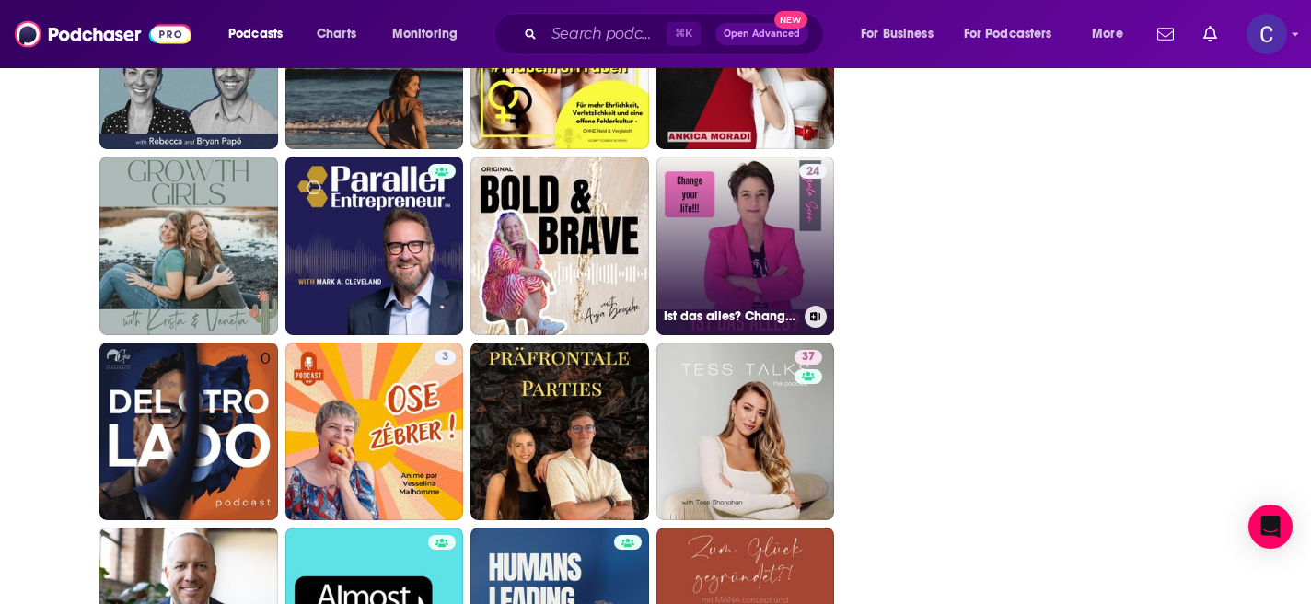
scroll to position [2745, 0]
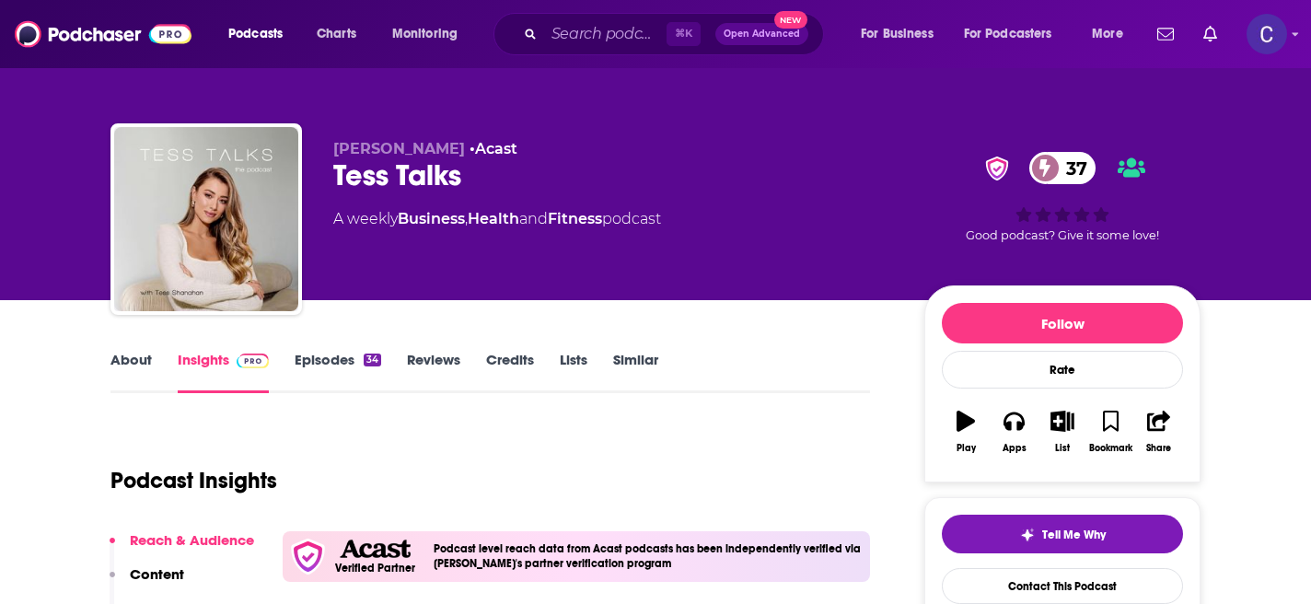
click at [120, 378] on link "About" at bounding box center [130, 372] width 41 height 42
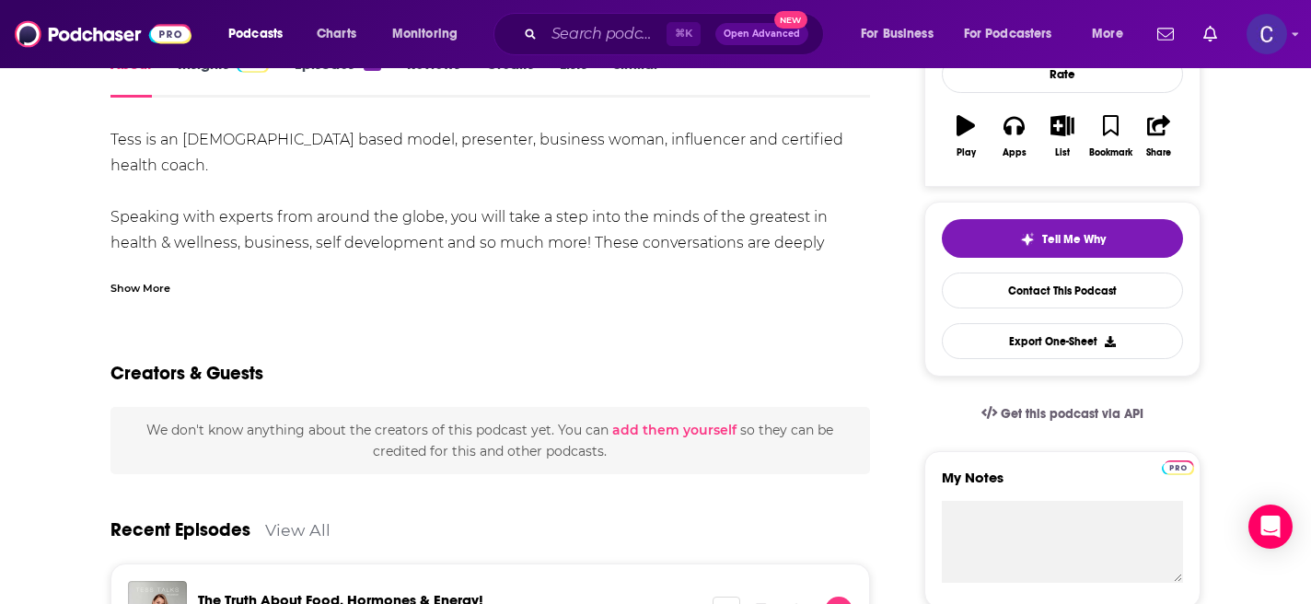
scroll to position [302, 0]
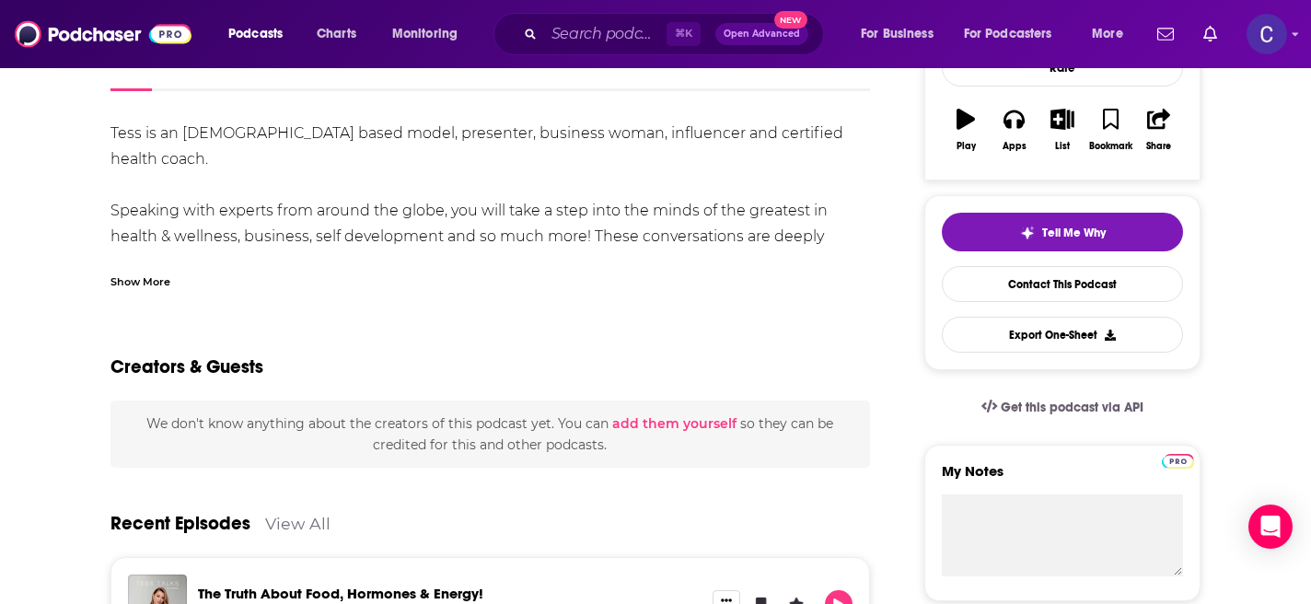
click at [142, 284] on div "Show More" at bounding box center [140, 280] width 60 height 17
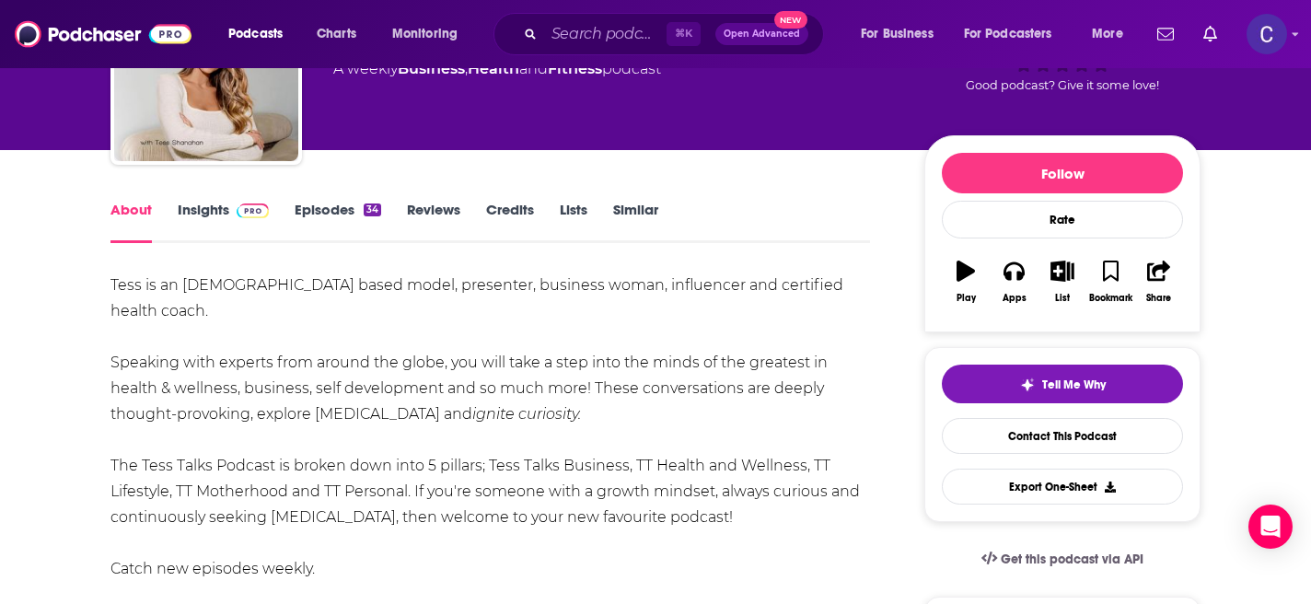
scroll to position [0, 0]
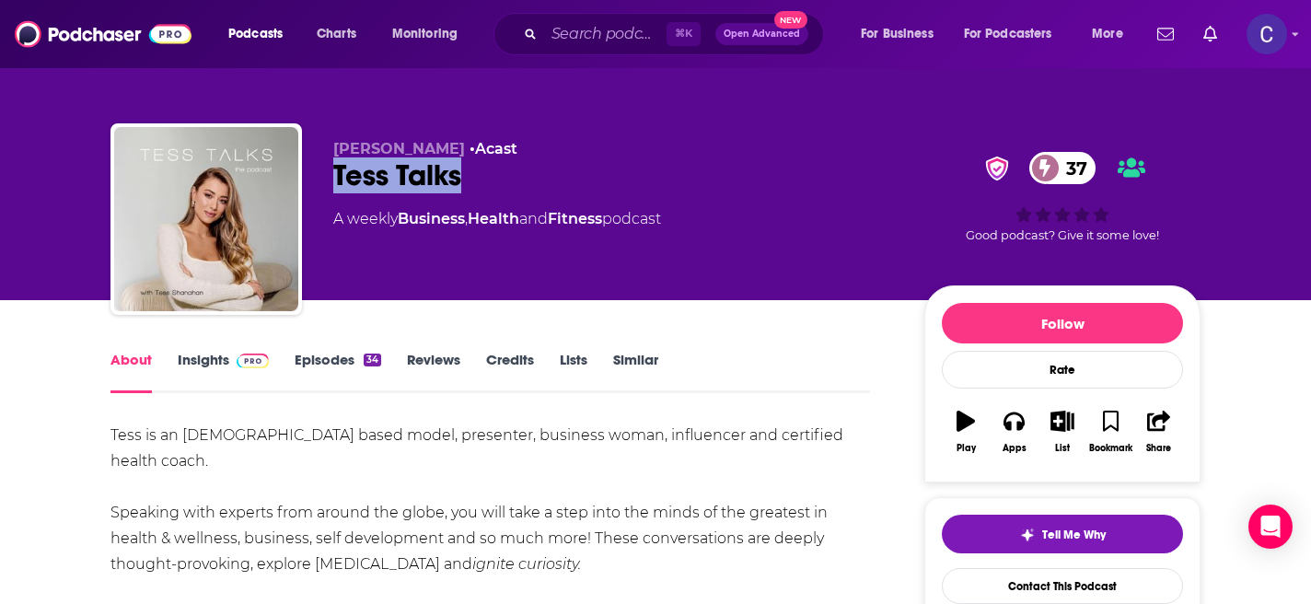
drag, startPoint x: 484, startPoint y: 174, endPoint x: 322, endPoint y: 171, distance: 162.0
click at [322, 171] on div "Tess Shanahan • Acast Tess Talks 37 A weekly Business , Health and Fitness podc…" at bounding box center [655, 222] width 1090 height 199
copy h1 "Tess Talks"
drag, startPoint x: 330, startPoint y: 140, endPoint x: 446, endPoint y: 148, distance: 116.3
click at [446, 148] on div "Tess Shanahan • Acast Tess Talks 37 A weekly Business , Health and Fitness podc…" at bounding box center [655, 222] width 1090 height 199
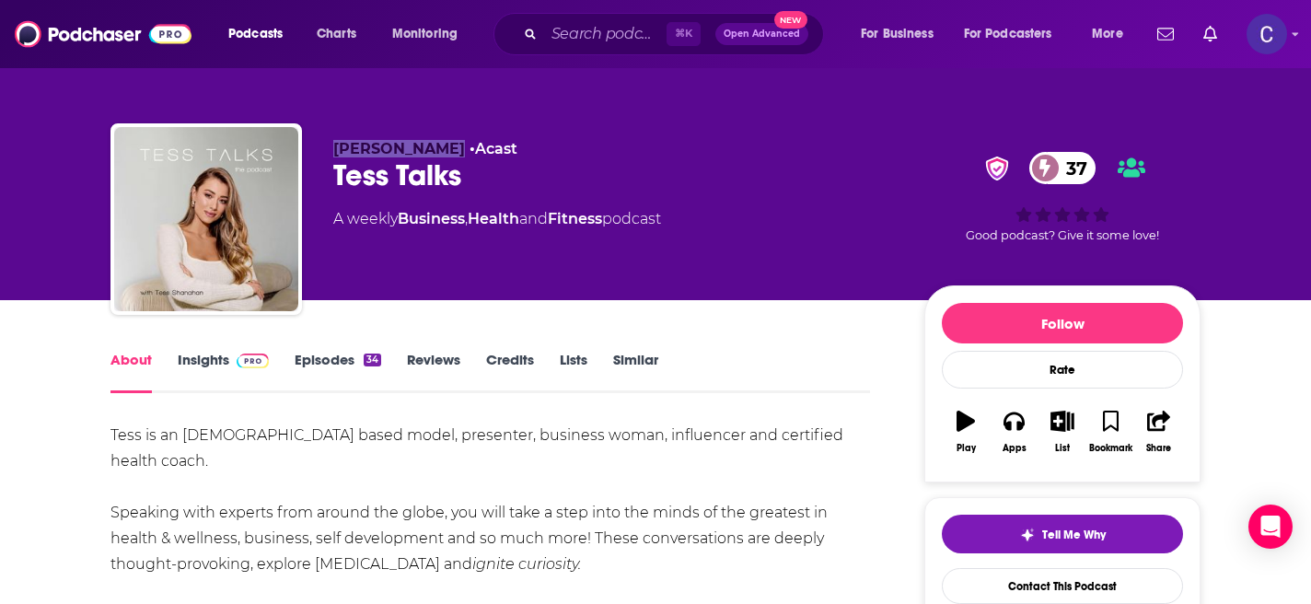
copy span "Tess Shanahan"
click at [199, 354] on link "Insights" at bounding box center [223, 372] width 91 height 42
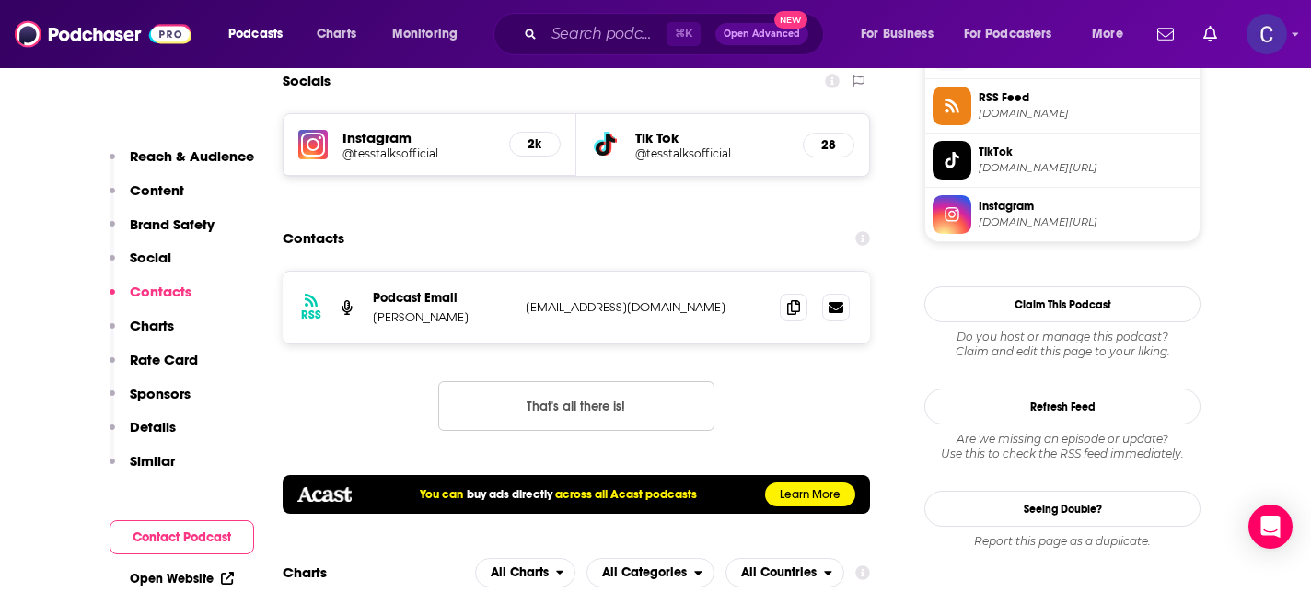
scroll to position [1590, 0]
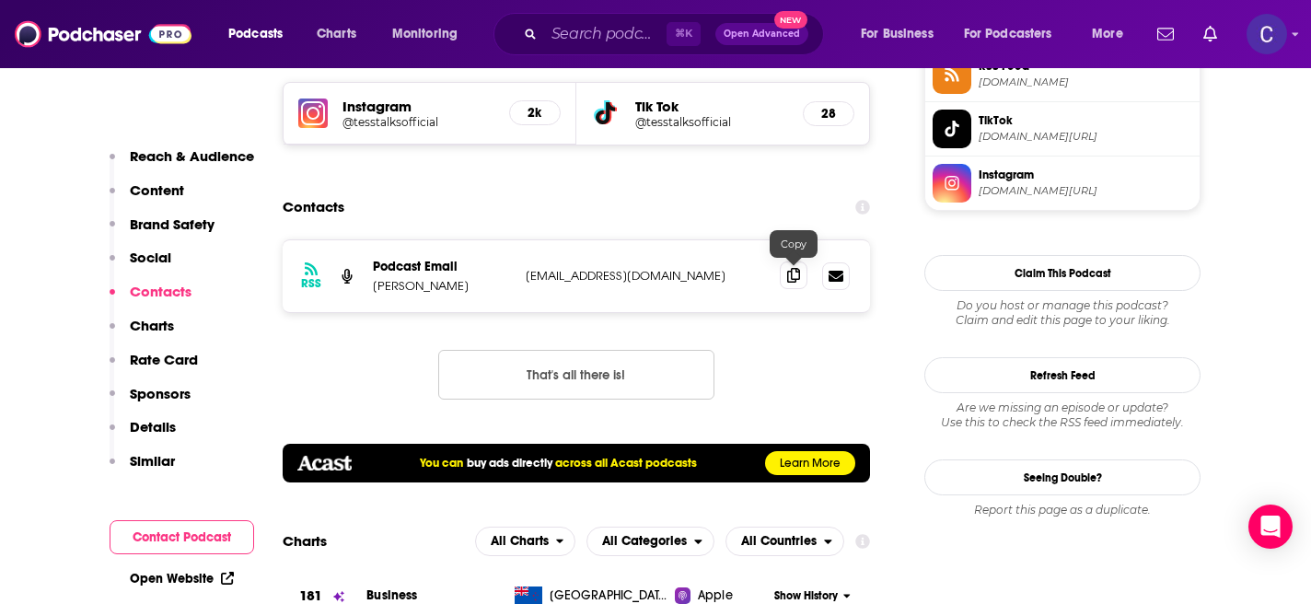
click at [796, 283] on span at bounding box center [794, 275] width 28 height 28
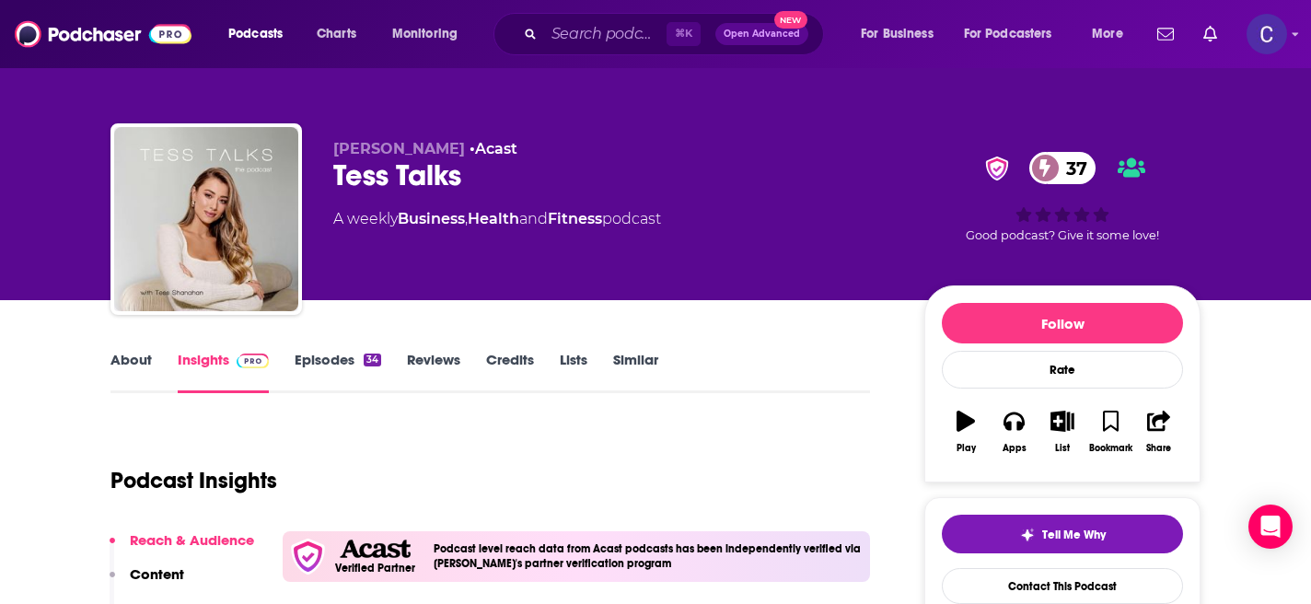
click at [652, 368] on link "Similar" at bounding box center [635, 372] width 45 height 42
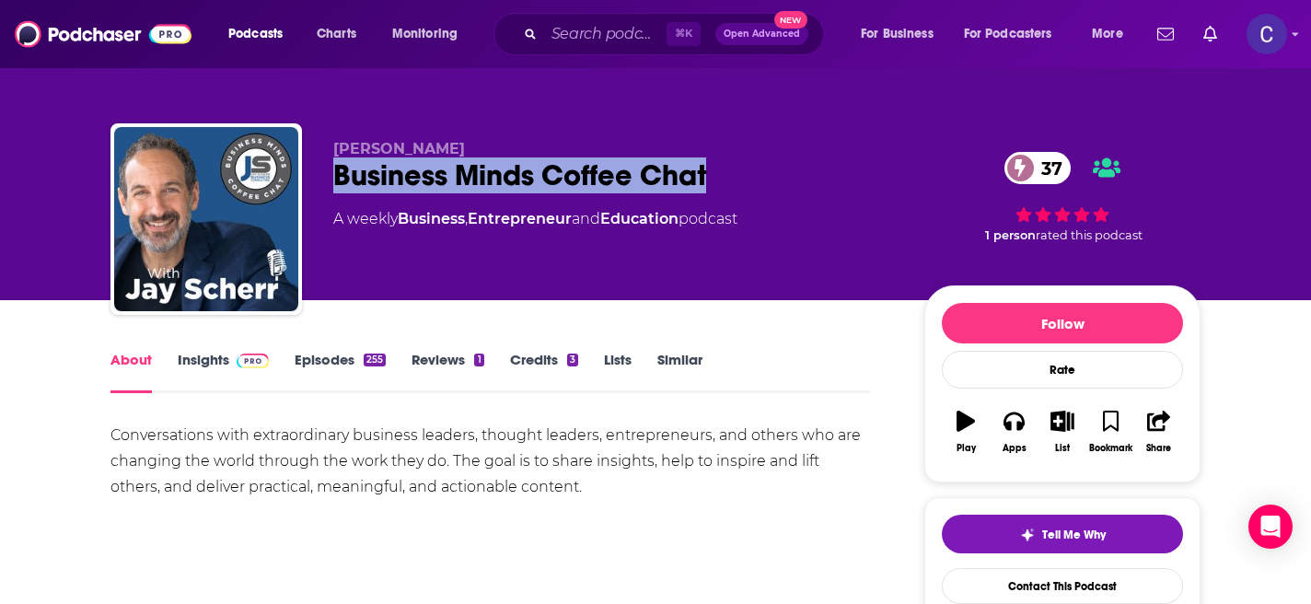
drag, startPoint x: 733, startPoint y: 172, endPoint x: 338, endPoint y: 174, distance: 394.8
click at [338, 174] on div "Business Minds Coffee Chat 37" at bounding box center [613, 175] width 561 height 36
copy h1 "Business Minds Coffee Chat"
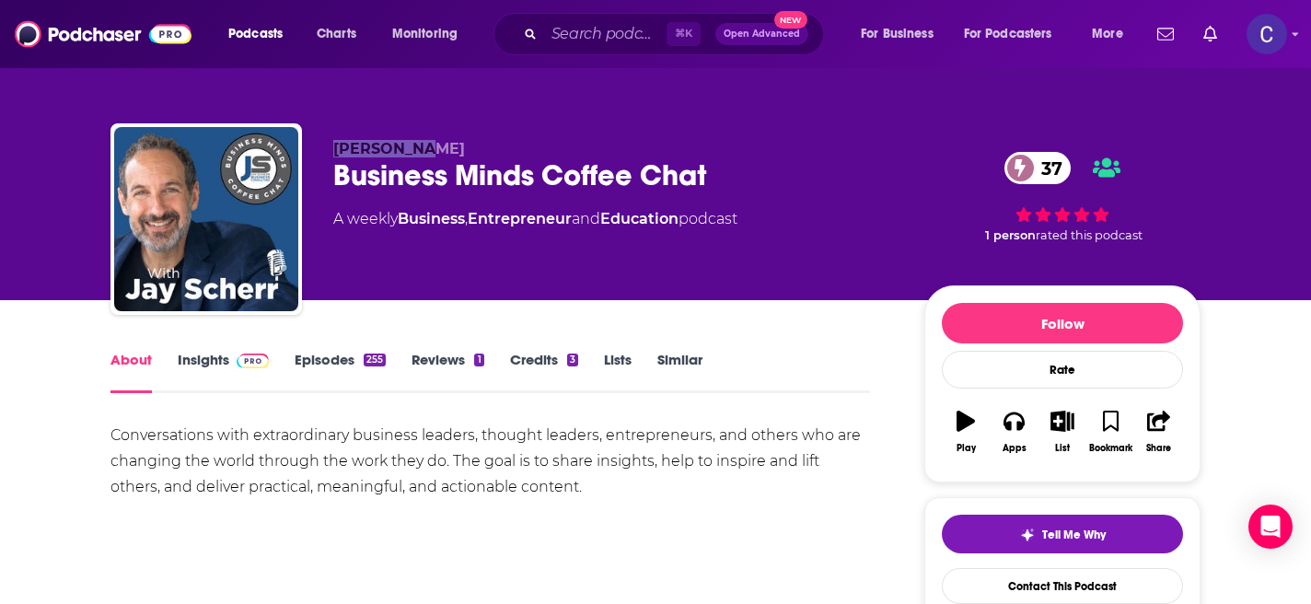
drag, startPoint x: 333, startPoint y: 149, endPoint x: 447, endPoint y: 149, distance: 114.1
click at [447, 149] on p "[PERSON_NAME]" at bounding box center [613, 148] width 561 height 17
copy span "[PERSON_NAME]"
click at [217, 364] on link "Insights" at bounding box center [223, 372] width 91 height 42
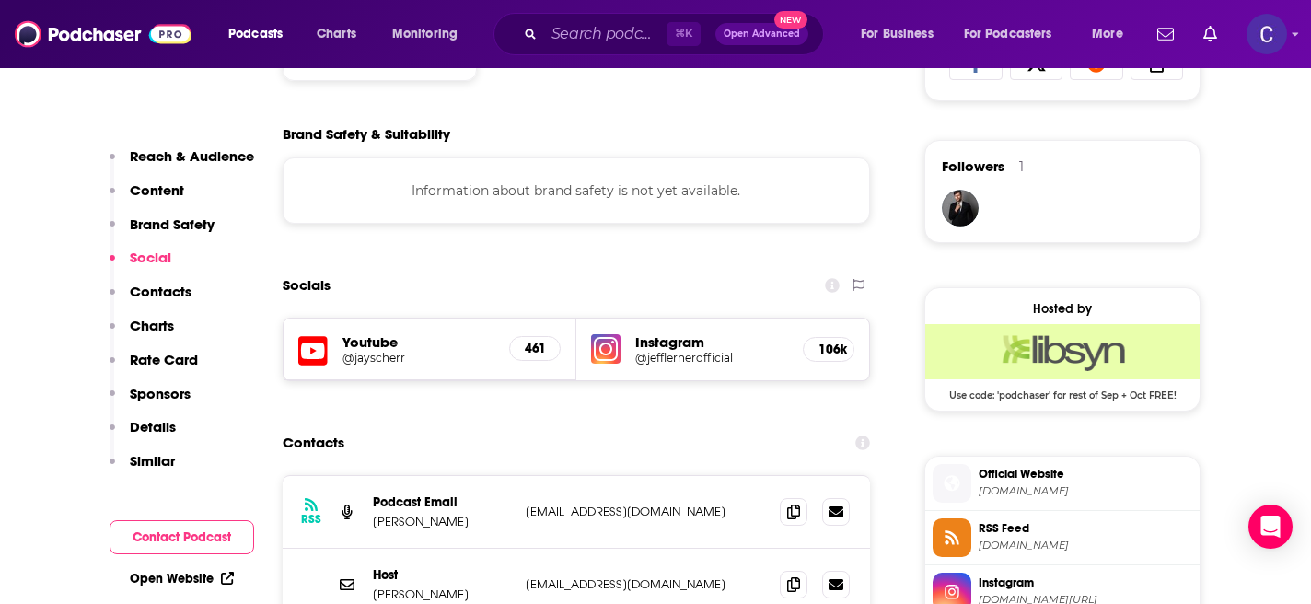
scroll to position [1288, 0]
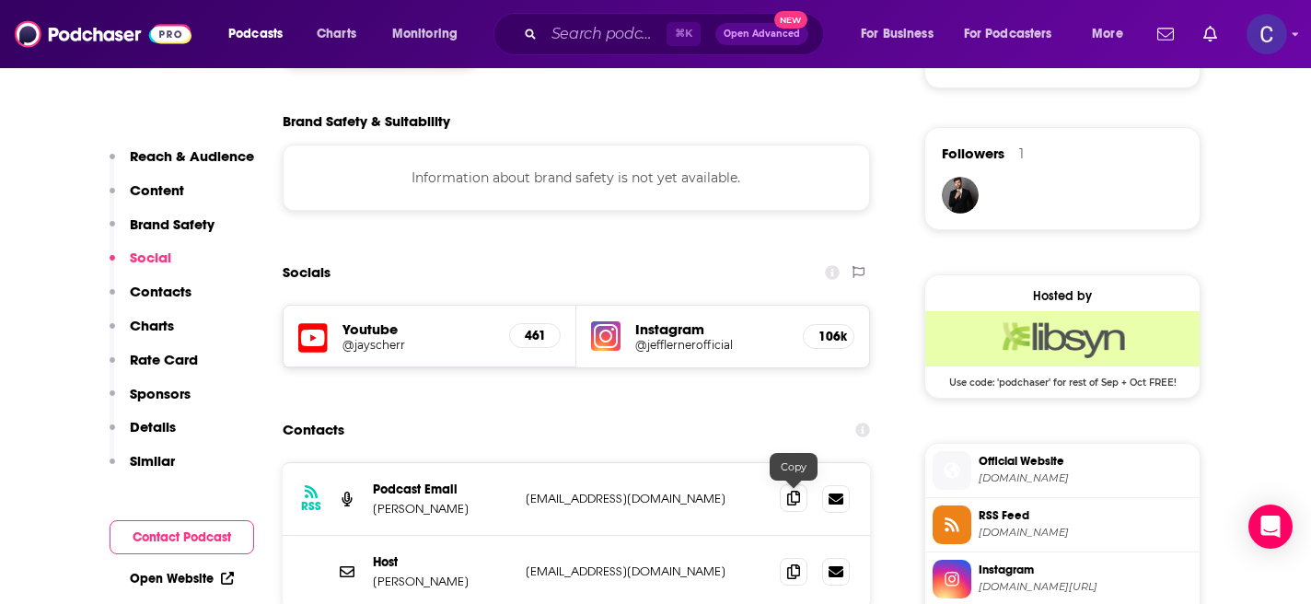
click at [793, 504] on icon at bounding box center [793, 498] width 13 height 15
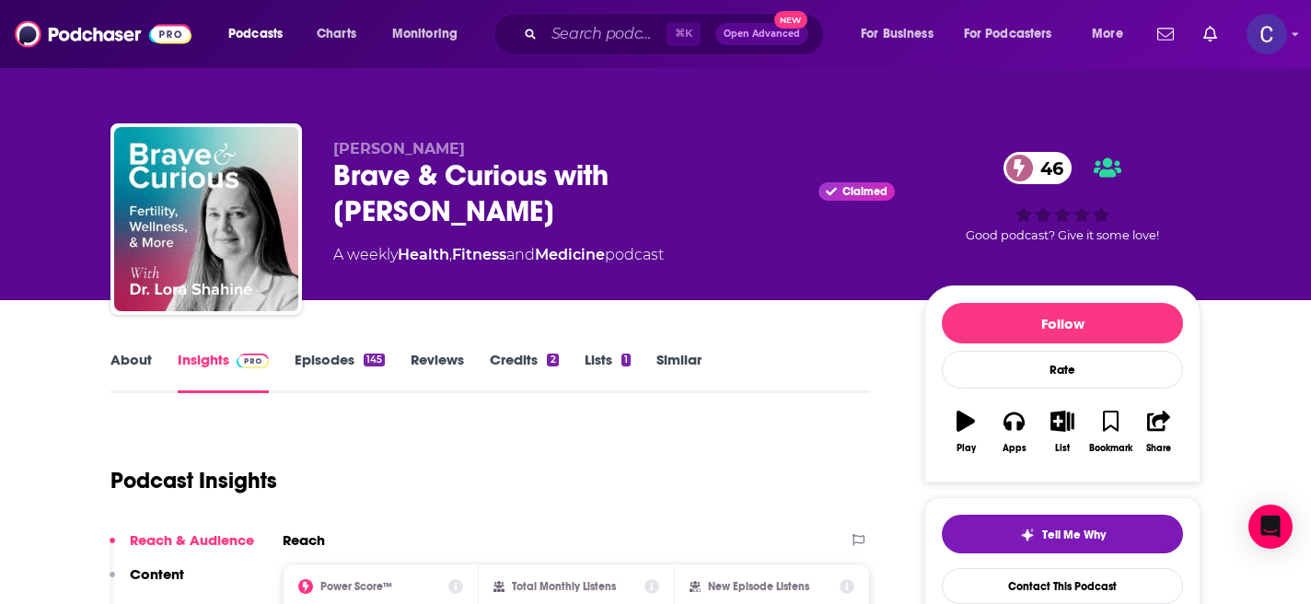
click at [112, 374] on link "About" at bounding box center [130, 372] width 41 height 42
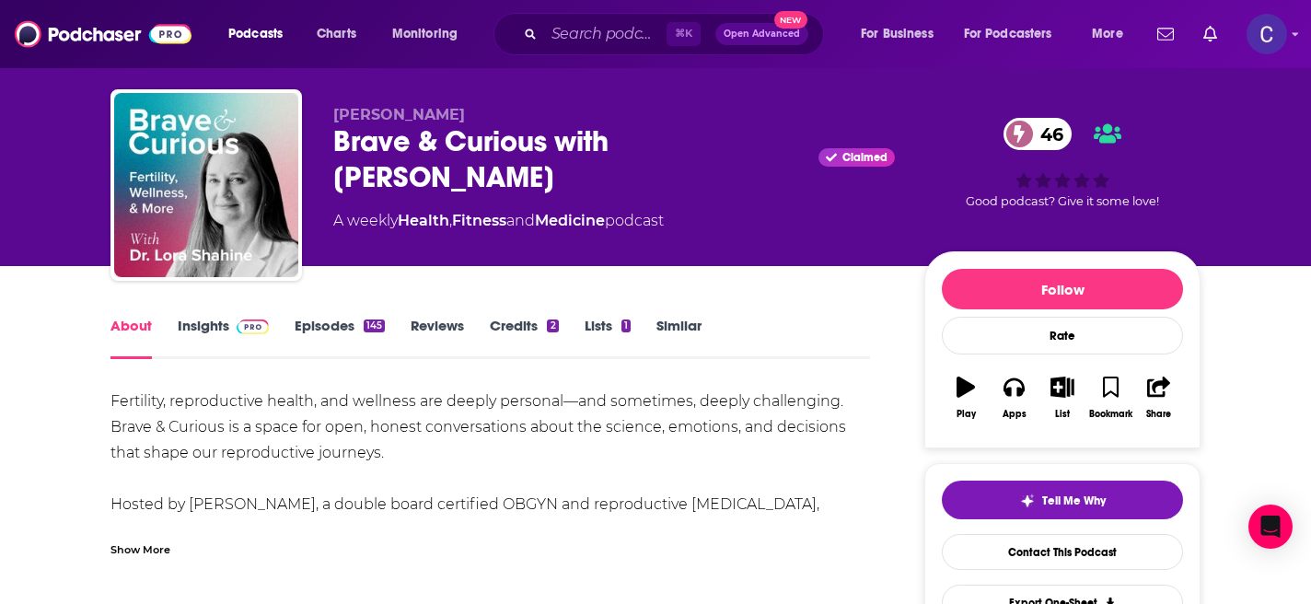
scroll to position [40, 0]
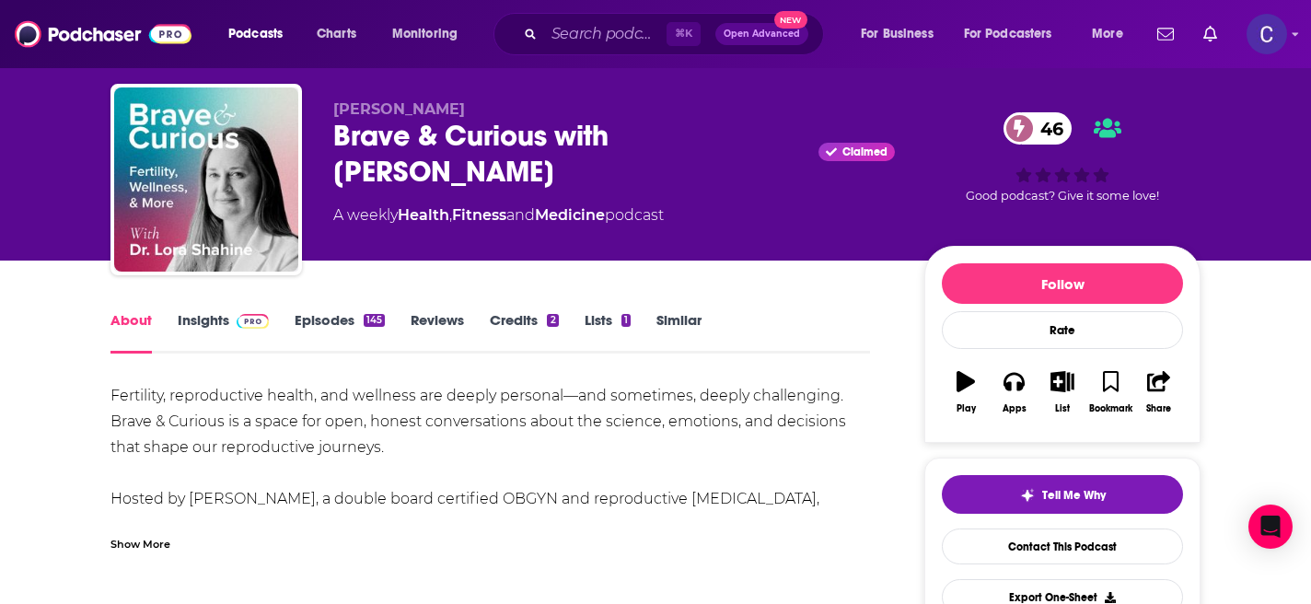
click at [158, 544] on div "Show More" at bounding box center [140, 542] width 60 height 17
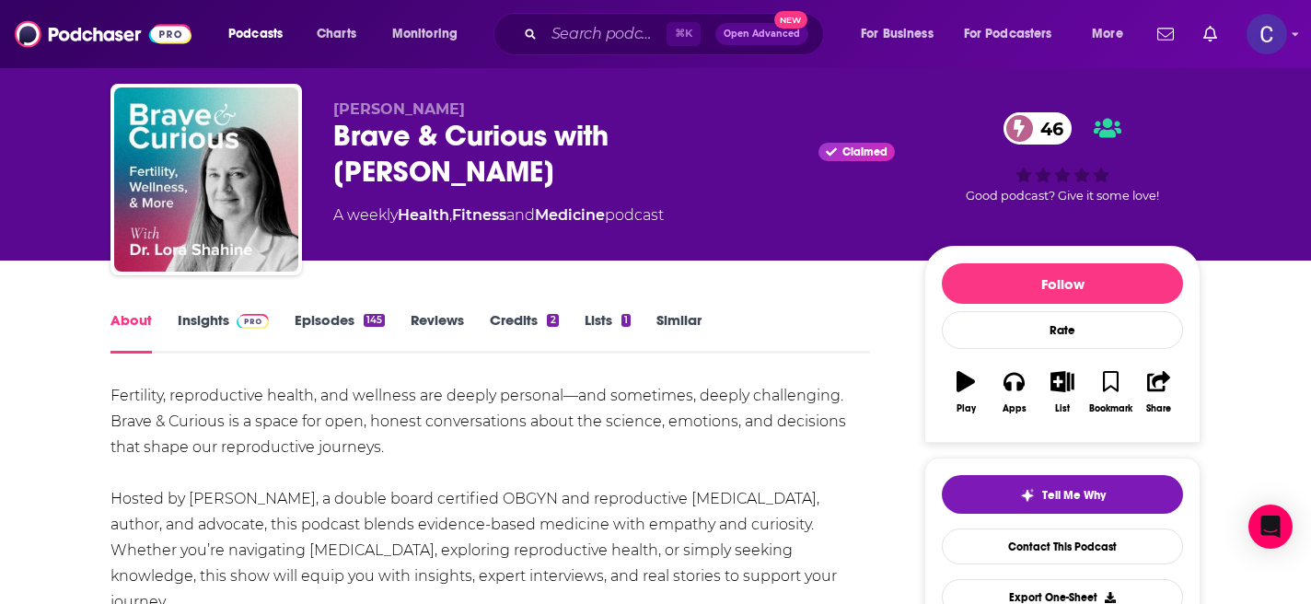
drag, startPoint x: 458, startPoint y: 180, endPoint x: 334, endPoint y: 133, distance: 133.1
click at [334, 133] on div "Brave & Curious with [PERSON_NAME] Claimed 46" at bounding box center [613, 154] width 561 height 72
copy h1 "Brave & Curious with [PERSON_NAME]"
drag, startPoint x: 326, startPoint y: 115, endPoint x: 542, endPoint y: 115, distance: 216.3
click at [542, 115] on div "Dr. Lora Shahine Brave & Curious with Dr Lora Shahine Claimed 46 A weekly Healt…" at bounding box center [655, 183] width 1090 height 199
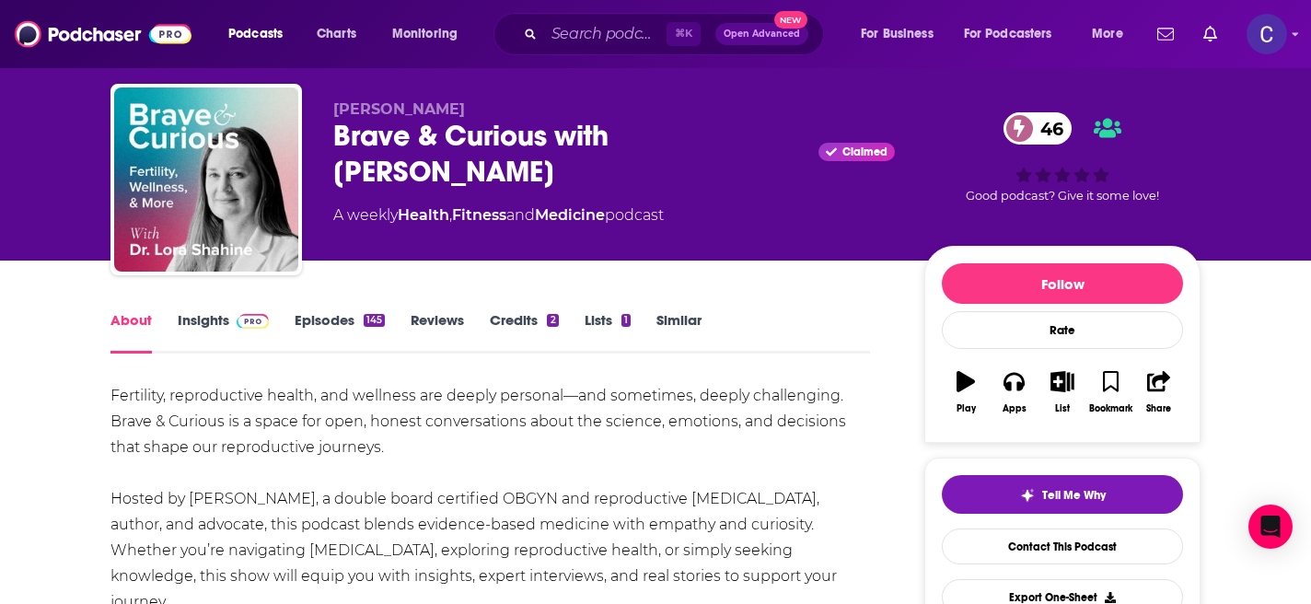
copy span "Dr. Lora Shahine"
click at [673, 322] on link "Similar" at bounding box center [678, 332] width 45 height 42
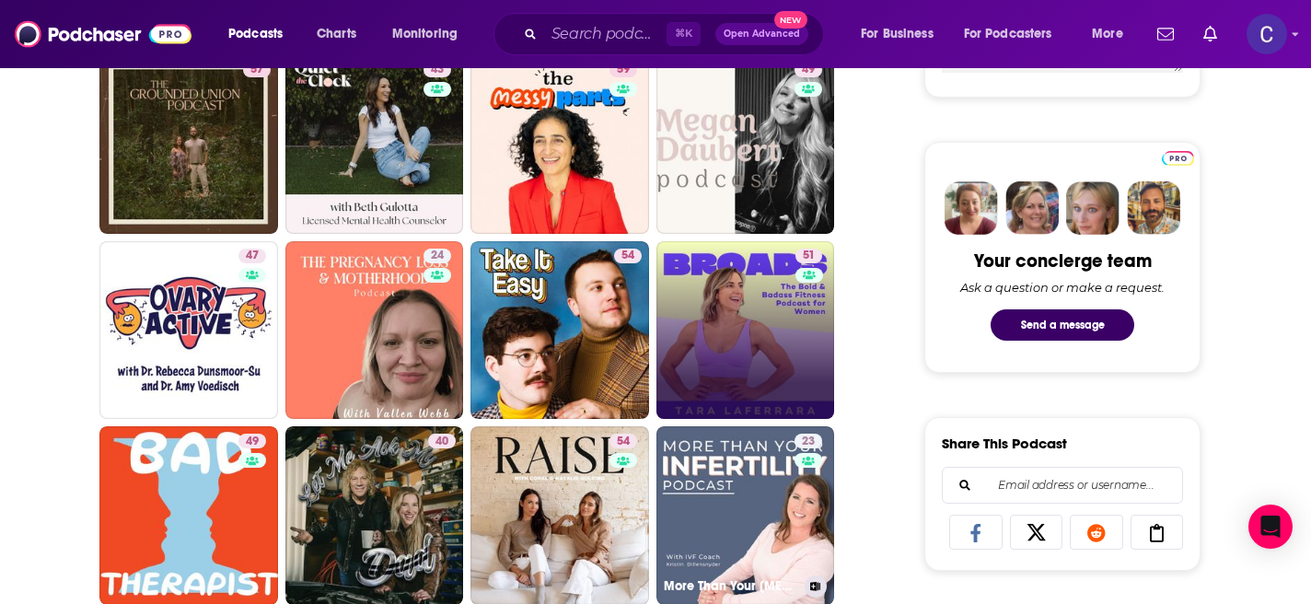
scroll to position [1019, 0]
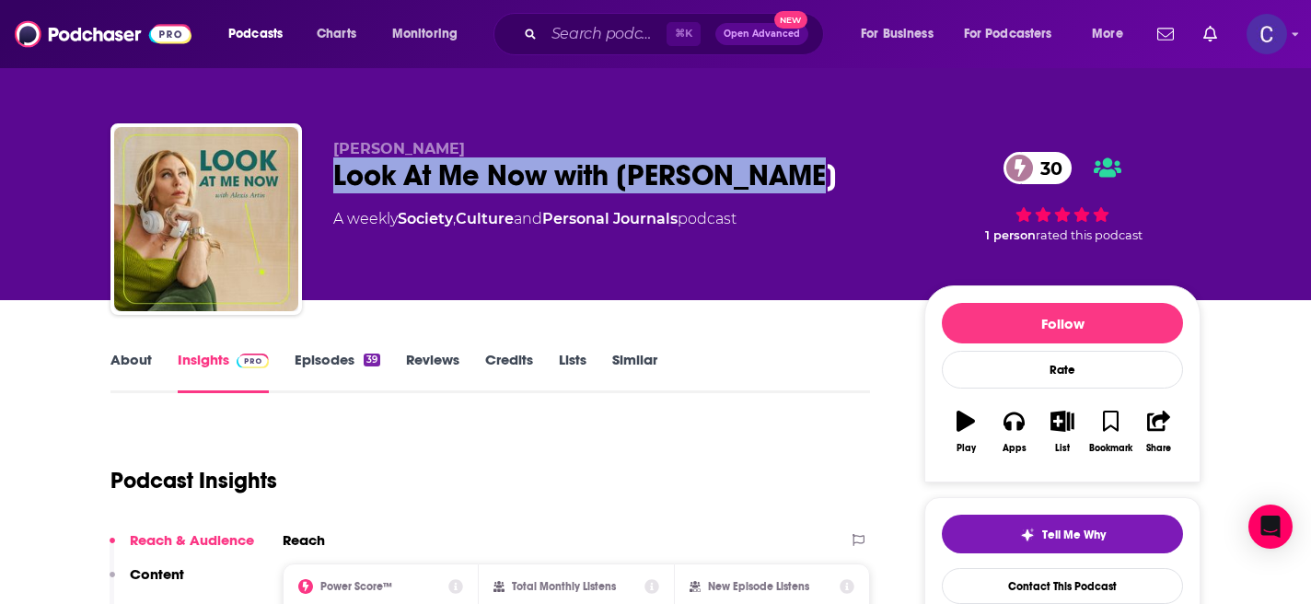
drag, startPoint x: 771, startPoint y: 170, endPoint x: 318, endPoint y: 165, distance: 452.8
click at [318, 165] on div "Alexis Artin Look At Me Now with Alexis Artin 30 A weekly Society , Culture and…" at bounding box center [655, 222] width 1090 height 199
copy h2 "Look At Me Now with Alexis Artin"
click at [144, 367] on link "About" at bounding box center [130, 372] width 41 height 42
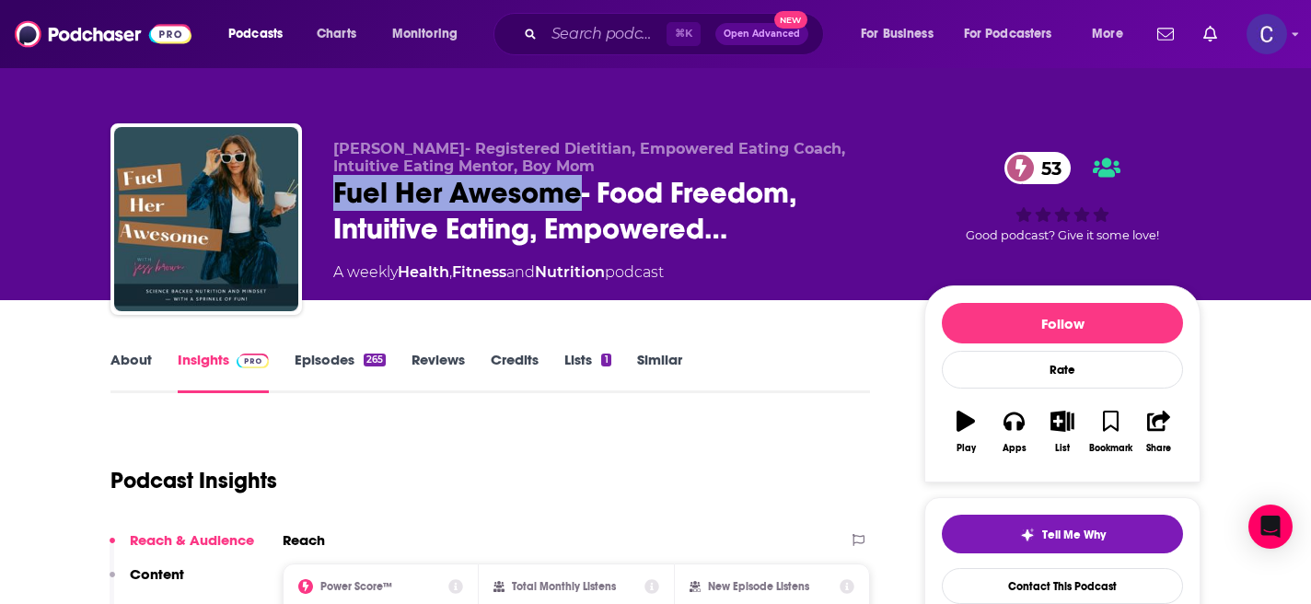
drag, startPoint x: 579, startPoint y: 194, endPoint x: 315, endPoint y: 195, distance: 264.1
click at [315, 195] on div "Jessika Brown- Registered Dietitian, Empowered Eating Coach, Intuitive Eating M…" at bounding box center [655, 222] width 1090 height 199
copy h2 "Fuel Her Awesome"
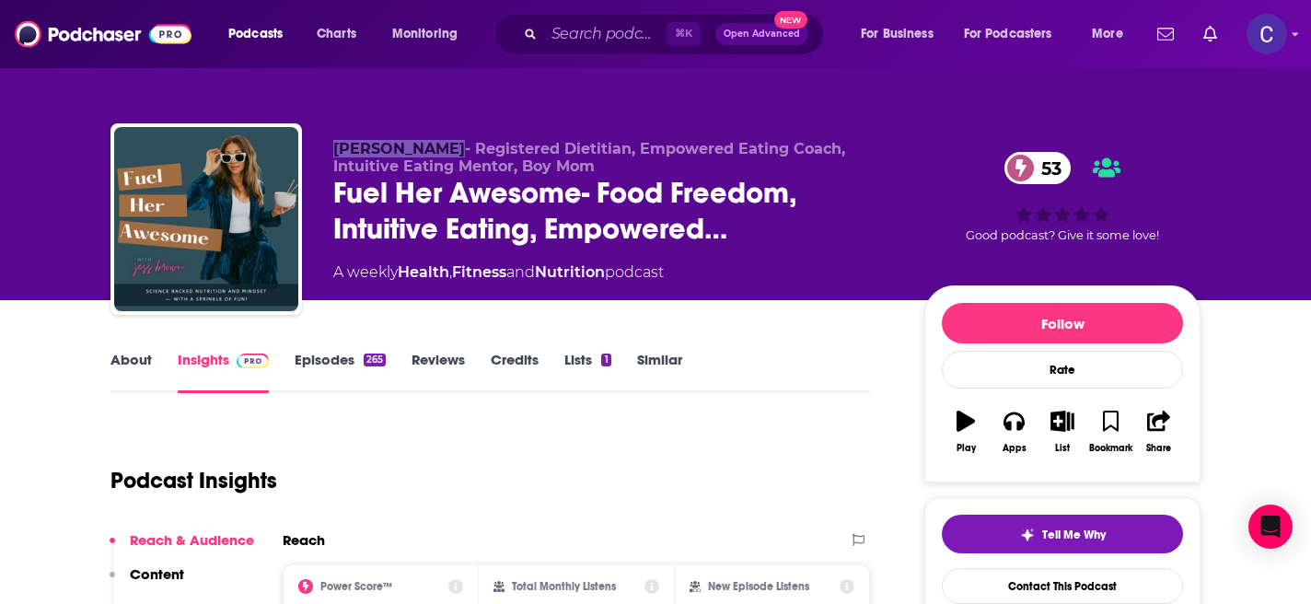
drag, startPoint x: 329, startPoint y: 136, endPoint x: 439, endPoint y: 149, distance: 111.2
click at [439, 149] on div "Jessika Brown- Registered Dietitian, Empowered Eating Coach, Intuitive Eating M…" at bounding box center [655, 222] width 1090 height 199
copy span "Jessika Brown"
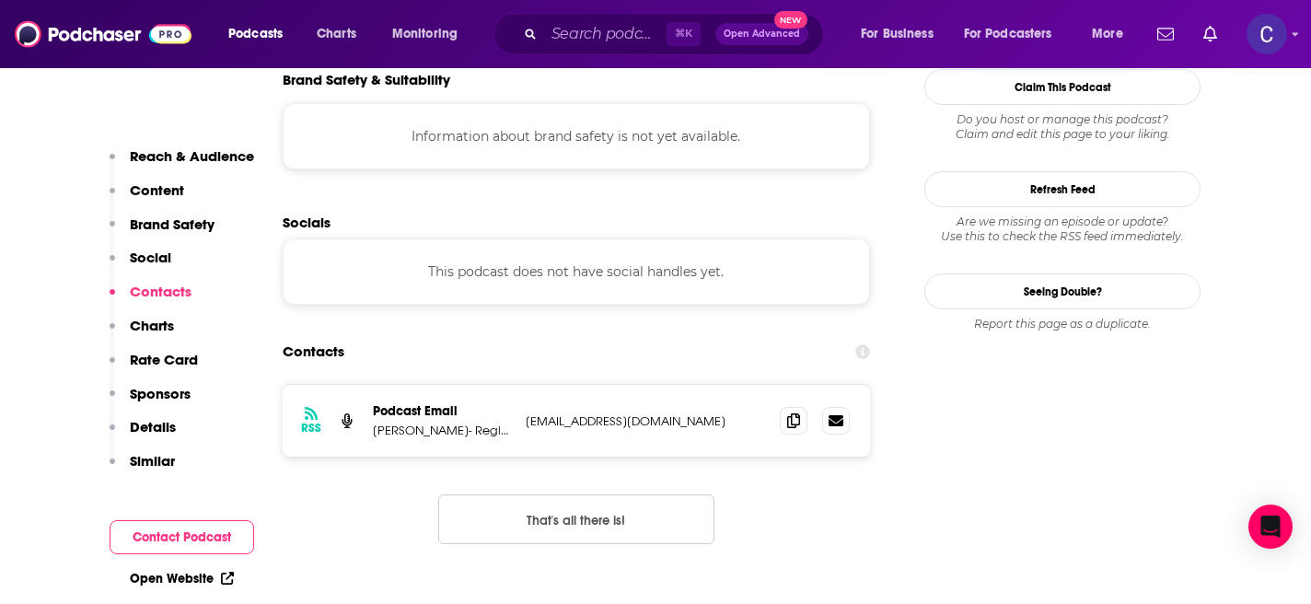
scroll to position [1676, 0]
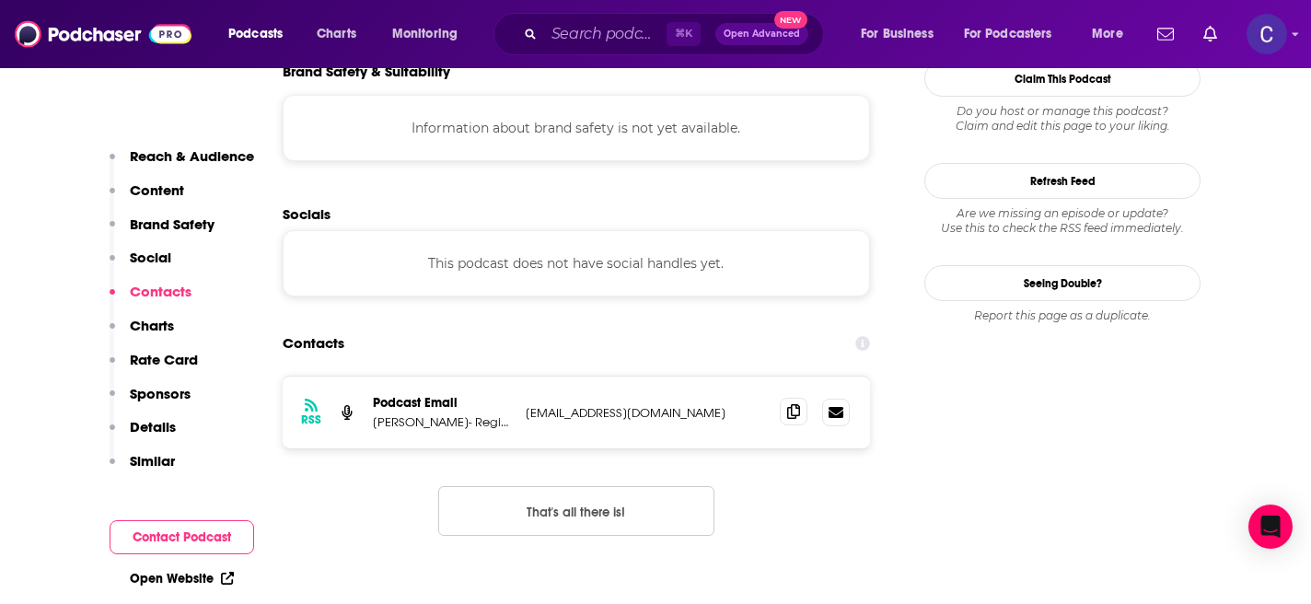
click at [792, 404] on icon at bounding box center [793, 411] width 13 height 15
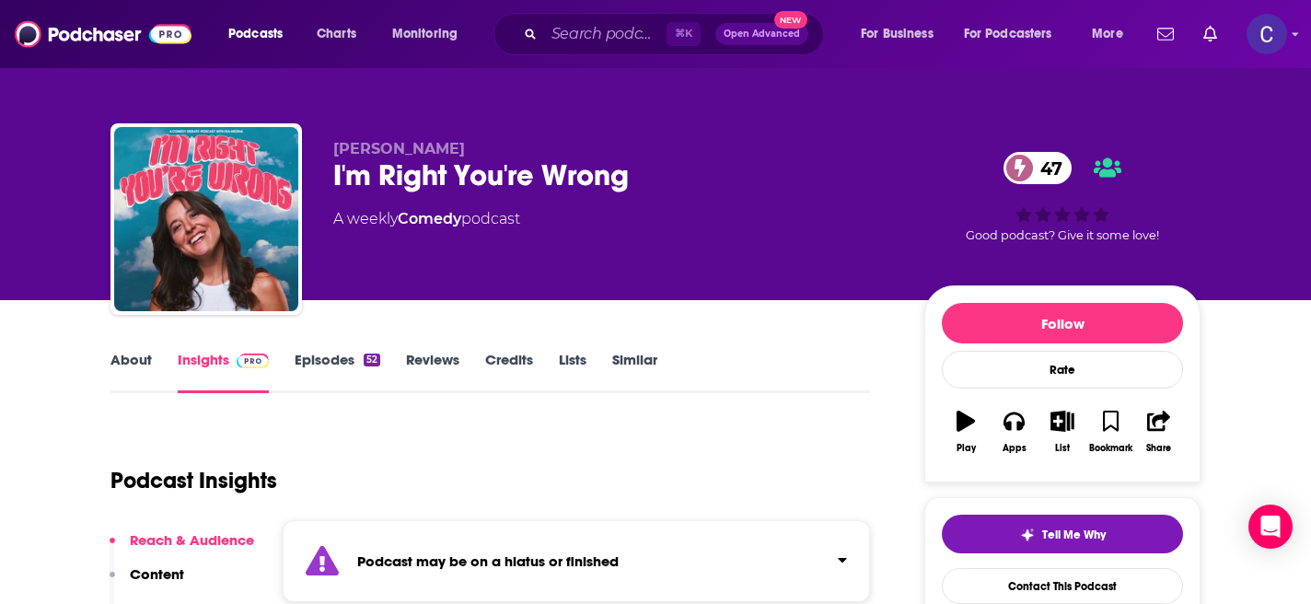
click at [627, 357] on link "Similar" at bounding box center [634, 372] width 45 height 42
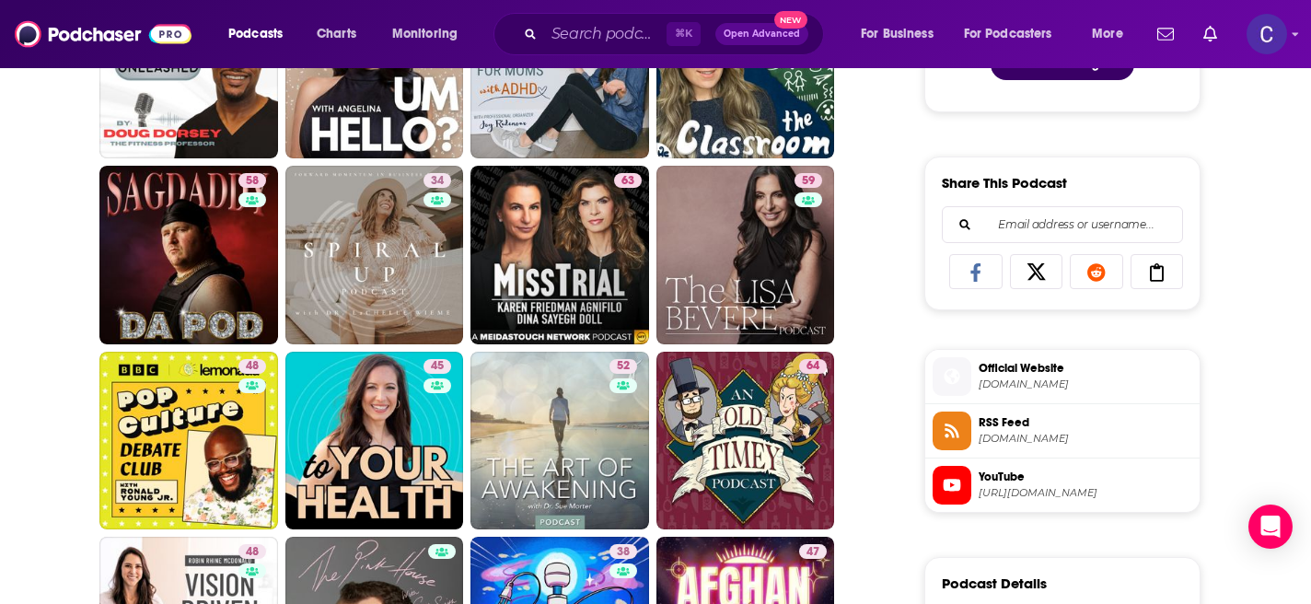
scroll to position [1087, 0]
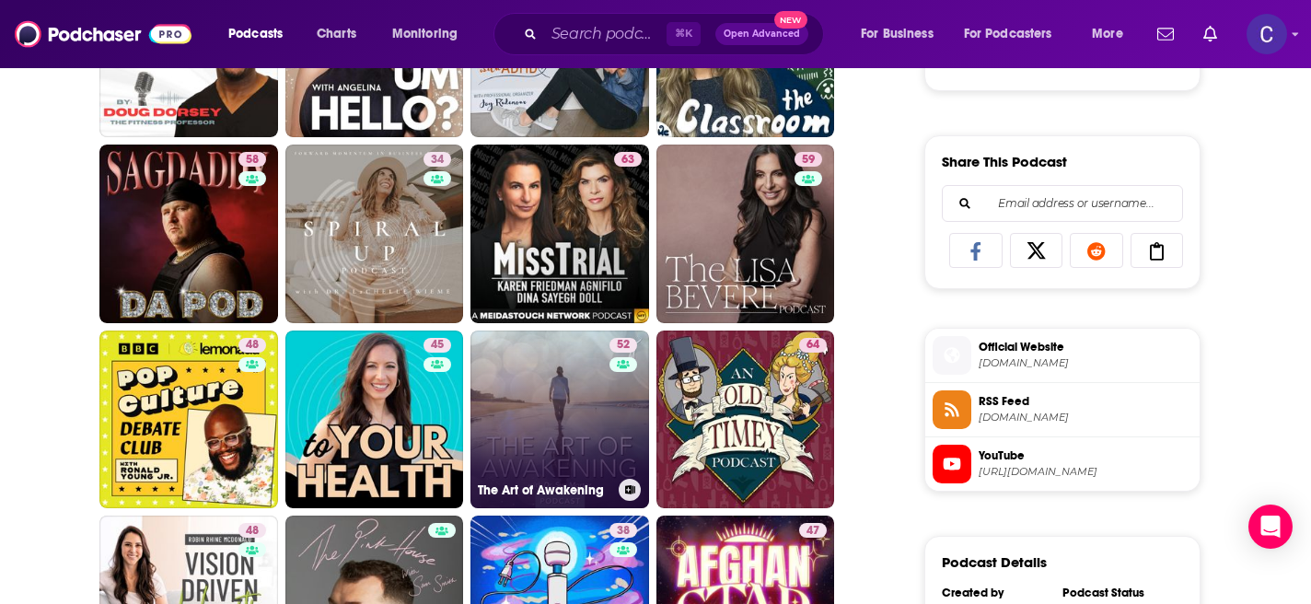
click at [550, 422] on link "52 The Art of Awakening" at bounding box center [559, 419] width 179 height 179
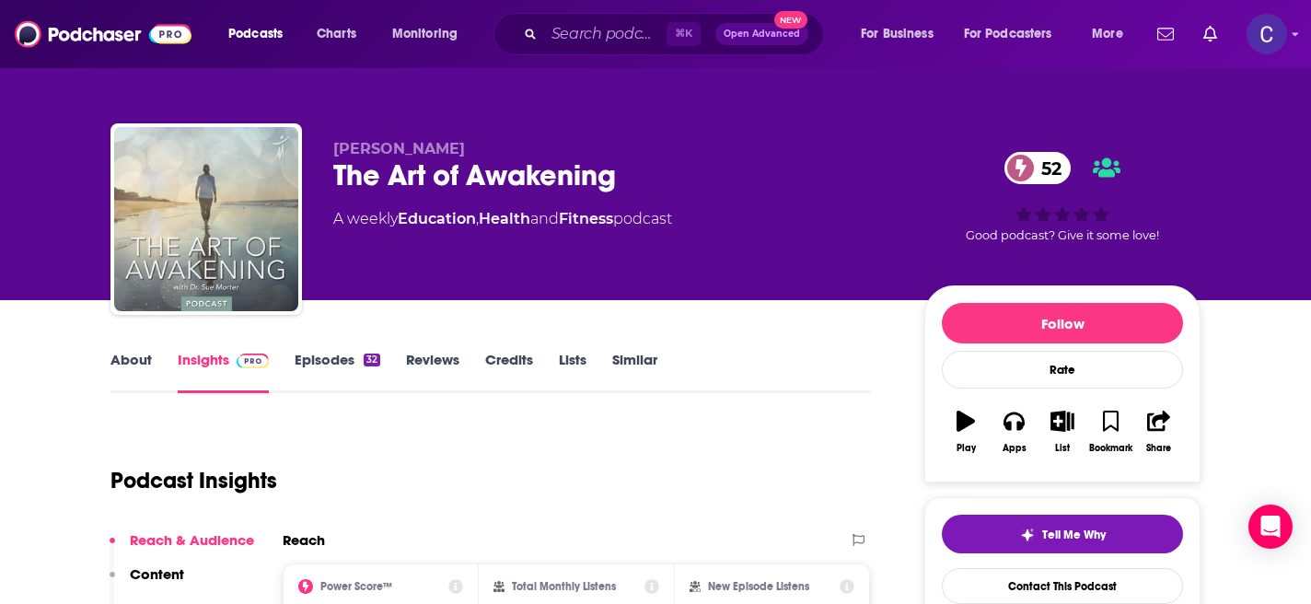
click at [133, 365] on link "About" at bounding box center [130, 372] width 41 height 42
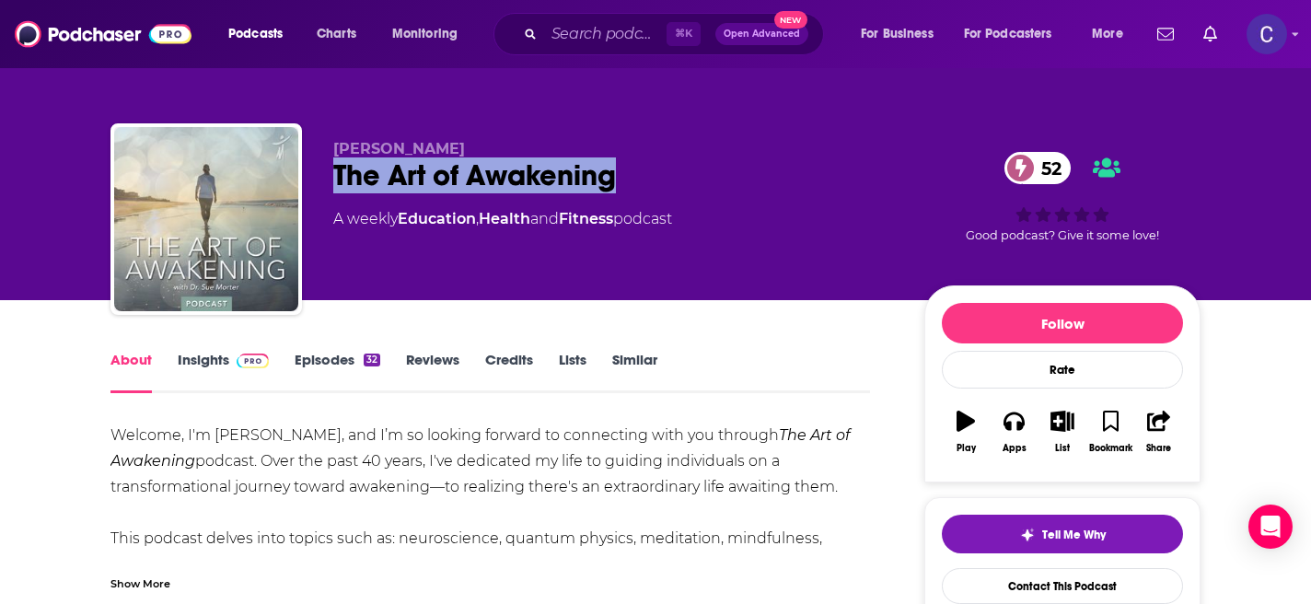
drag, startPoint x: 661, startPoint y: 188, endPoint x: 334, endPoint y: 178, distance: 326.9
click at [334, 178] on div "The Art of Awakening 52" at bounding box center [613, 175] width 561 height 36
copy h1 "The Art of Awakening"
drag, startPoint x: 319, startPoint y: 156, endPoint x: 496, endPoint y: 156, distance: 176.7
click at [496, 156] on div "Dr. Sue Morter The Art of Awakening 52 A weekly Education , Health and Fitness …" at bounding box center [655, 222] width 1090 height 199
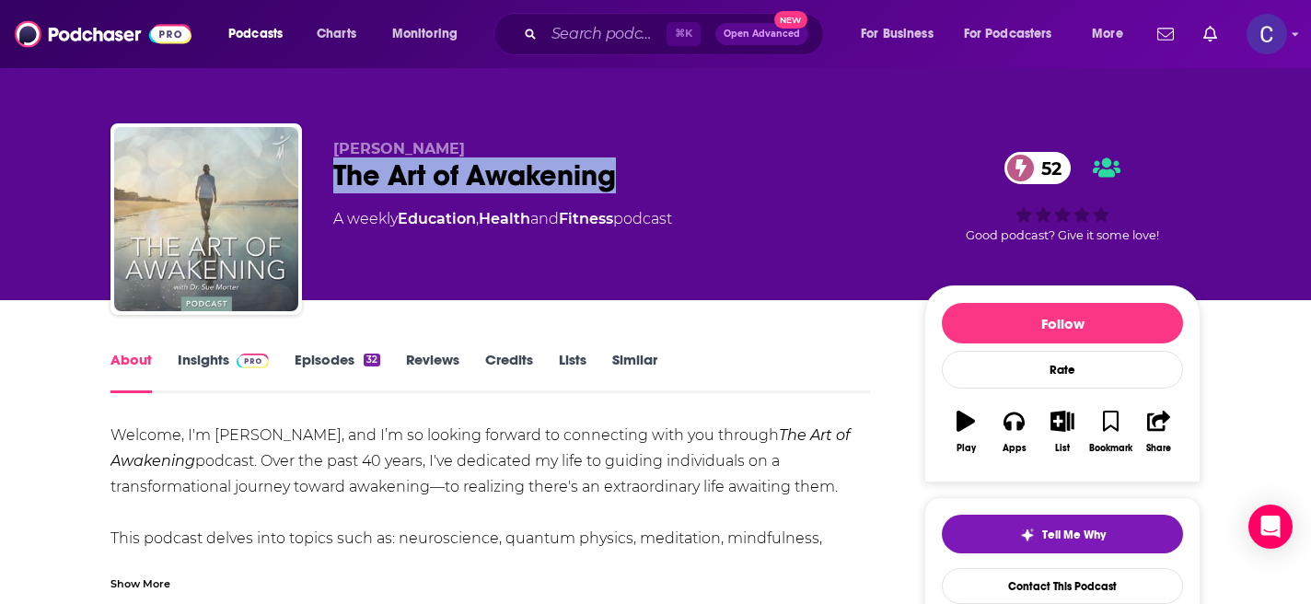
copy span "Dr. Sue Morter"
click at [202, 361] on link "Insights" at bounding box center [223, 372] width 91 height 42
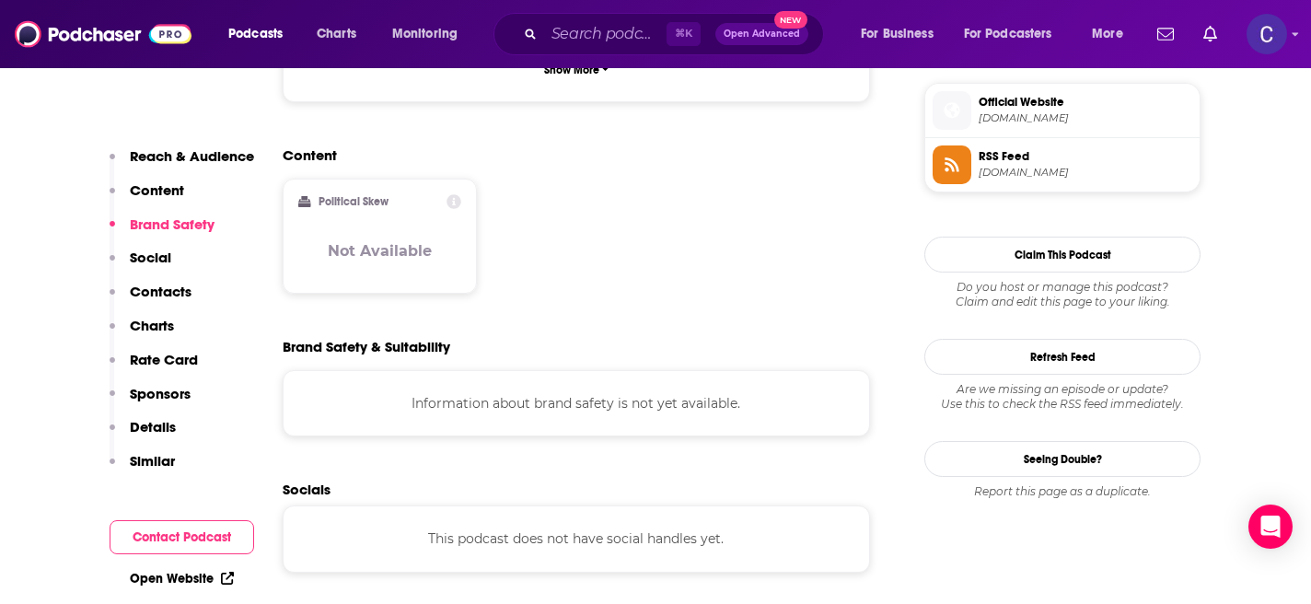
scroll to position [1442, 0]
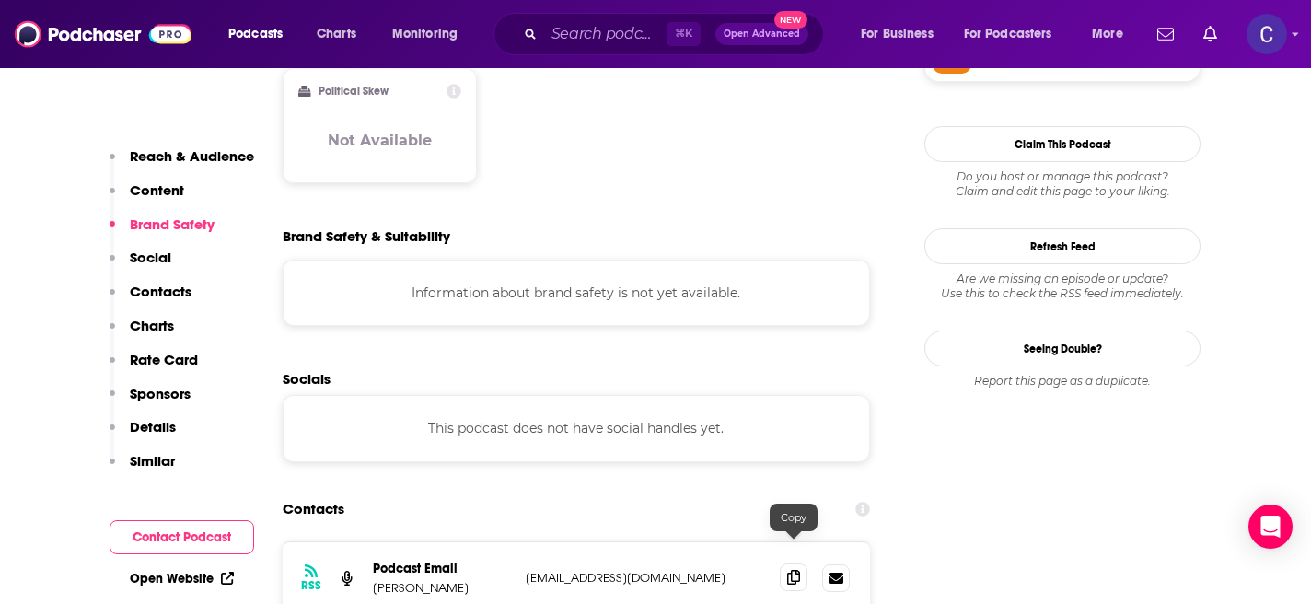
click at [787, 570] on icon at bounding box center [793, 577] width 13 height 15
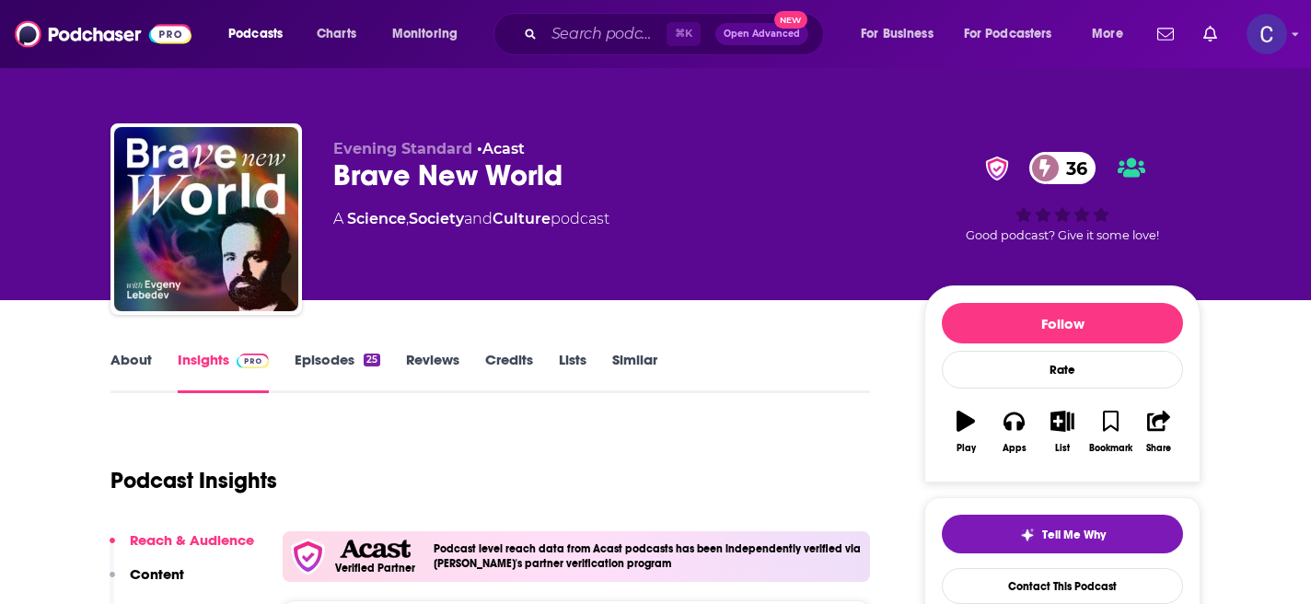
click at [140, 364] on link "About" at bounding box center [130, 372] width 41 height 42
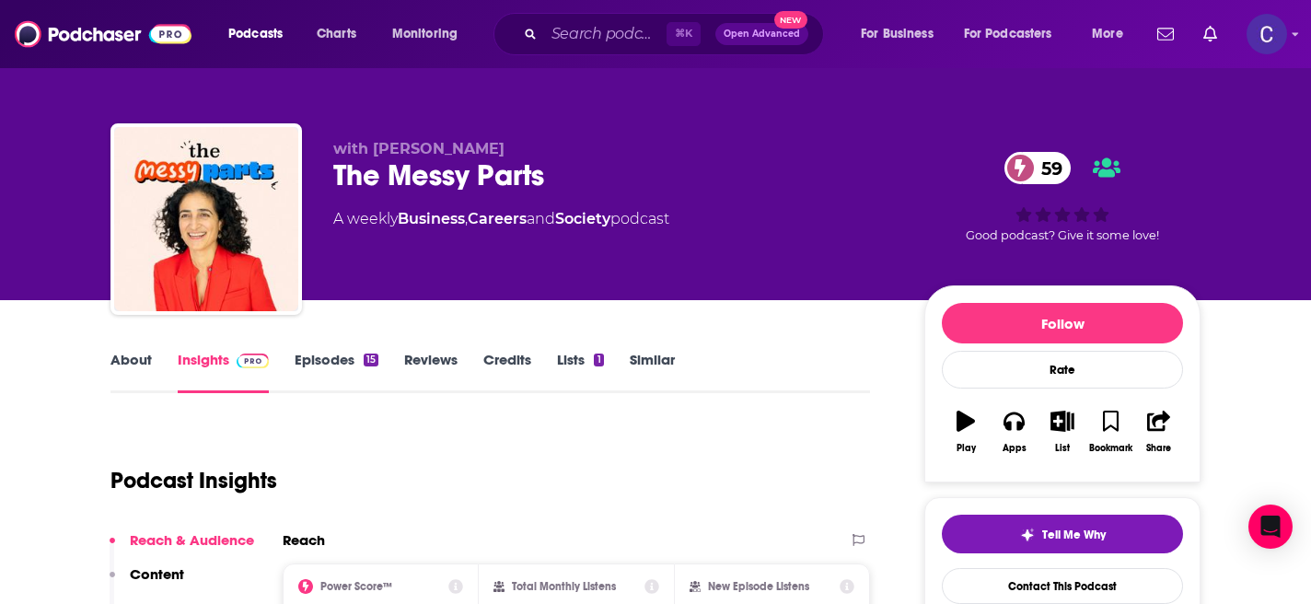
click at [145, 354] on link "About" at bounding box center [130, 372] width 41 height 42
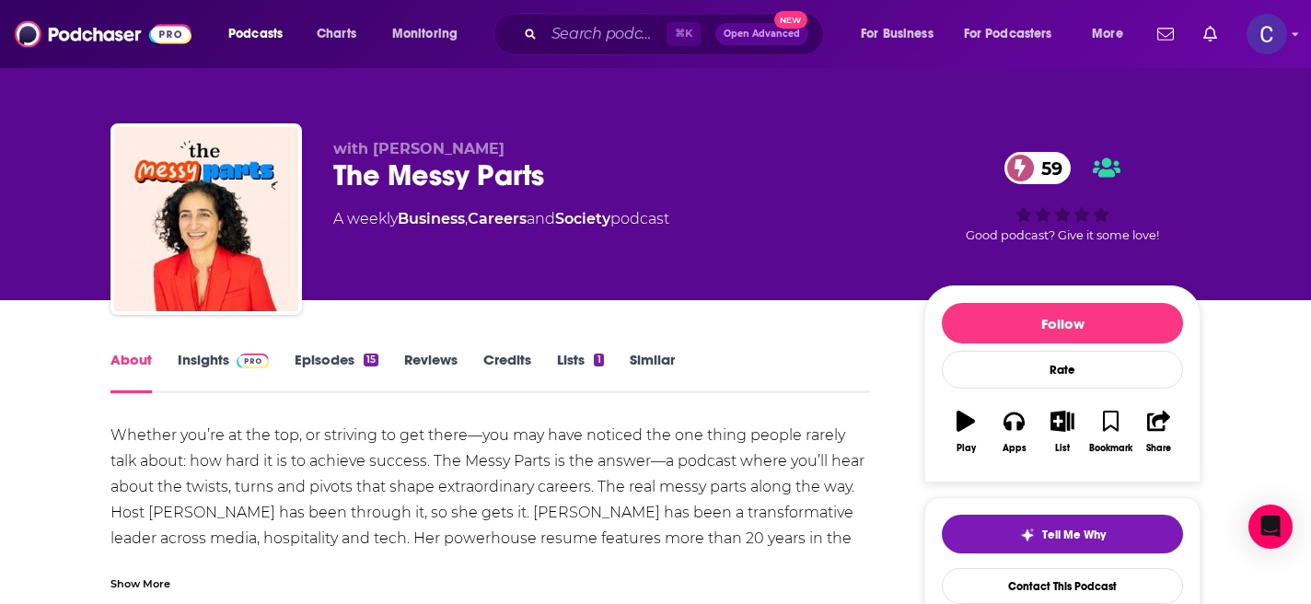
click at [647, 364] on link "Similar" at bounding box center [652, 372] width 45 height 42
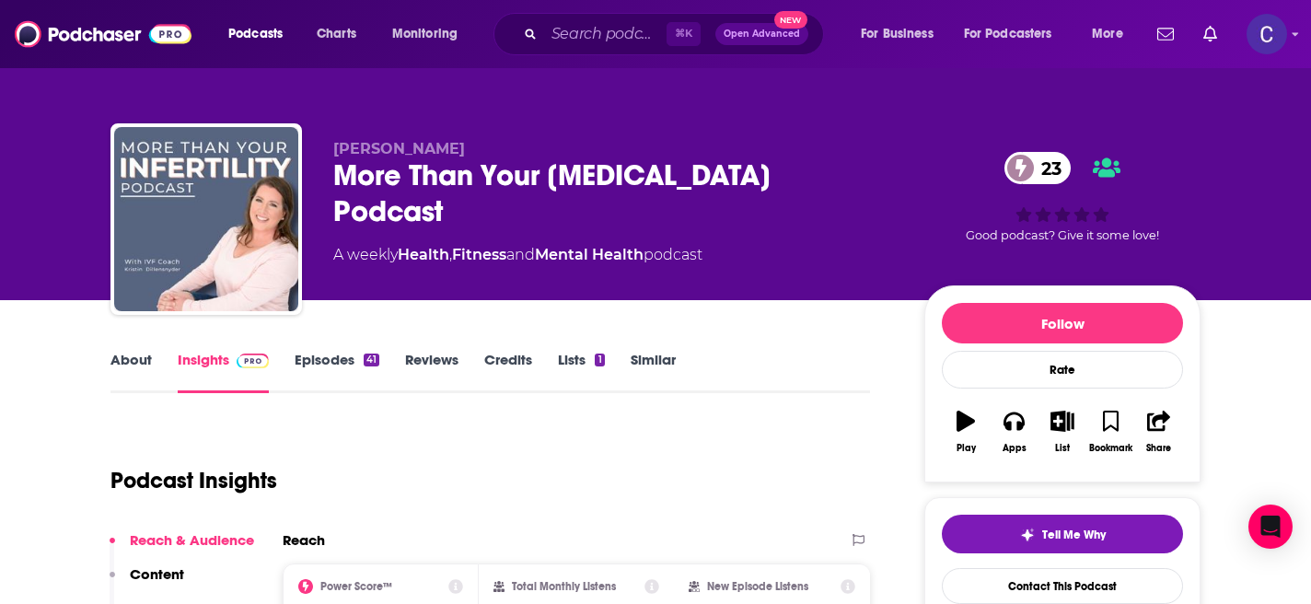
click at [116, 360] on link "About" at bounding box center [130, 372] width 41 height 42
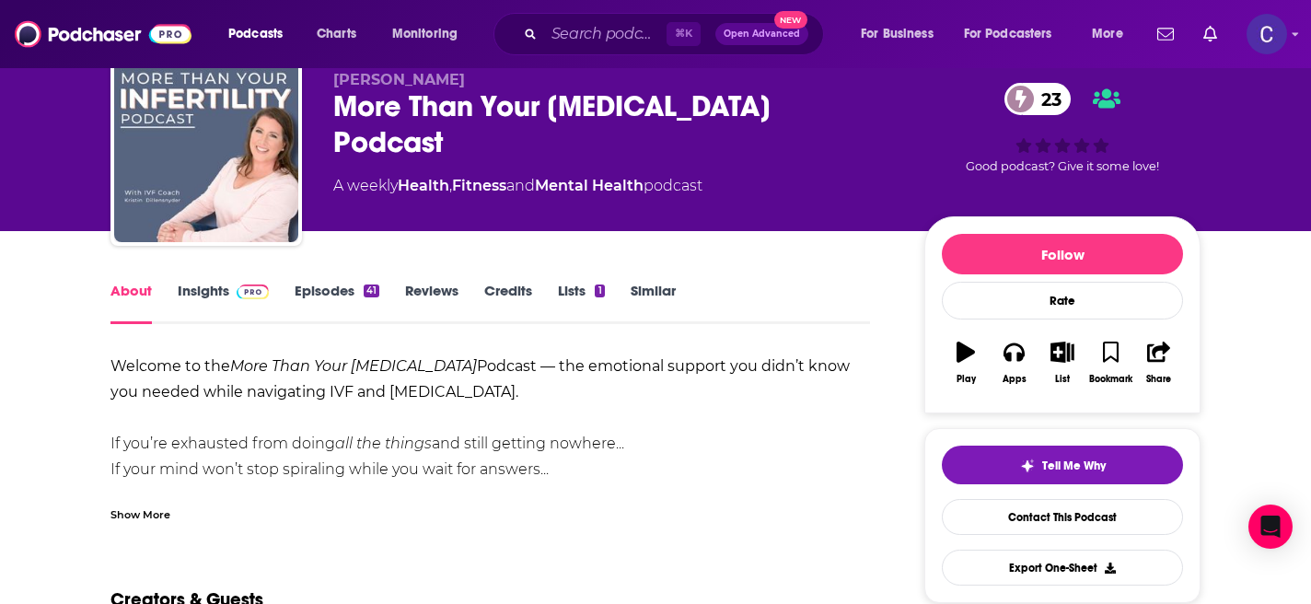
scroll to position [86, 0]
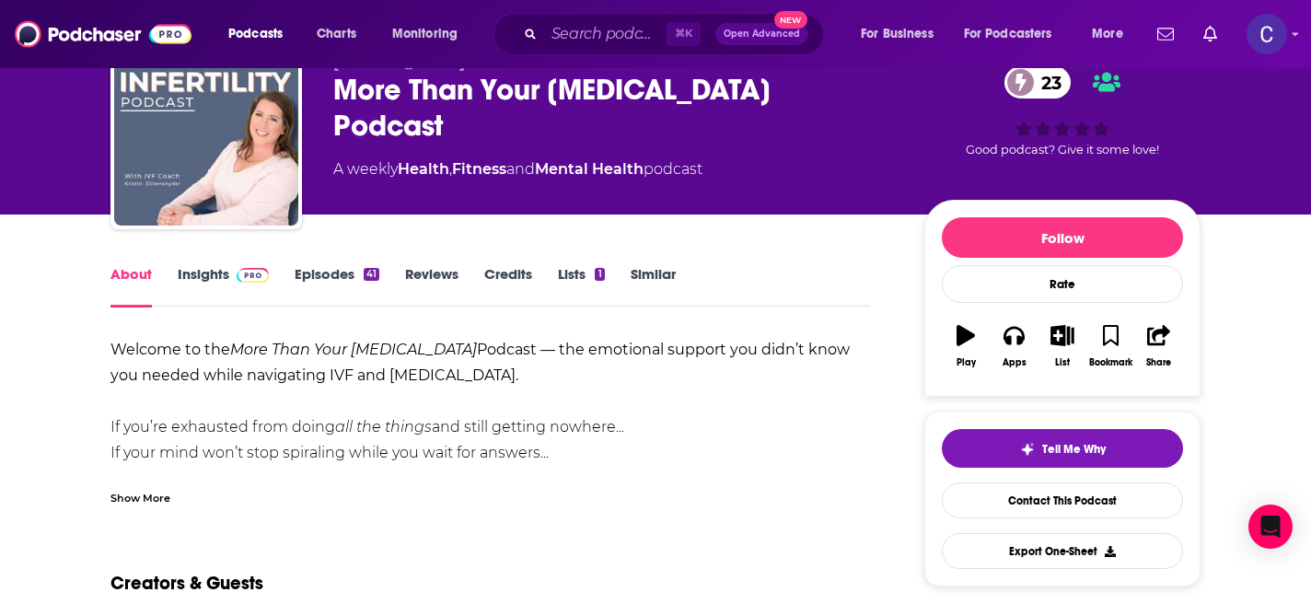
click at [136, 488] on div "Show More" at bounding box center [140, 496] width 60 height 17
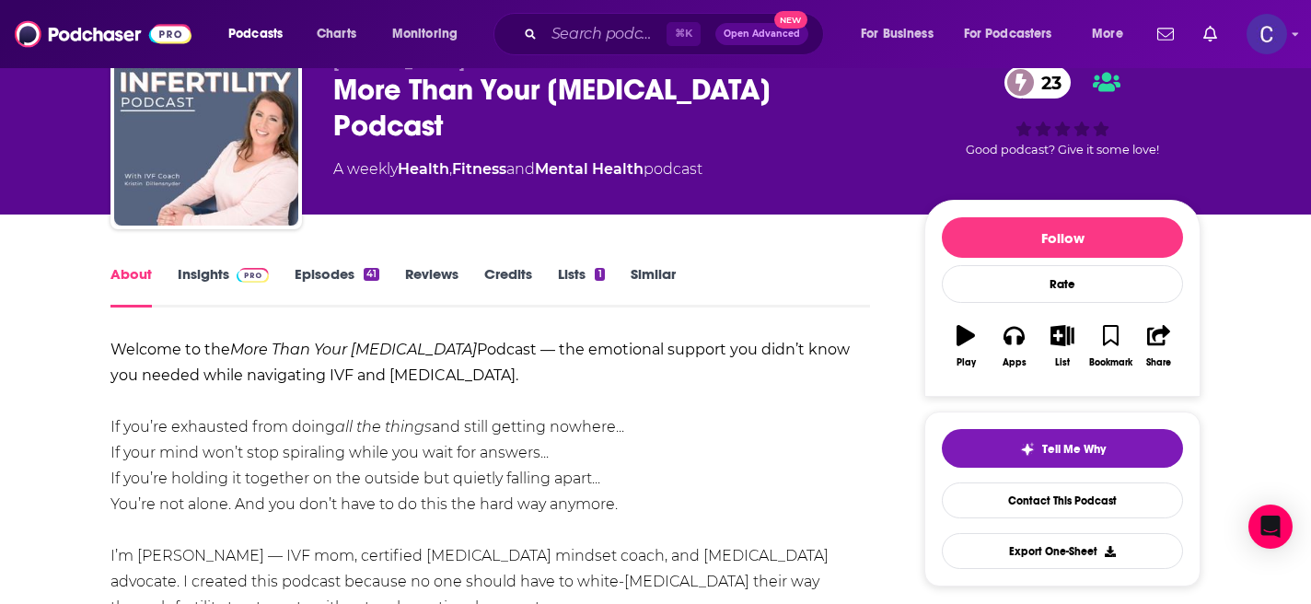
scroll to position [0, 0]
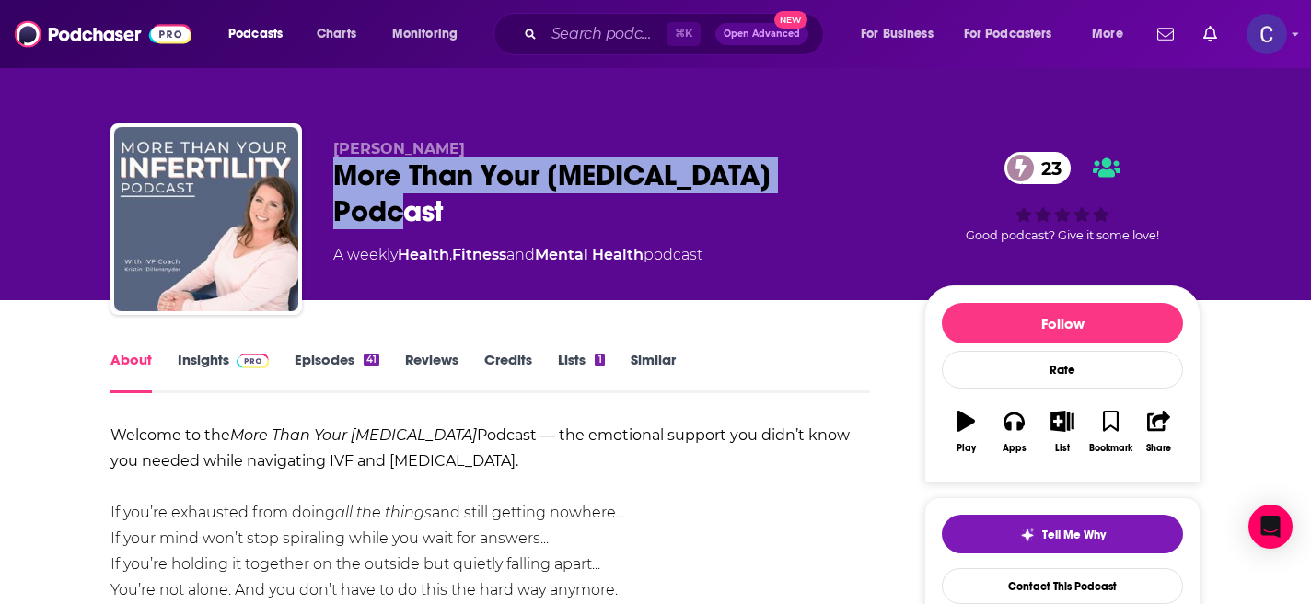
drag, startPoint x: 821, startPoint y: 168, endPoint x: 306, endPoint y: 171, distance: 515.4
click at [305, 168] on div "Kristin Dillensynder More Than Your Infertility Podcast 23 A weekly Health , Fi…" at bounding box center [655, 222] width 1090 height 199
copy h1 "More Than Your Infertility Podcast"
drag, startPoint x: 338, startPoint y: 136, endPoint x: 557, endPoint y: 144, distance: 219.2
click at [557, 144] on div "Kristin Dillensynder More Than Your Infertility Podcast 23 A weekly Health , Fi…" at bounding box center [655, 222] width 1090 height 199
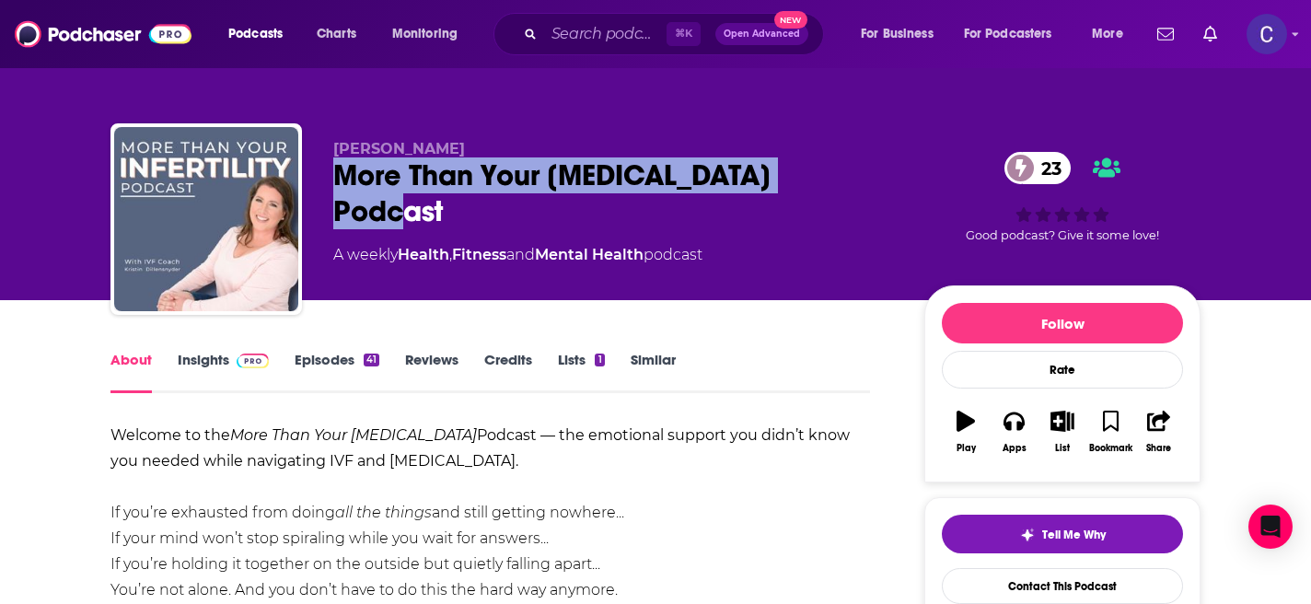
copy span "Kristin Dillensynder"
click at [190, 360] on link "Insights" at bounding box center [223, 372] width 91 height 42
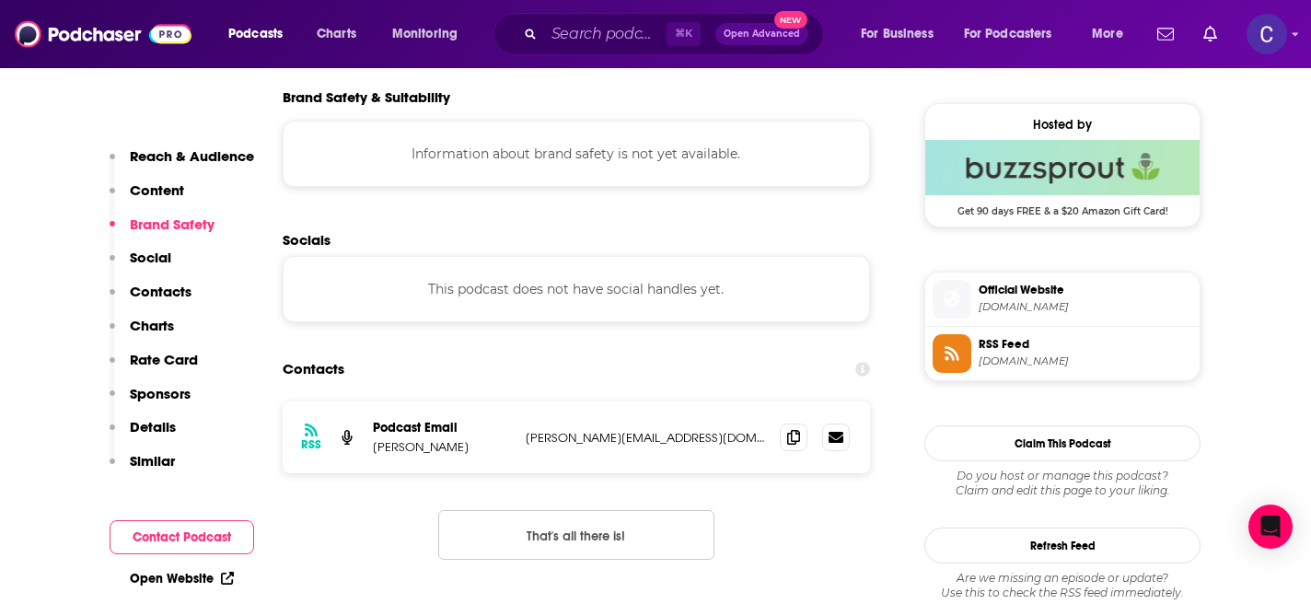
scroll to position [1311, 0]
click at [788, 443] on icon at bounding box center [793, 437] width 13 height 15
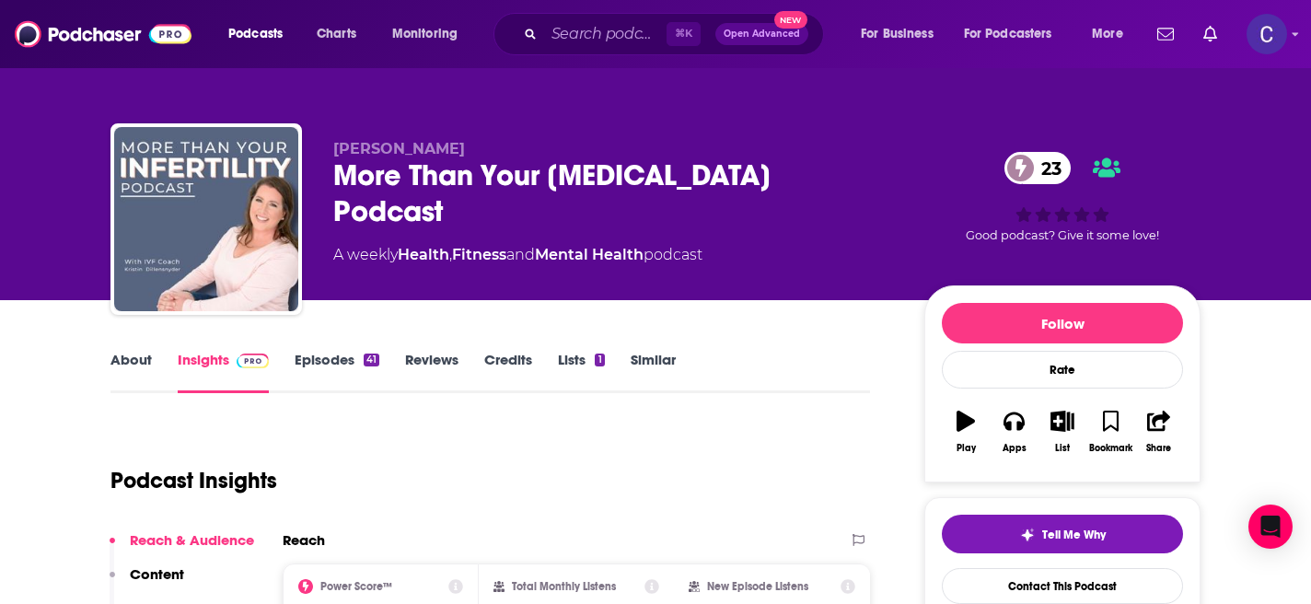
click at [652, 368] on link "Similar" at bounding box center [652, 372] width 45 height 42
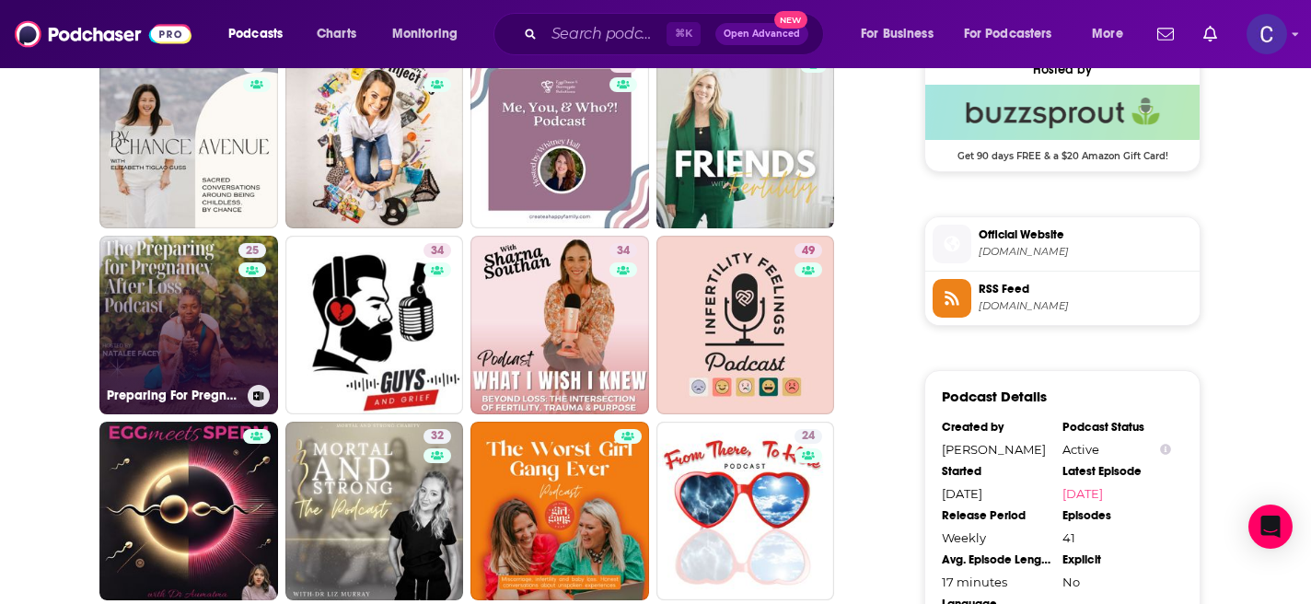
scroll to position [1369, 0]
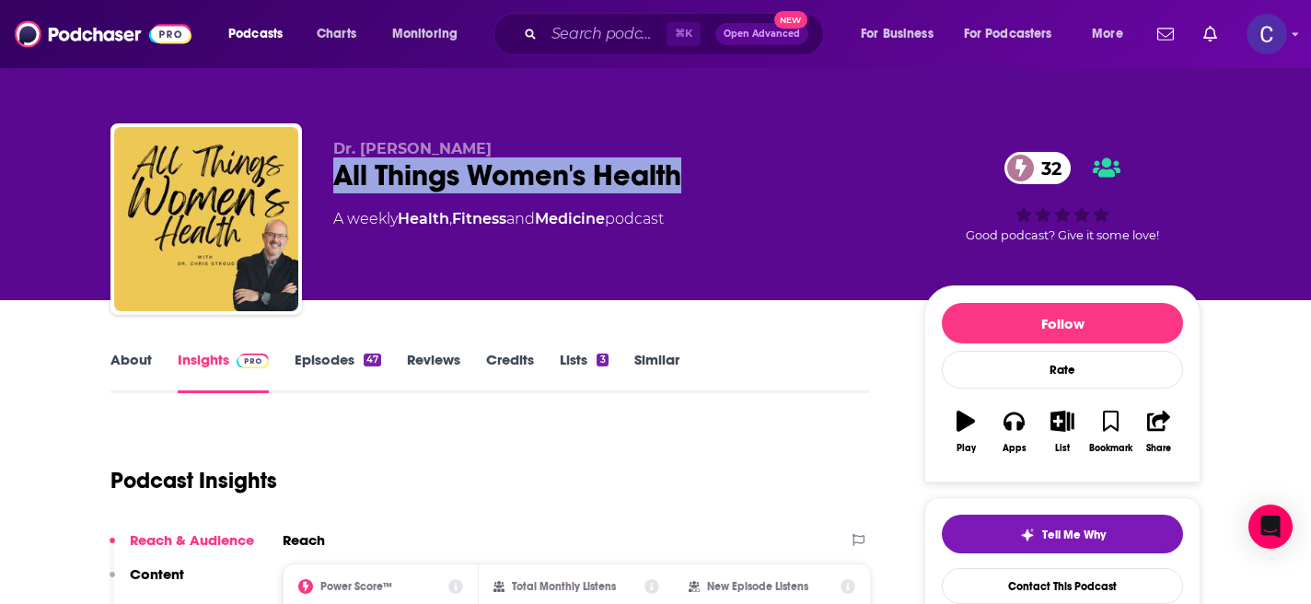
drag, startPoint x: 336, startPoint y: 172, endPoint x: 741, endPoint y: 174, distance: 405.0
click at [742, 174] on div "All Things Women's Health 32" at bounding box center [613, 175] width 561 height 36
copy h2 "All Things Women's Health"
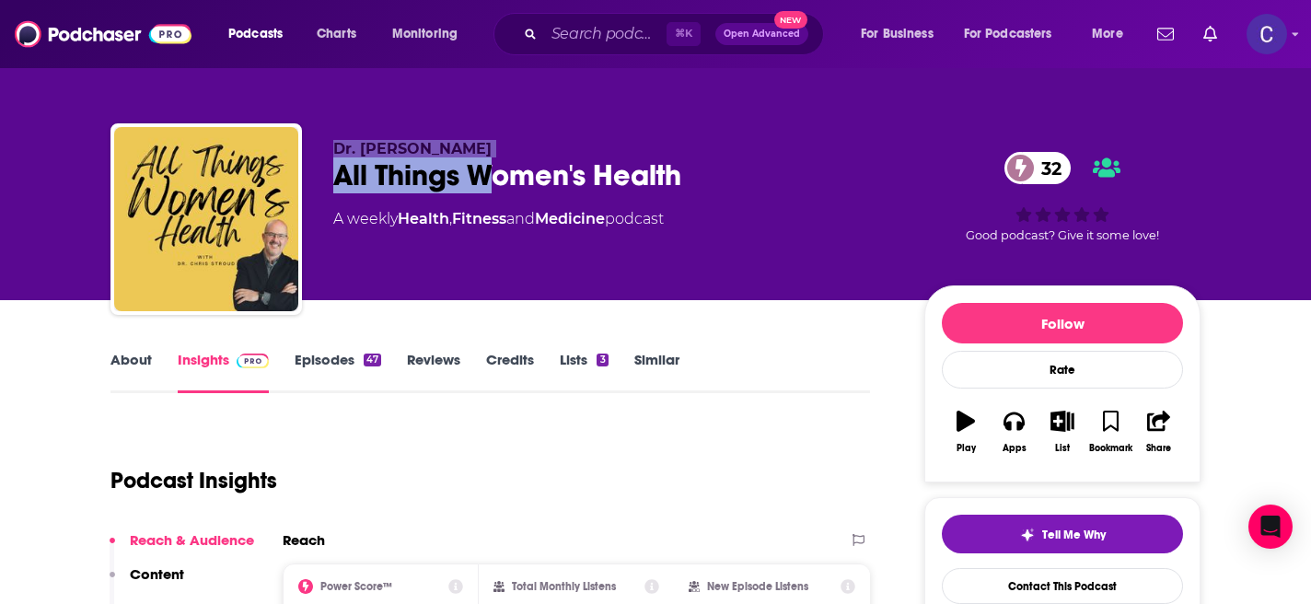
drag, startPoint x: 329, startPoint y: 130, endPoint x: 492, endPoint y: 155, distance: 165.7
click at [492, 156] on div "Dr. Chris Stroud All Things Women's Health 32 A weekly Health , Fitness and Med…" at bounding box center [655, 222] width 1090 height 199
copy span "Dr. Chris Stroud"
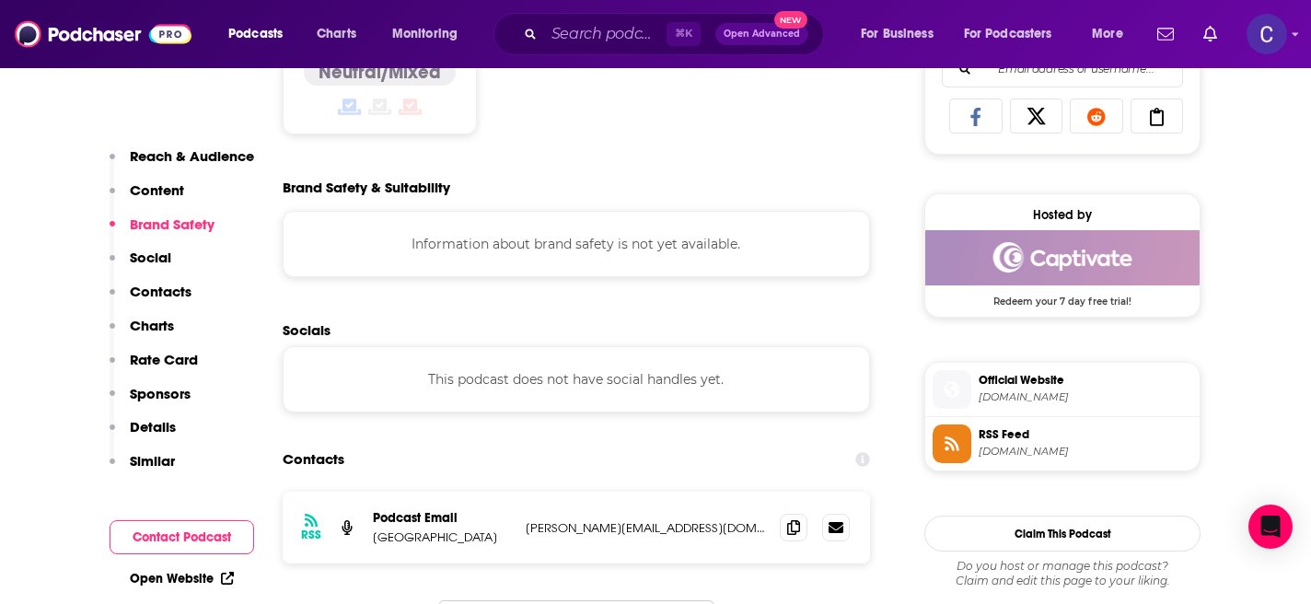
scroll to position [1226, 0]
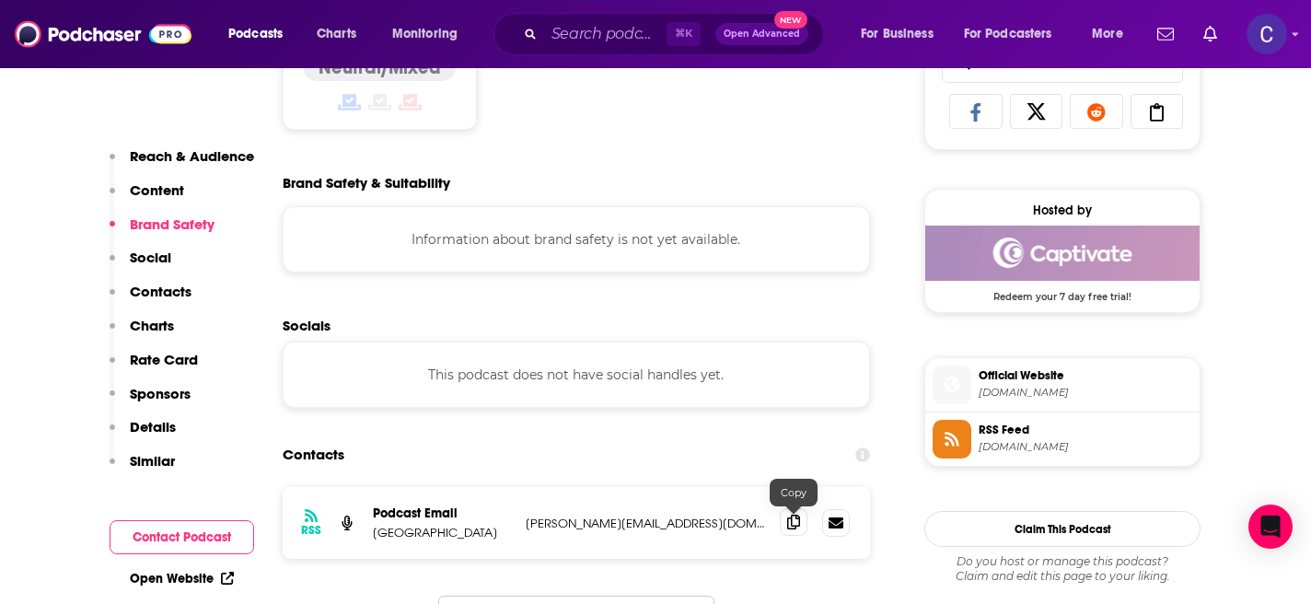
click at [786, 528] on span at bounding box center [794, 522] width 28 height 28
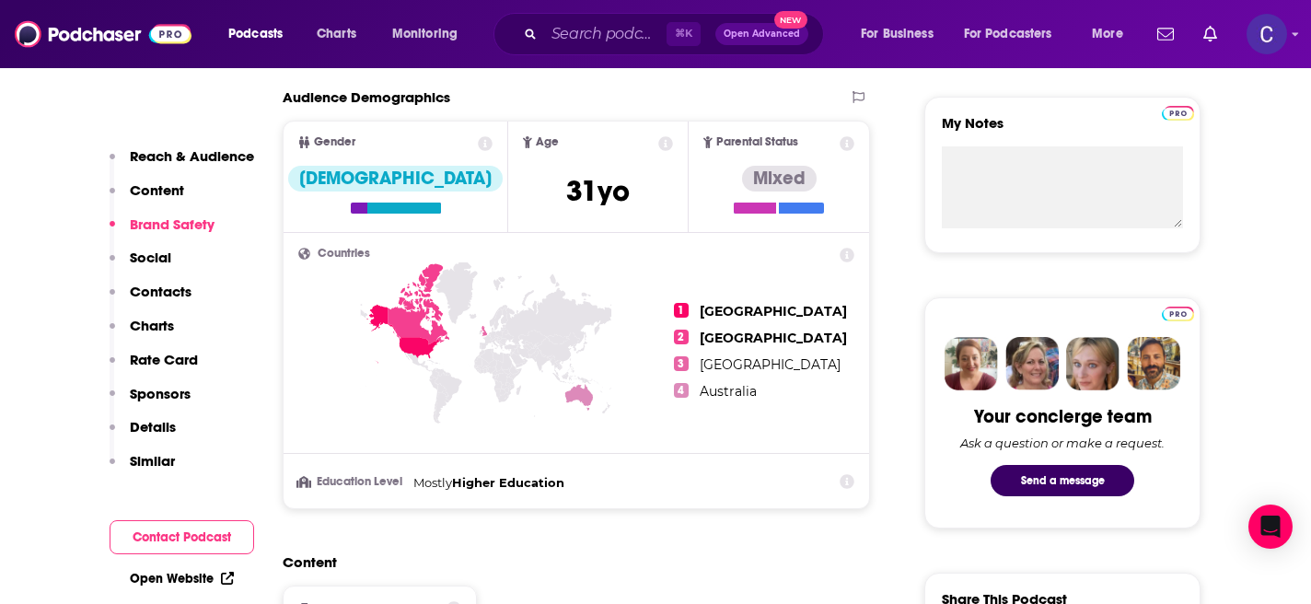
scroll to position [0, 0]
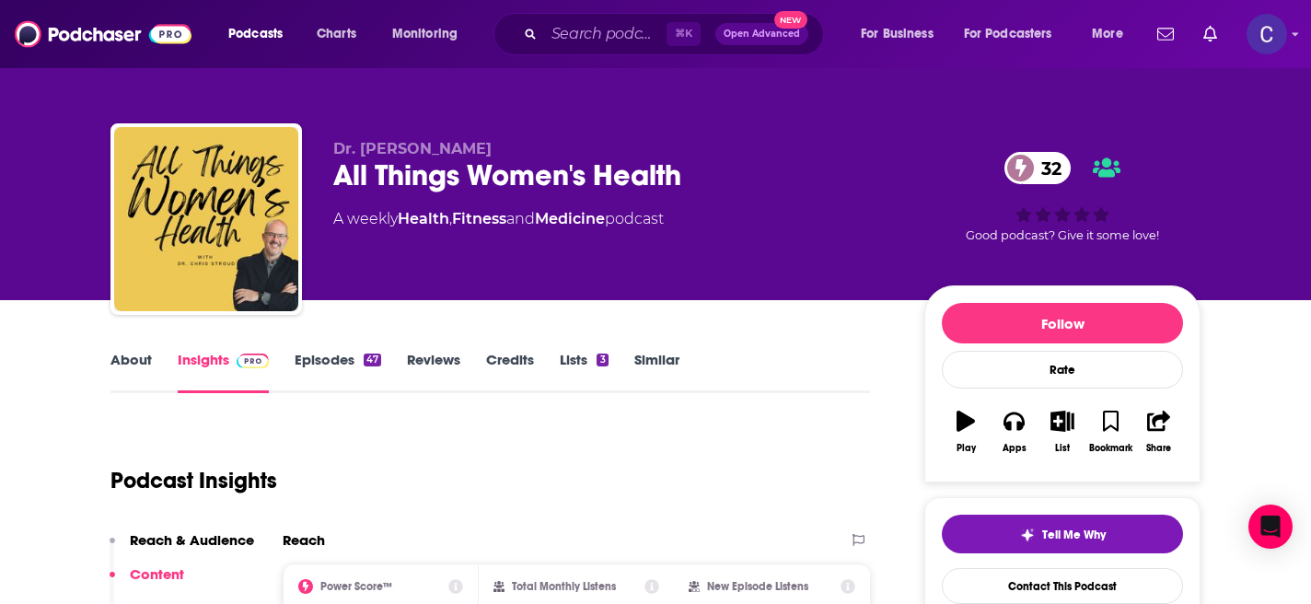
click at [649, 350] on div "About Insights Episodes 47 Reviews Credits Lists 3 Similar" at bounding box center [489, 370] width 759 height 45
click at [658, 360] on link "Similar" at bounding box center [656, 372] width 45 height 42
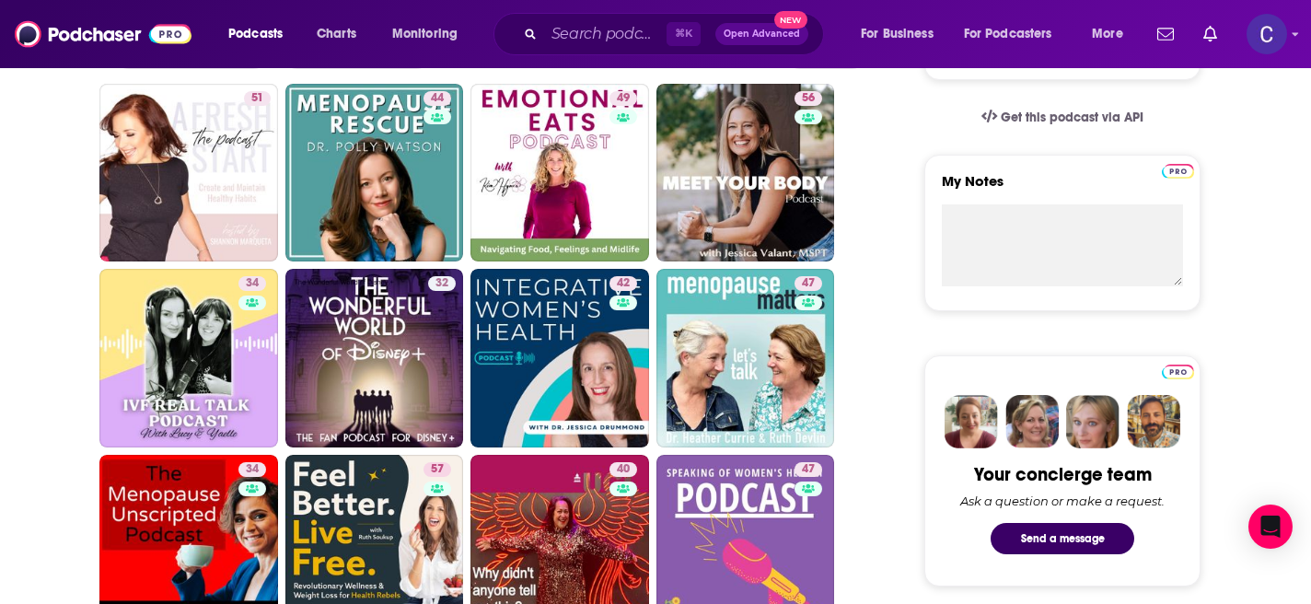
scroll to position [595, 0]
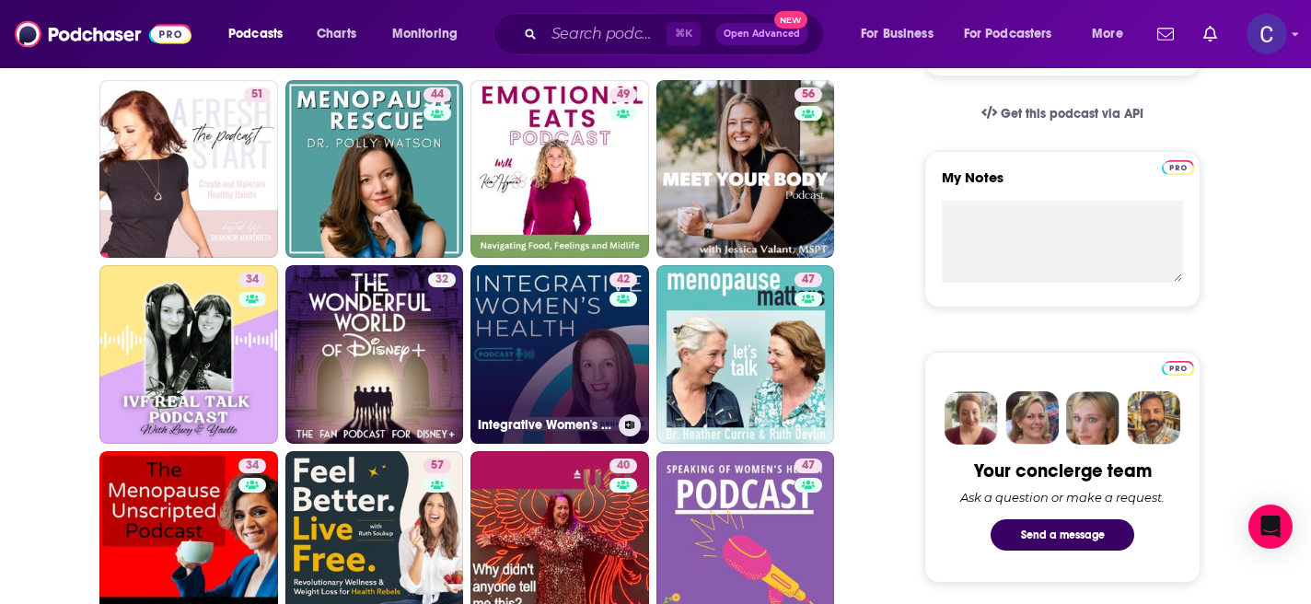
click at [572, 300] on link "42 Integrative Women's Health Podcast" at bounding box center [559, 354] width 179 height 179
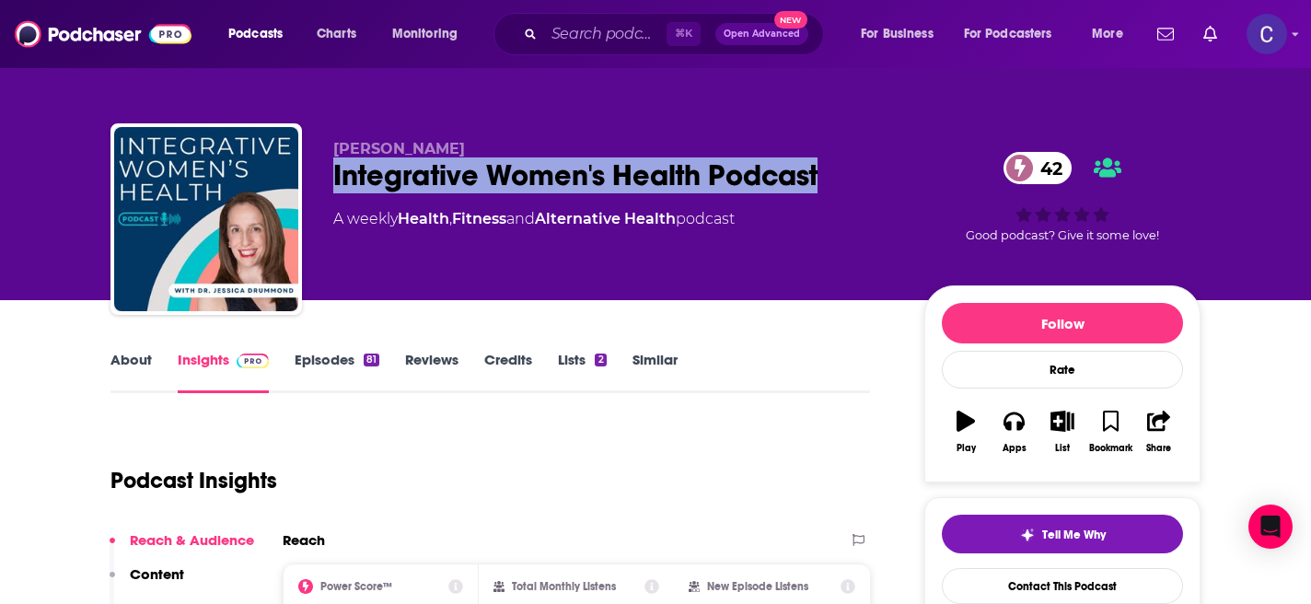
drag, startPoint x: 796, startPoint y: 188, endPoint x: 329, endPoint y: 174, distance: 467.7
click at [329, 174] on div "Jessica Drummond Integrative Women's Health Podcast 42 A weekly Health , Fitnes…" at bounding box center [655, 222] width 1090 height 199
copy h2 "Integrative Women's Health Podcast"
drag, startPoint x: 322, startPoint y: 149, endPoint x: 538, endPoint y: 149, distance: 216.3
click at [538, 149] on div "Jessica Drummond Integrative Women's Health Podcast 42 A weekly Health , Fitnes…" at bounding box center [655, 222] width 1090 height 199
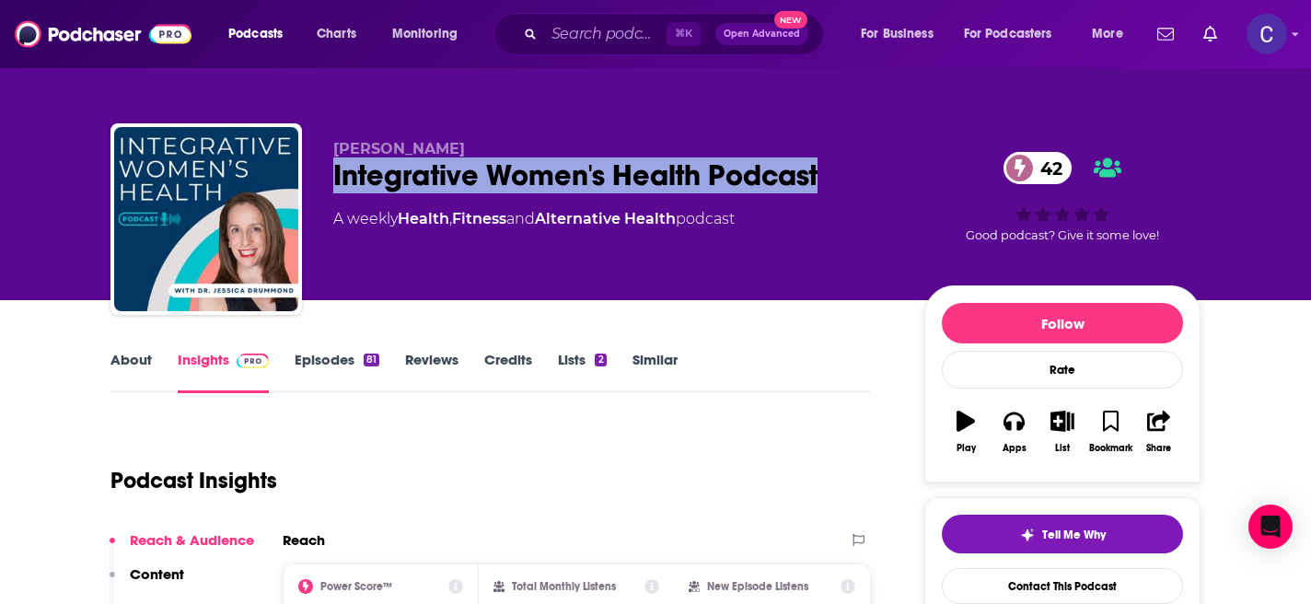
copy span "Jessica Drummond"
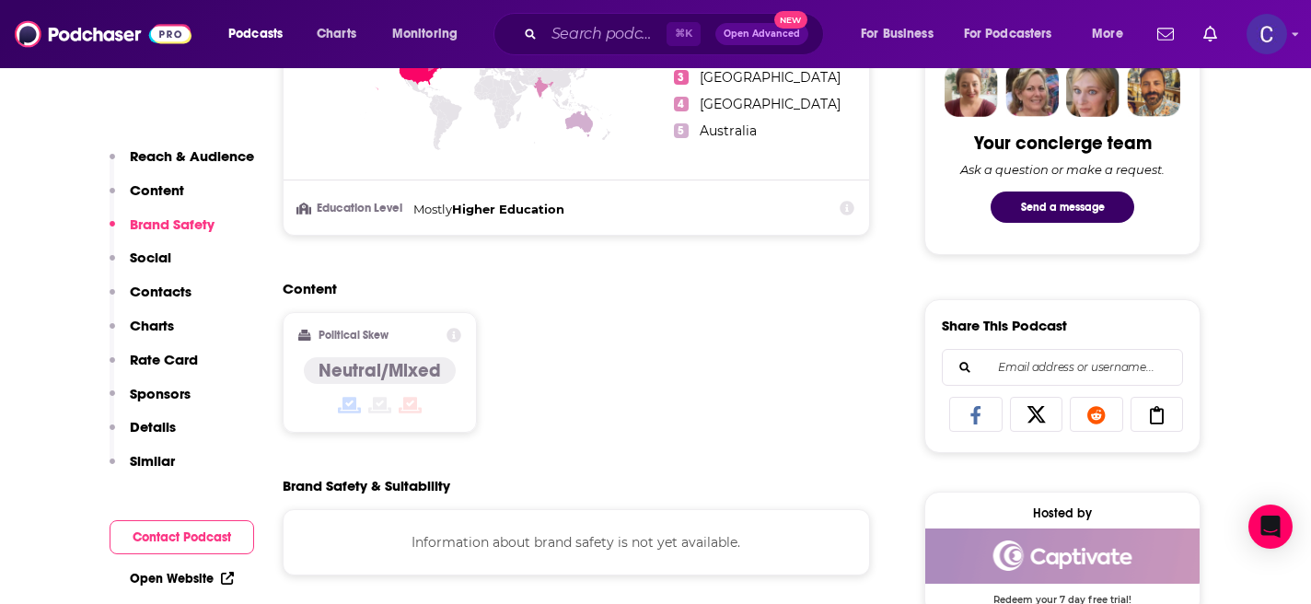
scroll to position [1338, 0]
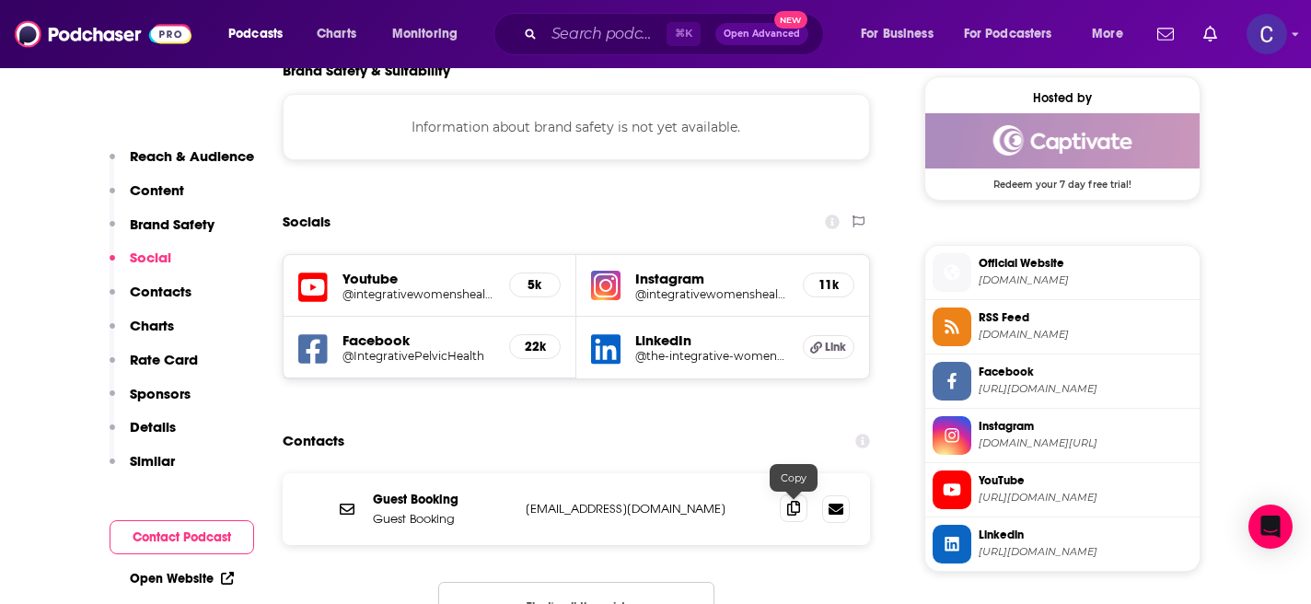
click at [792, 509] on icon at bounding box center [793, 508] width 13 height 15
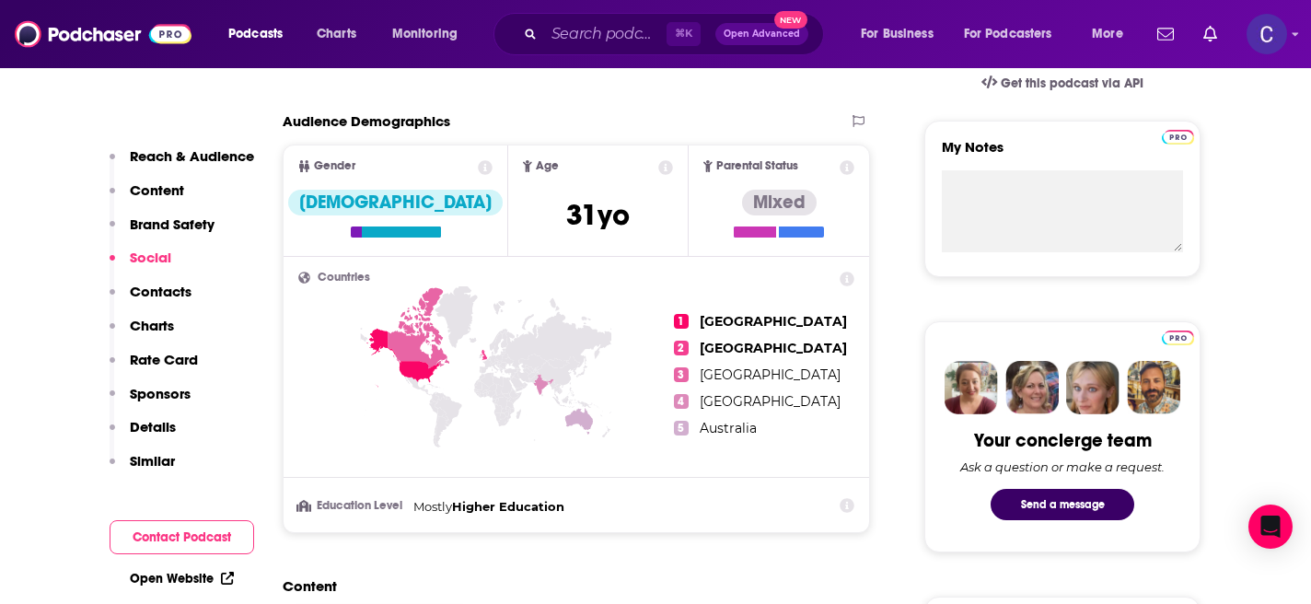
scroll to position [0, 0]
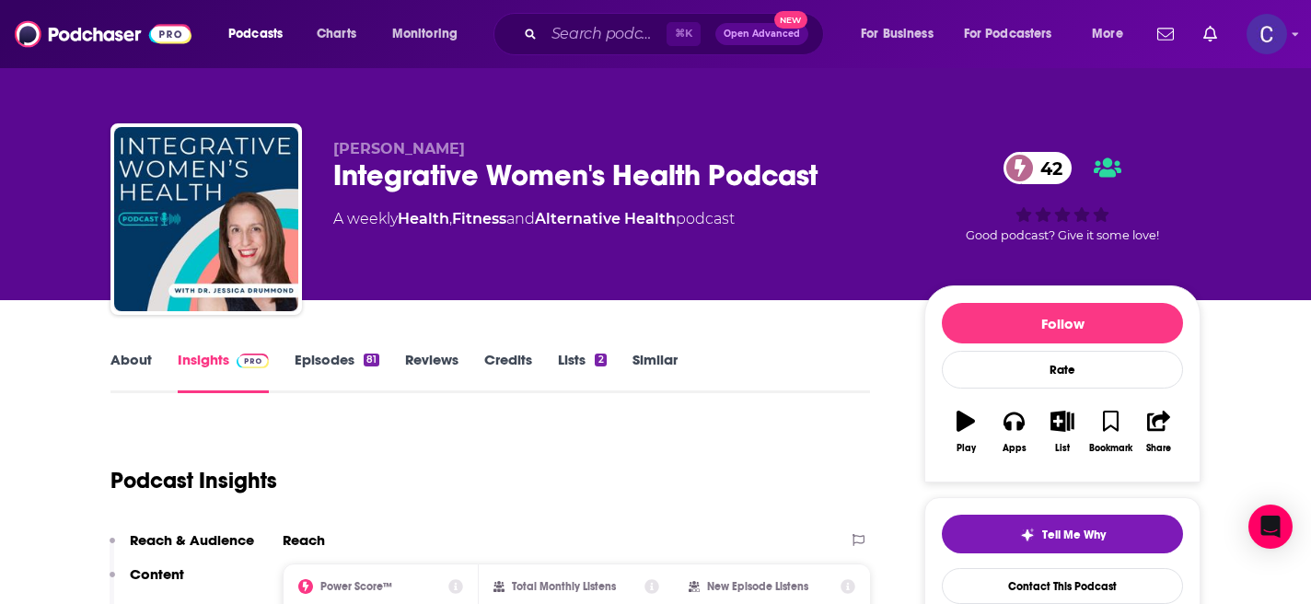
click at [645, 359] on link "Similar" at bounding box center [654, 372] width 45 height 42
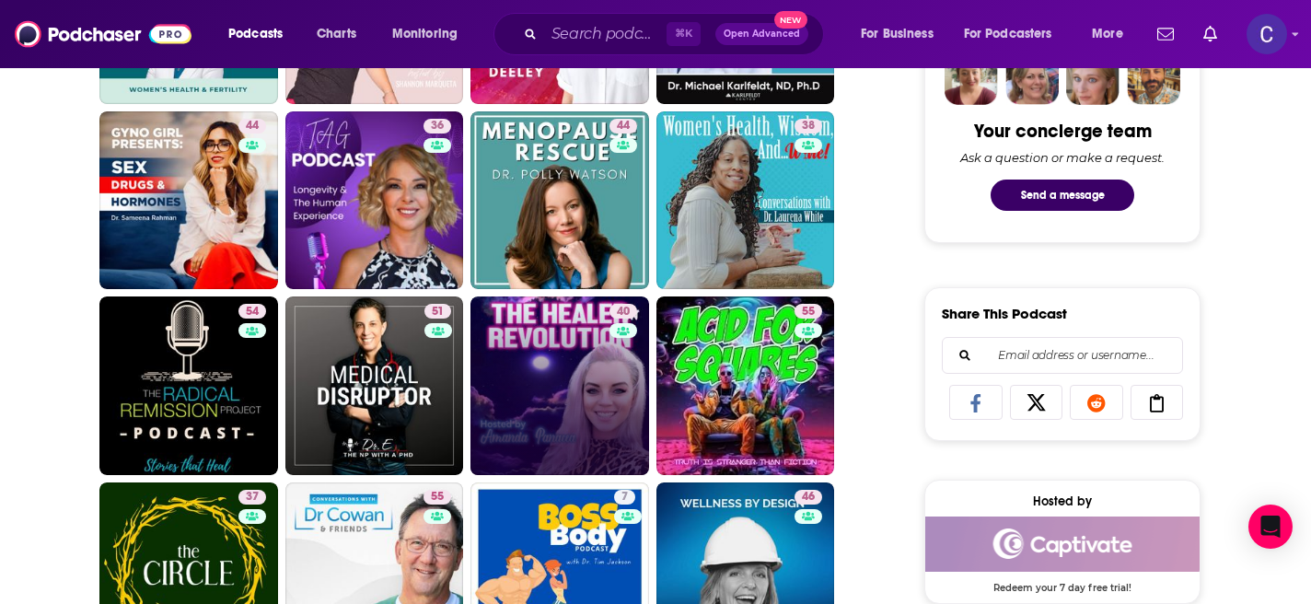
scroll to position [953, 0]
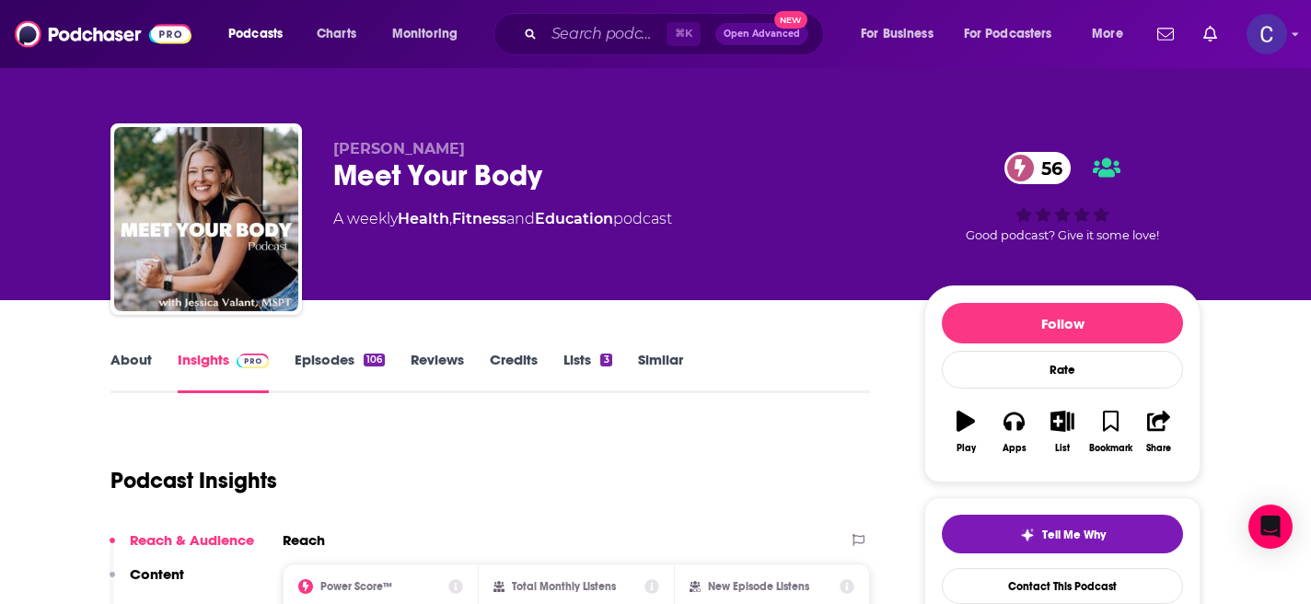
click at [140, 358] on link "About" at bounding box center [130, 372] width 41 height 42
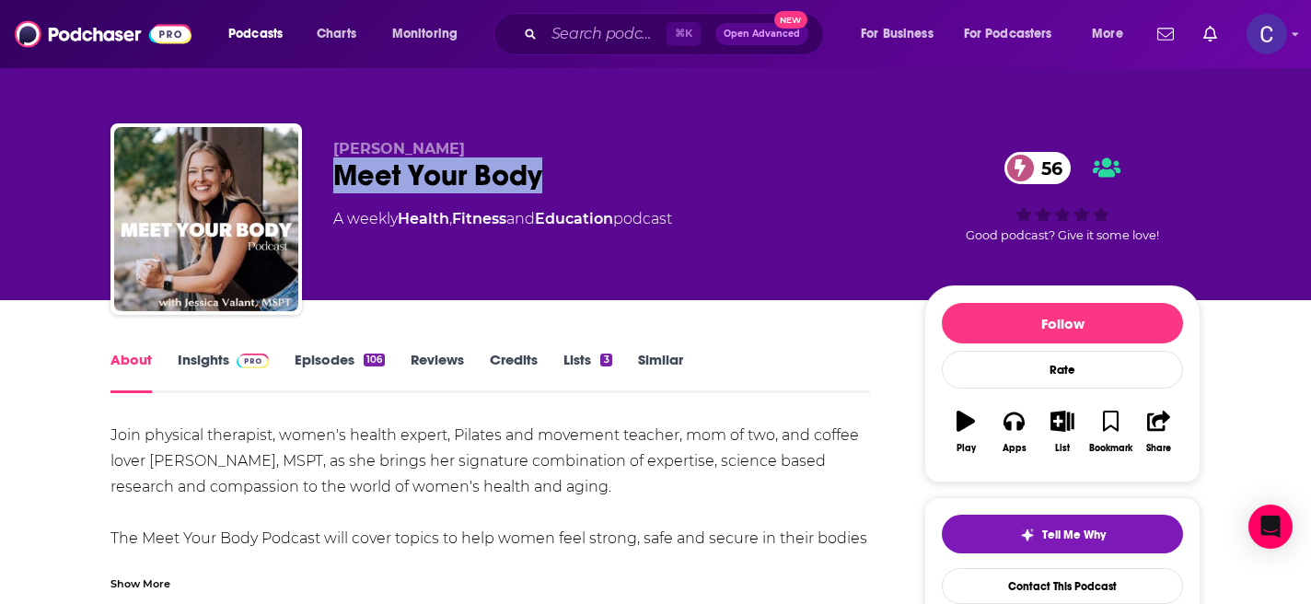
drag, startPoint x: 572, startPoint y: 182, endPoint x: 338, endPoint y: 170, distance: 234.1
click at [338, 170] on div "Meet Your Body 56" at bounding box center [613, 175] width 561 height 36
copy h1 "Meet Your Body"
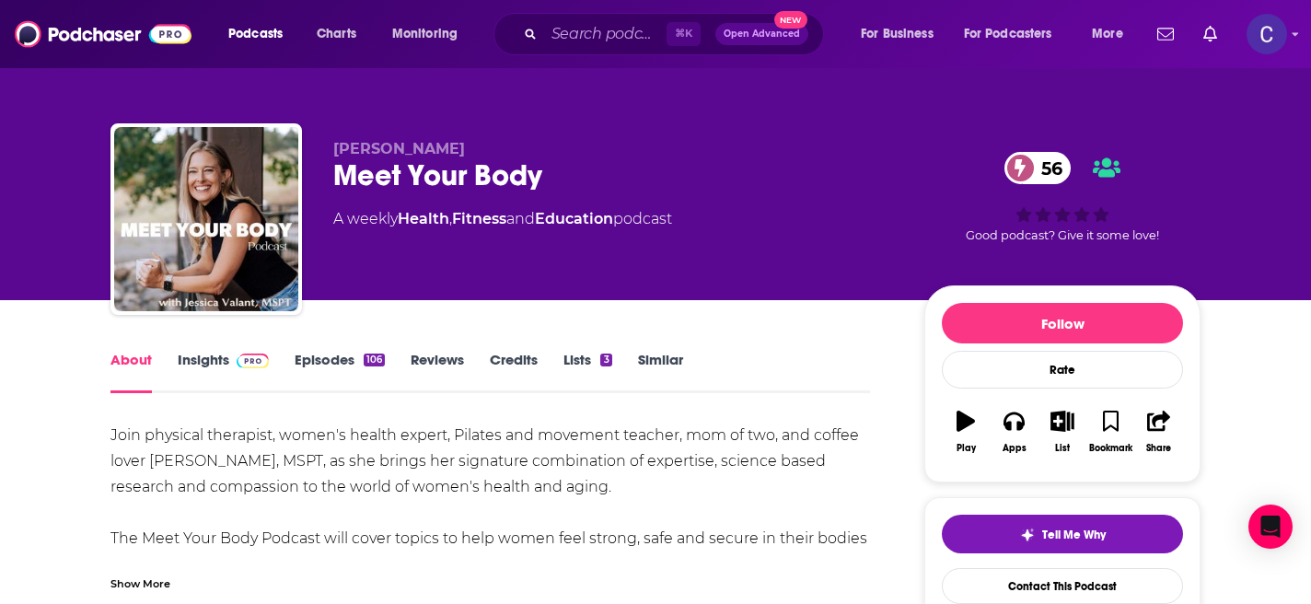
drag, startPoint x: 330, startPoint y: 138, endPoint x: 487, endPoint y: 139, distance: 156.5
click at [487, 139] on div "Jessica Valant Meet Your Body 56 A weekly Health , Fitness and Education podcas…" at bounding box center [655, 222] width 1090 height 199
drag, startPoint x: 499, startPoint y: 168, endPoint x: 403, endPoint y: 168, distance: 95.7
click at [403, 168] on div "Meet Your Body 56" at bounding box center [613, 175] width 561 height 36
click at [488, 168] on div "Meet Your Body 56" at bounding box center [613, 175] width 561 height 36
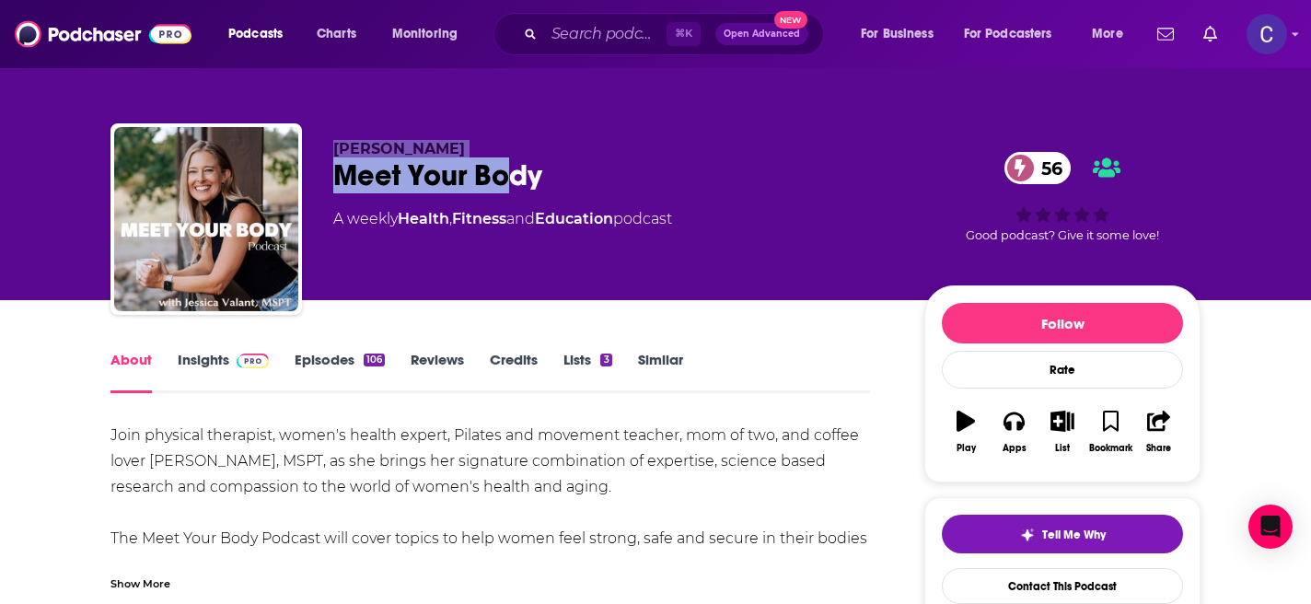
drag, startPoint x: 508, startPoint y: 162, endPoint x: 329, endPoint y: 152, distance: 178.8
click at [329, 152] on div "Jessica Valant Meet Your Body 56 A weekly Health , Fitness and Education podcas…" at bounding box center [655, 222] width 1090 height 199
click at [494, 152] on p "Jessica Valant" at bounding box center [613, 148] width 561 height 17
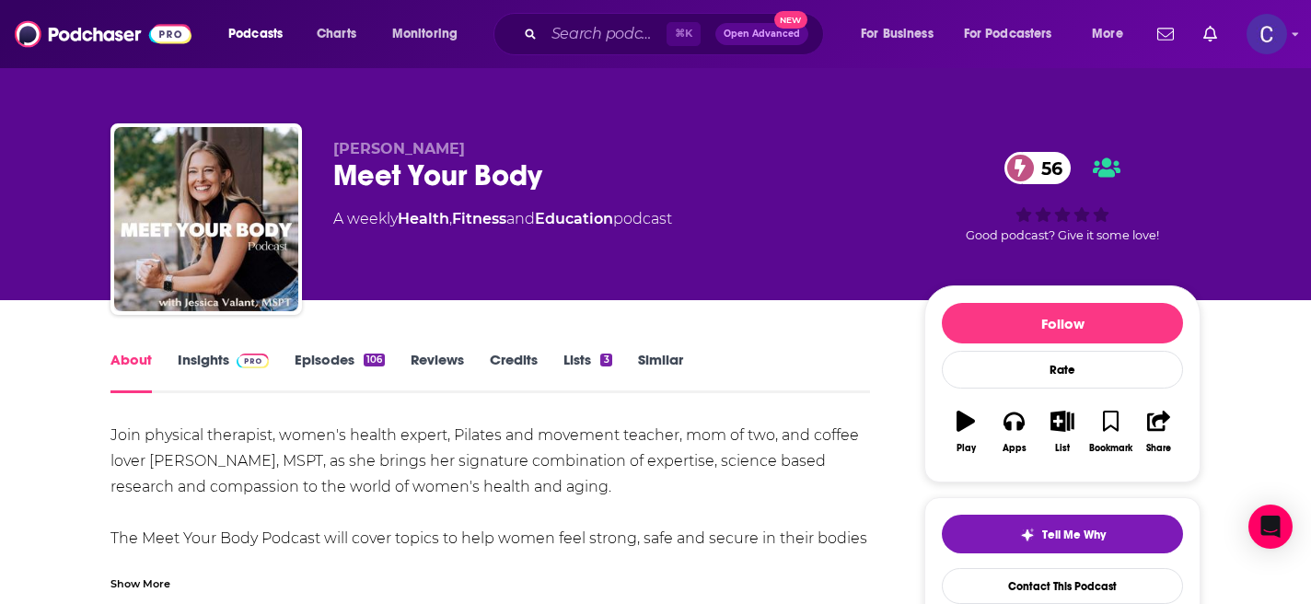
drag, startPoint x: 517, startPoint y: 152, endPoint x: 331, endPoint y: 151, distance: 185.9
click at [331, 151] on div "Jessica Valant Meet Your Body 56 A weekly Health , Fitness and Education podcas…" at bounding box center [655, 222] width 1090 height 199
copy span "Jessica Valant"
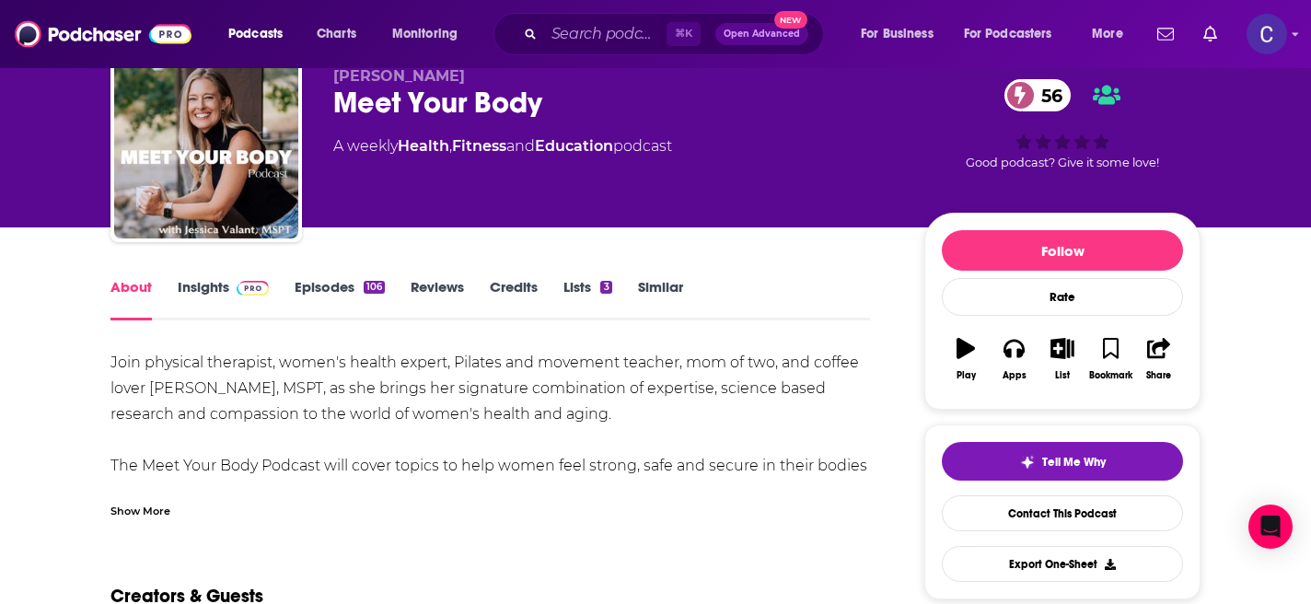
scroll to position [76, 0]
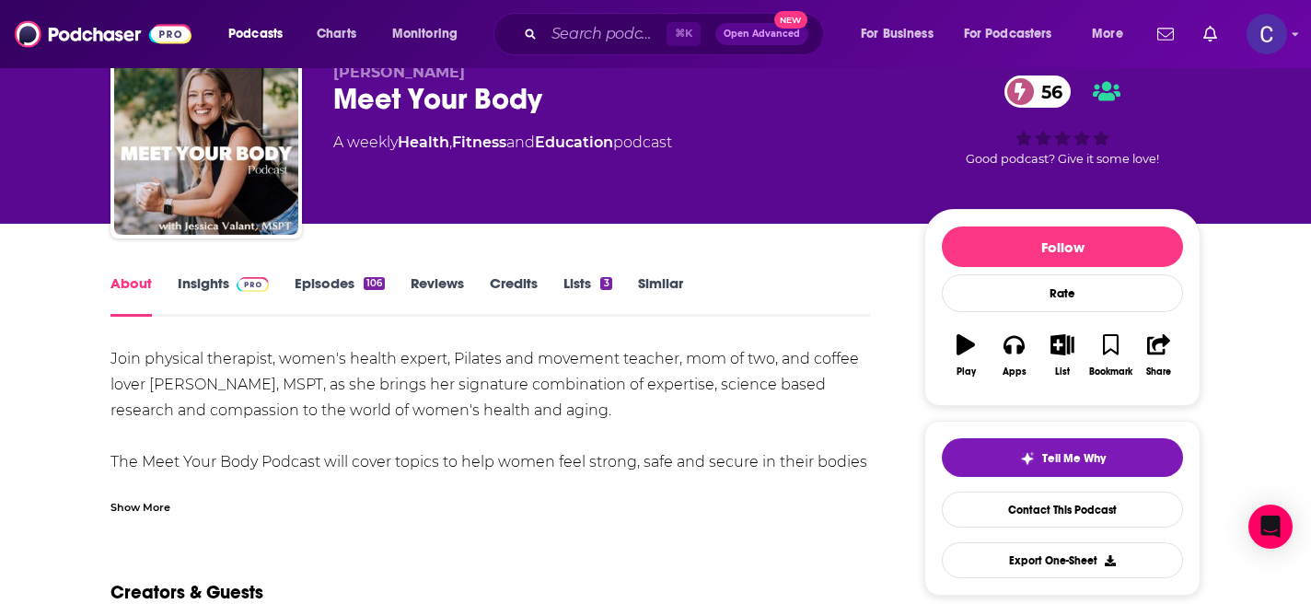
click at [199, 287] on link "Insights" at bounding box center [223, 295] width 91 height 42
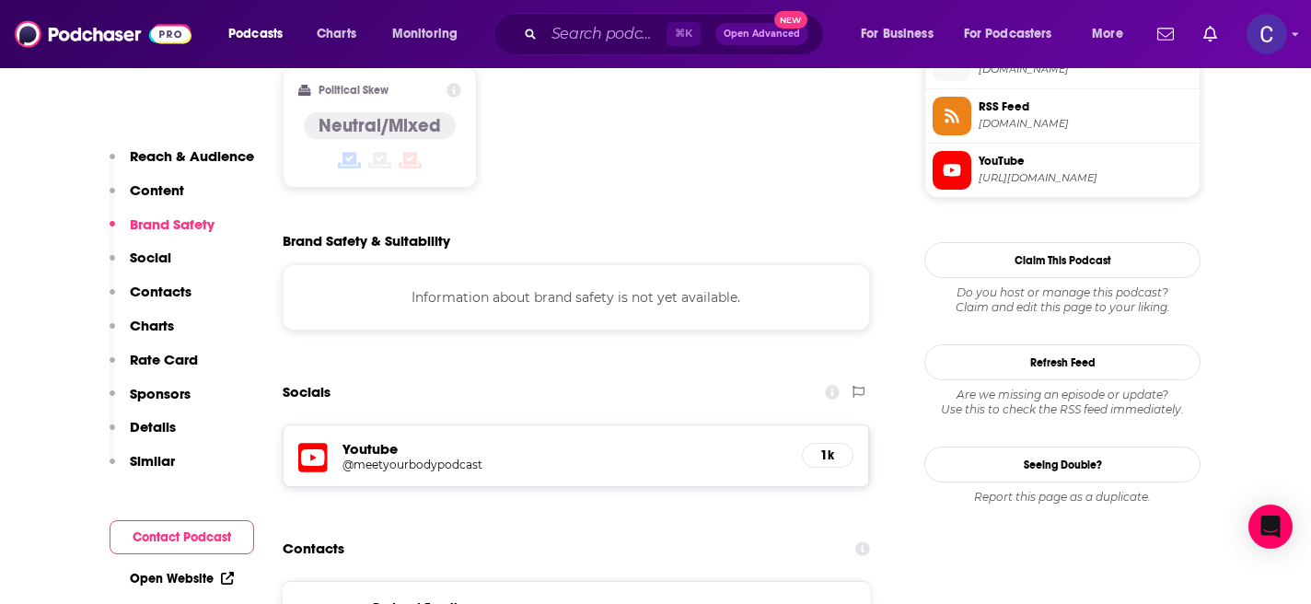
scroll to position [1573, 0]
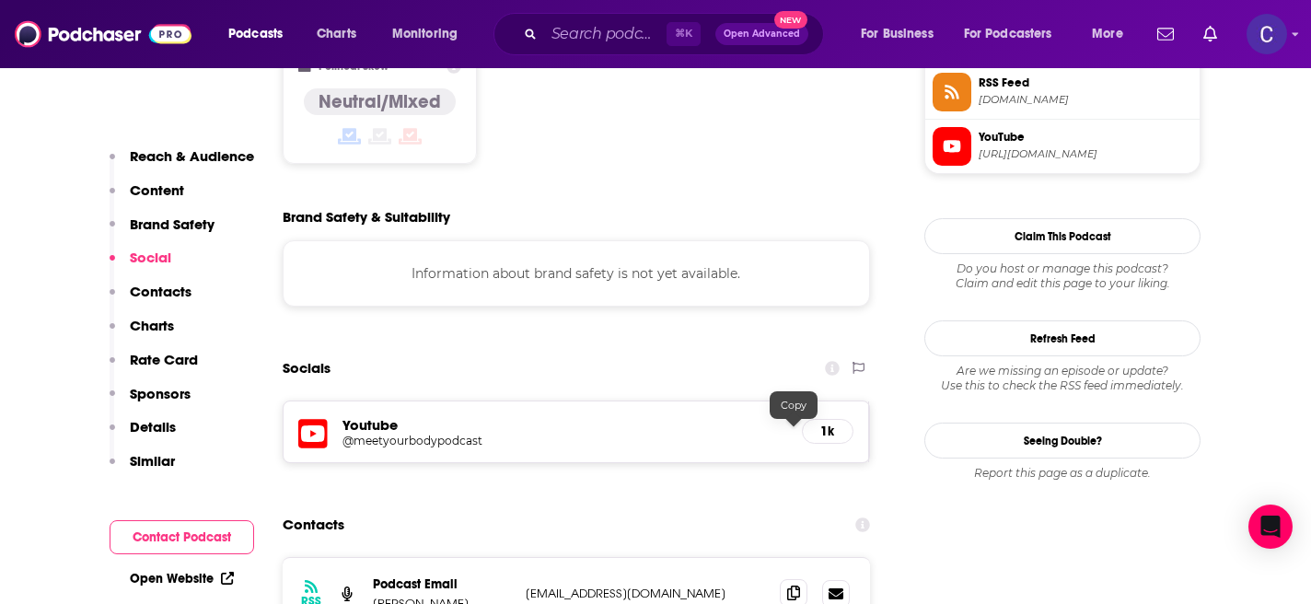
click at [802, 579] on span at bounding box center [794, 593] width 28 height 28
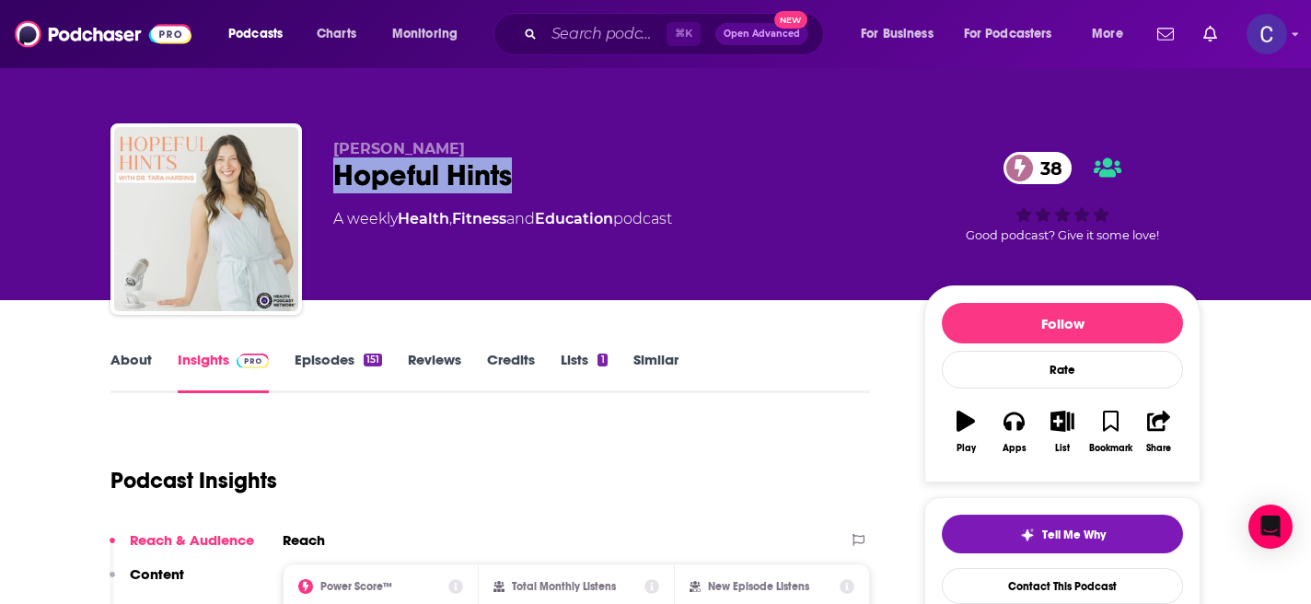
drag, startPoint x: 339, startPoint y: 176, endPoint x: 619, endPoint y: 176, distance: 280.7
click at [619, 176] on div "Hopeful Hints 38" at bounding box center [613, 175] width 561 height 36
copy h2 "Hopeful Hints"
click at [124, 378] on link "About" at bounding box center [130, 372] width 41 height 42
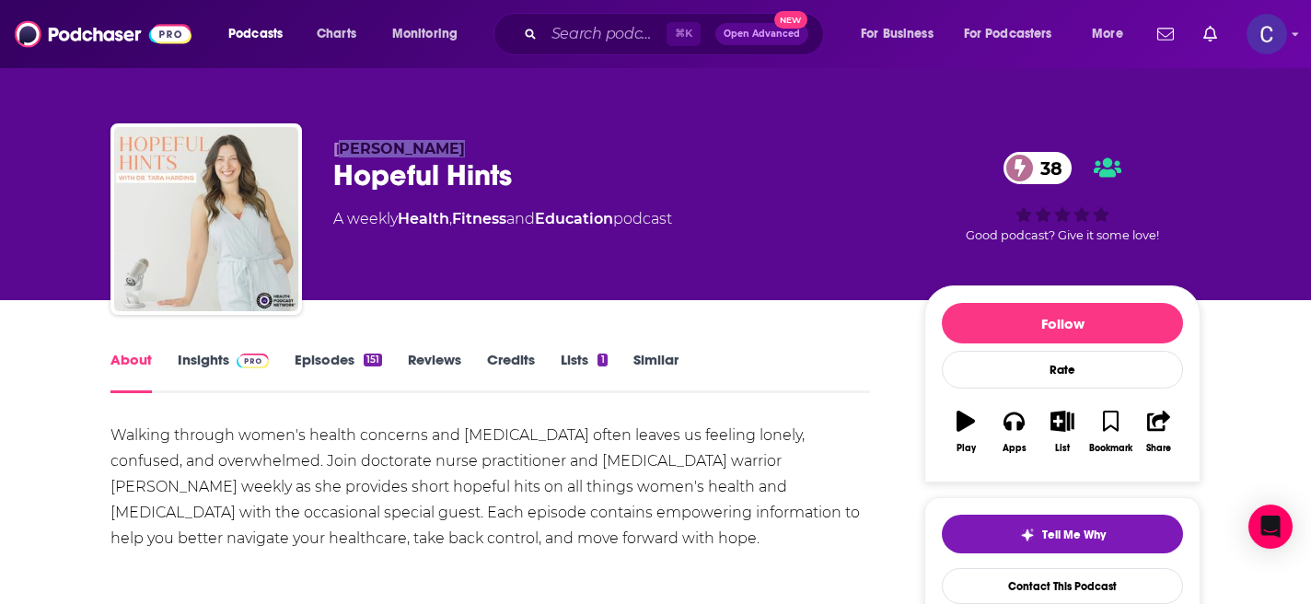
drag, startPoint x: 339, startPoint y: 140, endPoint x: 474, endPoint y: 152, distance: 135.8
click at [474, 152] on p "Tara Brandner" at bounding box center [613, 148] width 561 height 17
copy span "ara Brandner"
click at [172, 363] on div "About" at bounding box center [143, 372] width 67 height 42
click at [210, 369] on link "Insights" at bounding box center [223, 372] width 91 height 42
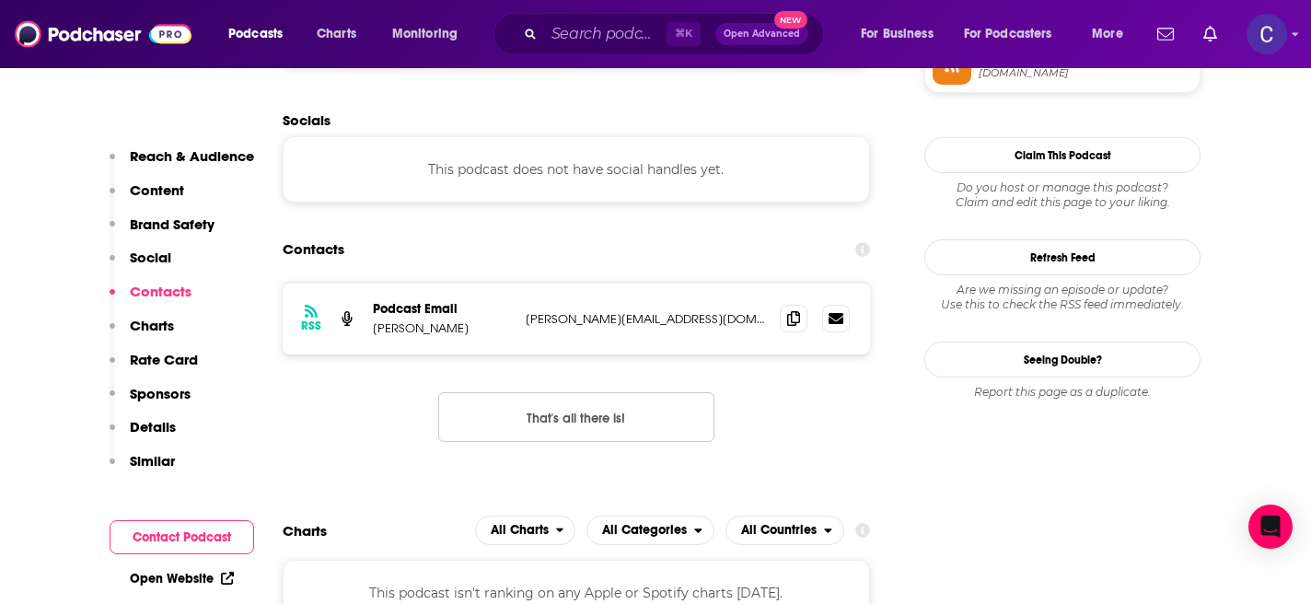
scroll to position [1460, 0]
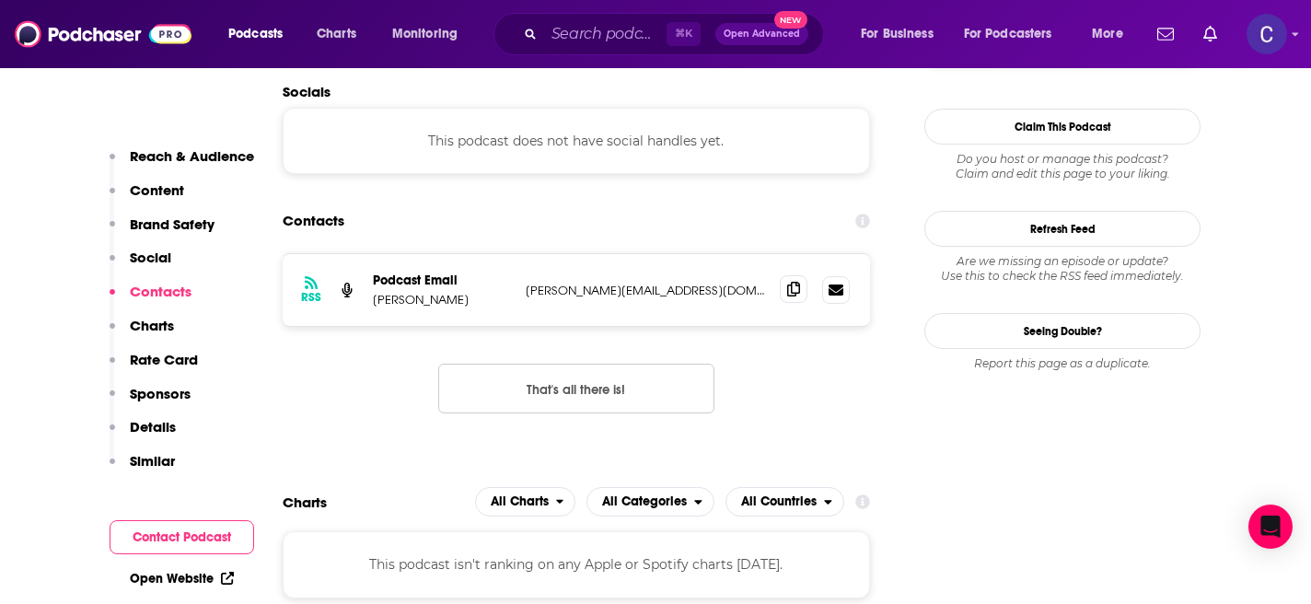
click at [796, 293] on icon at bounding box center [793, 289] width 13 height 15
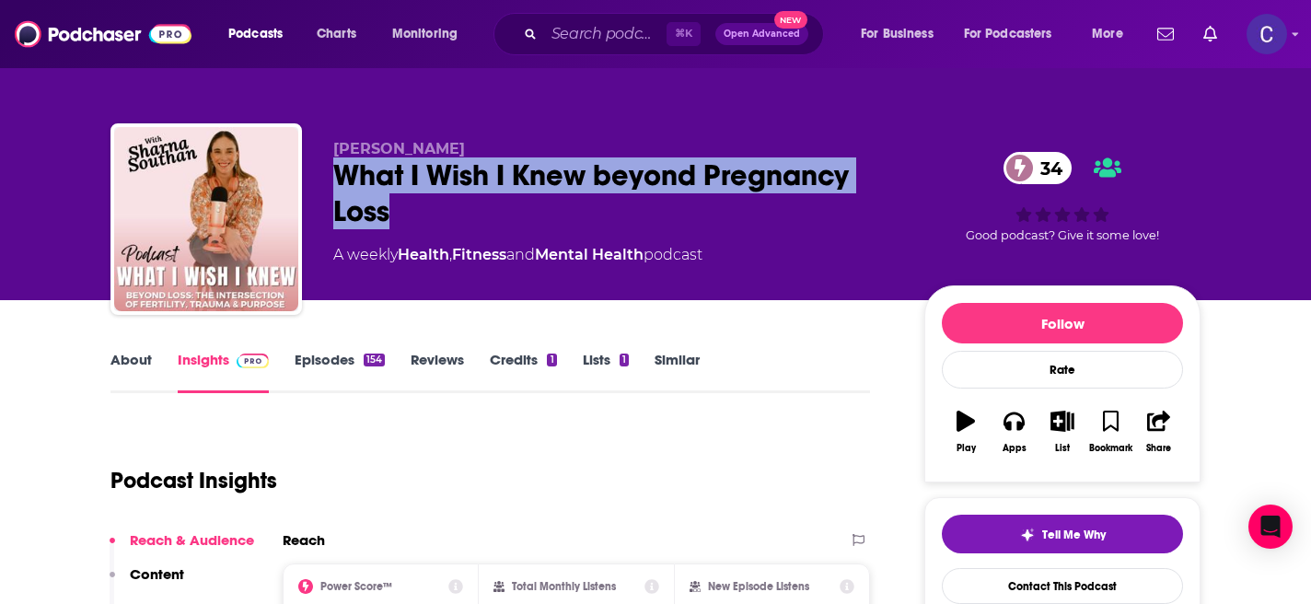
drag, startPoint x: 327, startPoint y: 174, endPoint x: 436, endPoint y: 216, distance: 117.4
click at [436, 216] on div "[PERSON_NAME] What I Wish I Knew beyond Pregnancy Loss 34 A weekly Health , Fit…" at bounding box center [655, 222] width 1090 height 199
copy h2 "What I Wish I Knew beyond Pregnancy Loss"
click at [133, 356] on link "About" at bounding box center [130, 372] width 41 height 42
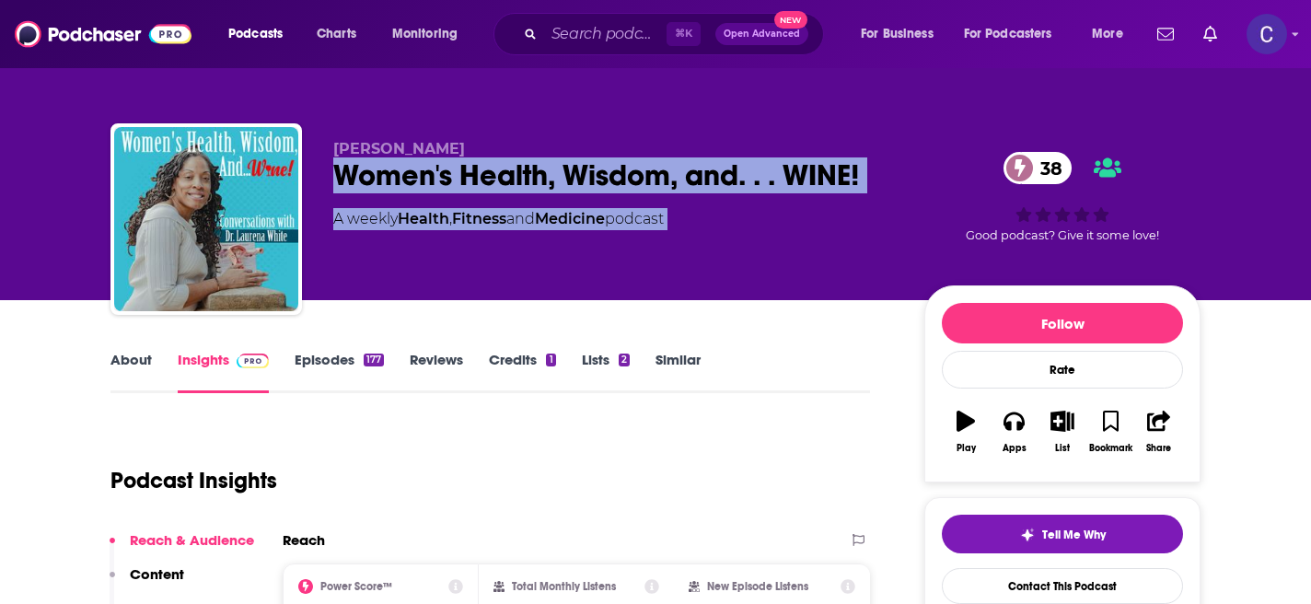
drag, startPoint x: 331, startPoint y: 172, endPoint x: 949, endPoint y: 172, distance: 617.6
click at [949, 172] on div "[PERSON_NAME] Women's Health, Wisdom, and. . . WINE! 38 A weekly Health , Fitne…" at bounding box center [655, 222] width 1090 height 199
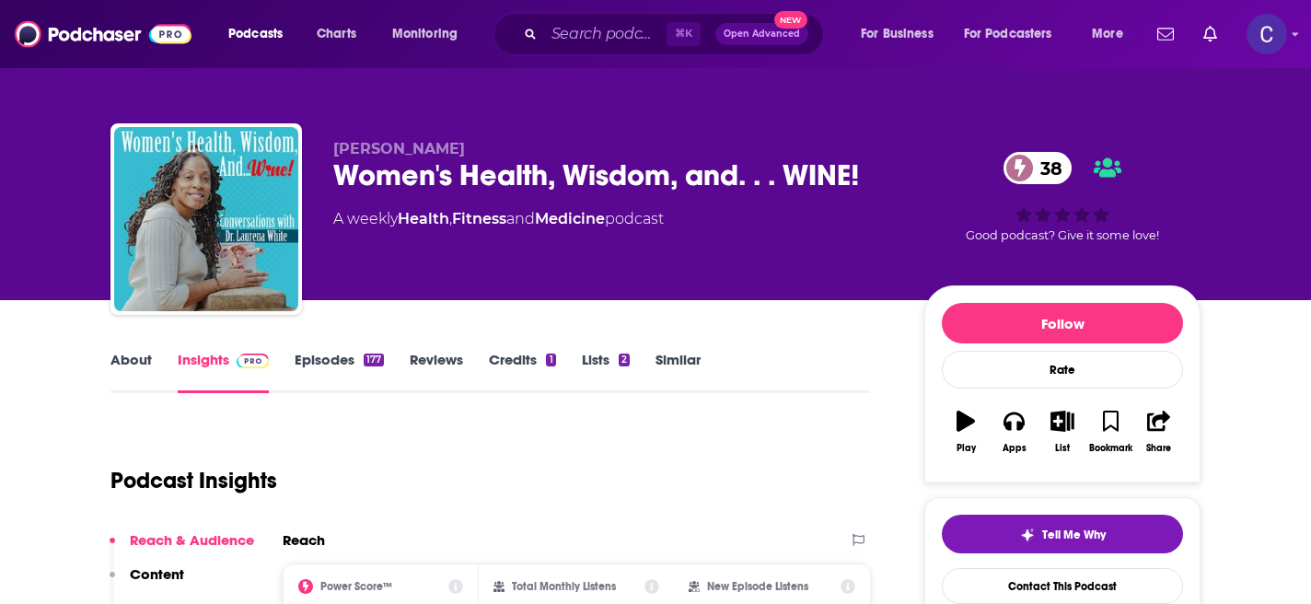
click at [875, 178] on div "Women's Health, Wisdom, and. . . WINE! 38" at bounding box center [613, 175] width 561 height 36
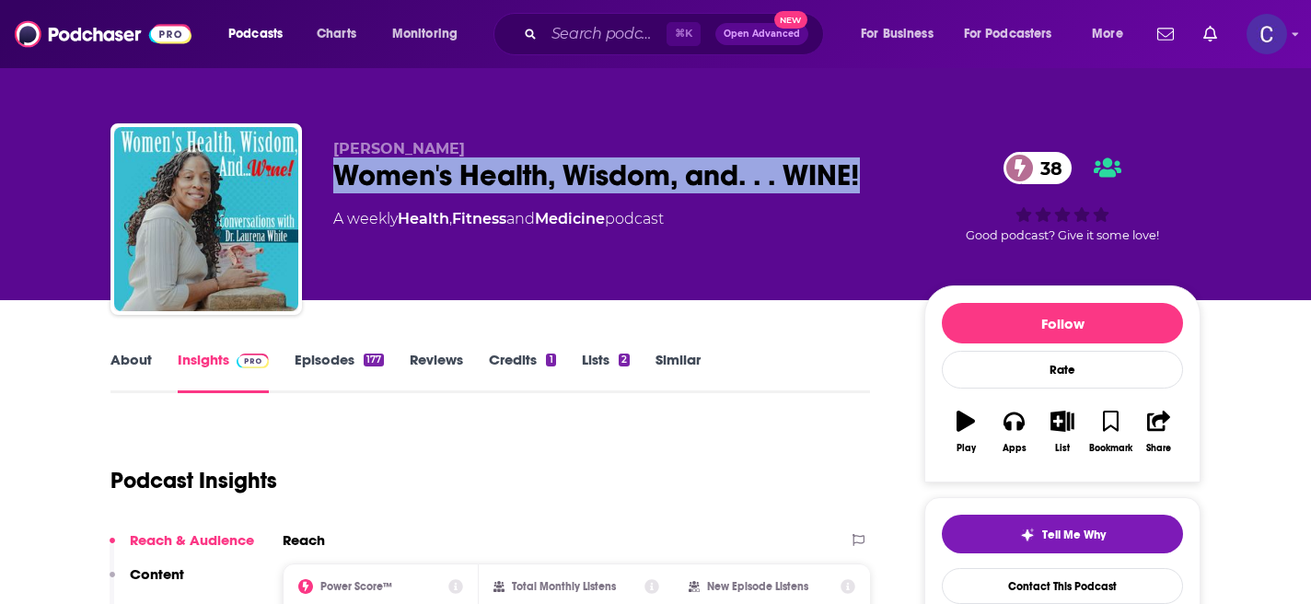
drag, startPoint x: 884, startPoint y: 178, endPoint x: 333, endPoint y: 174, distance: 550.4
click at [333, 174] on div "Women's Health, Wisdom, and. . . WINE! 38" at bounding box center [613, 175] width 561 height 36
copy h2 "Women's Health, Wisdom, and. . . WINE!"
drag, startPoint x: 337, startPoint y: 147, endPoint x: 522, endPoint y: 147, distance: 185.0
click at [522, 147] on p "[PERSON_NAME]" at bounding box center [613, 148] width 561 height 17
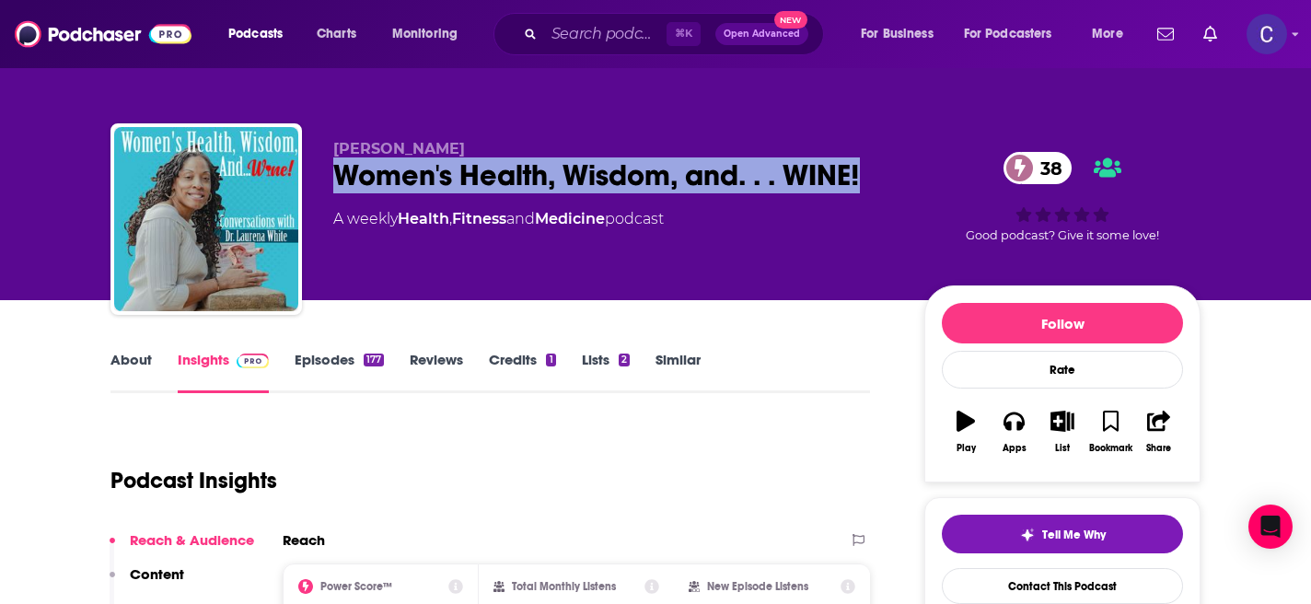
copy span "[PERSON_NAME]"
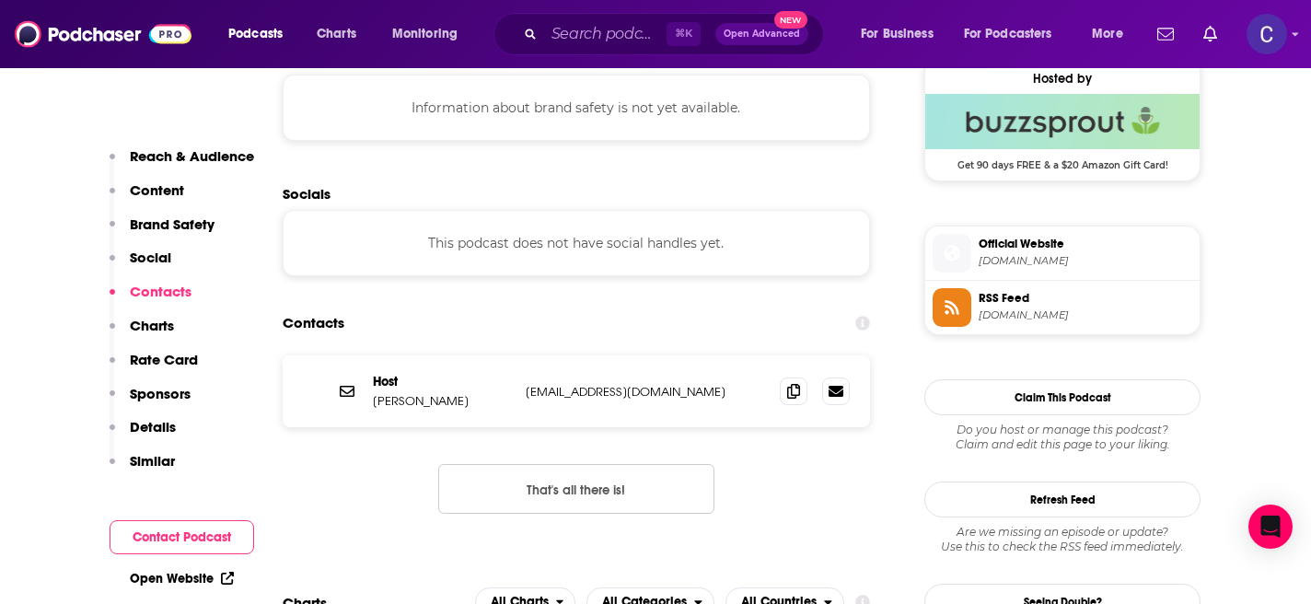
scroll to position [1374, 0]
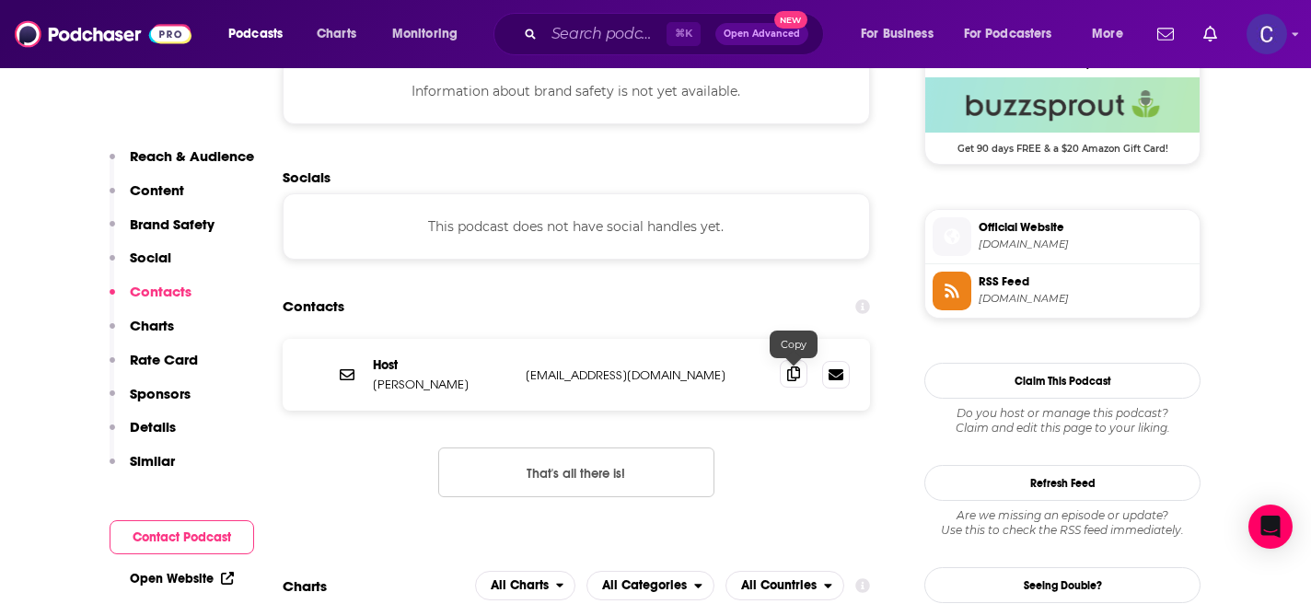
click at [785, 375] on span at bounding box center [794, 374] width 28 height 28
